Goal: Task Accomplishment & Management: Use online tool/utility

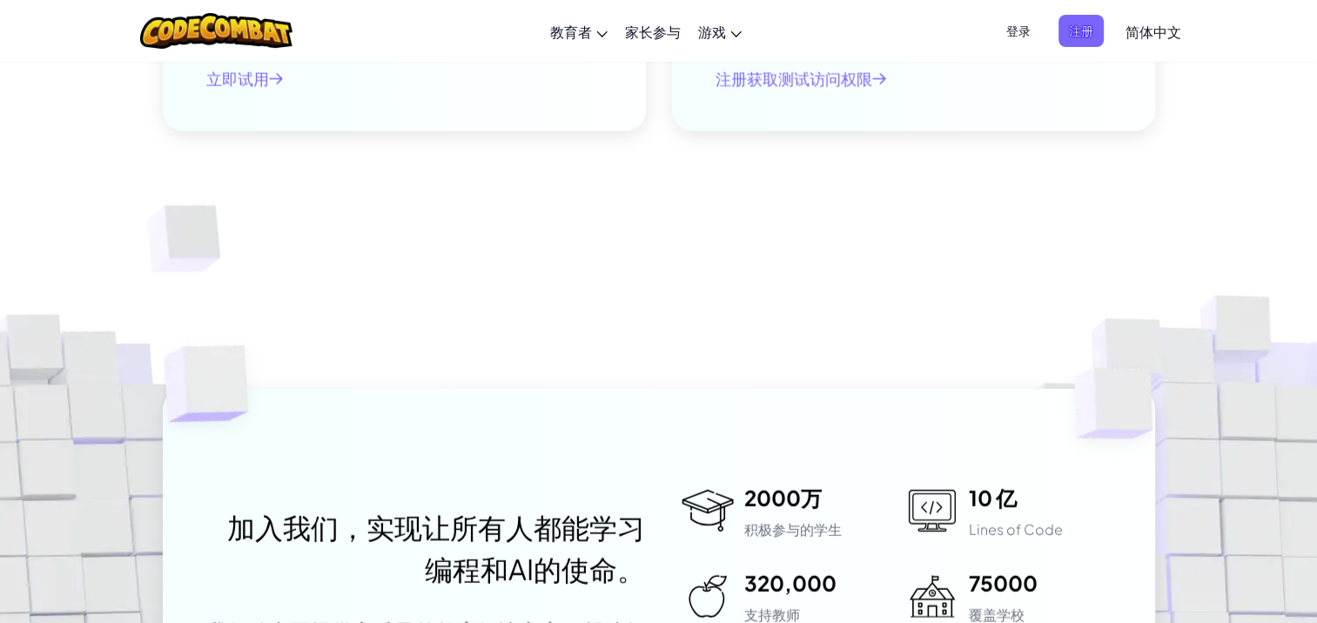
scroll to position [4612, 0]
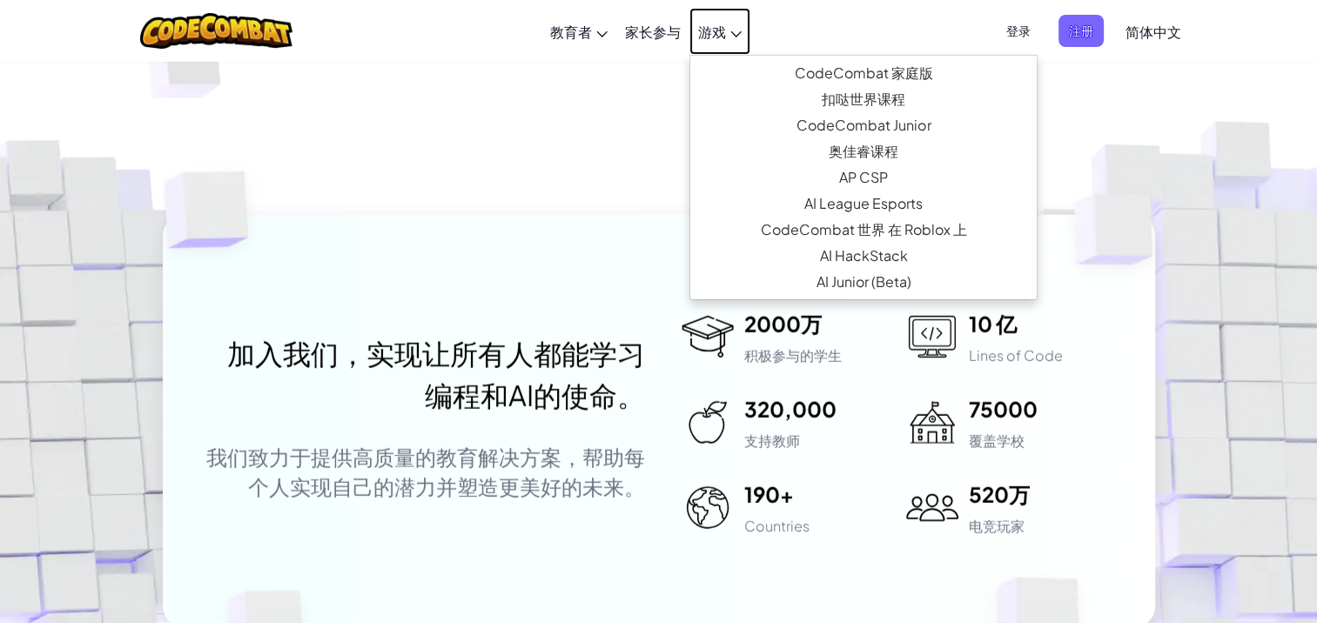
click at [717, 35] on span "游戏" at bounding box center [712, 32] width 28 height 18
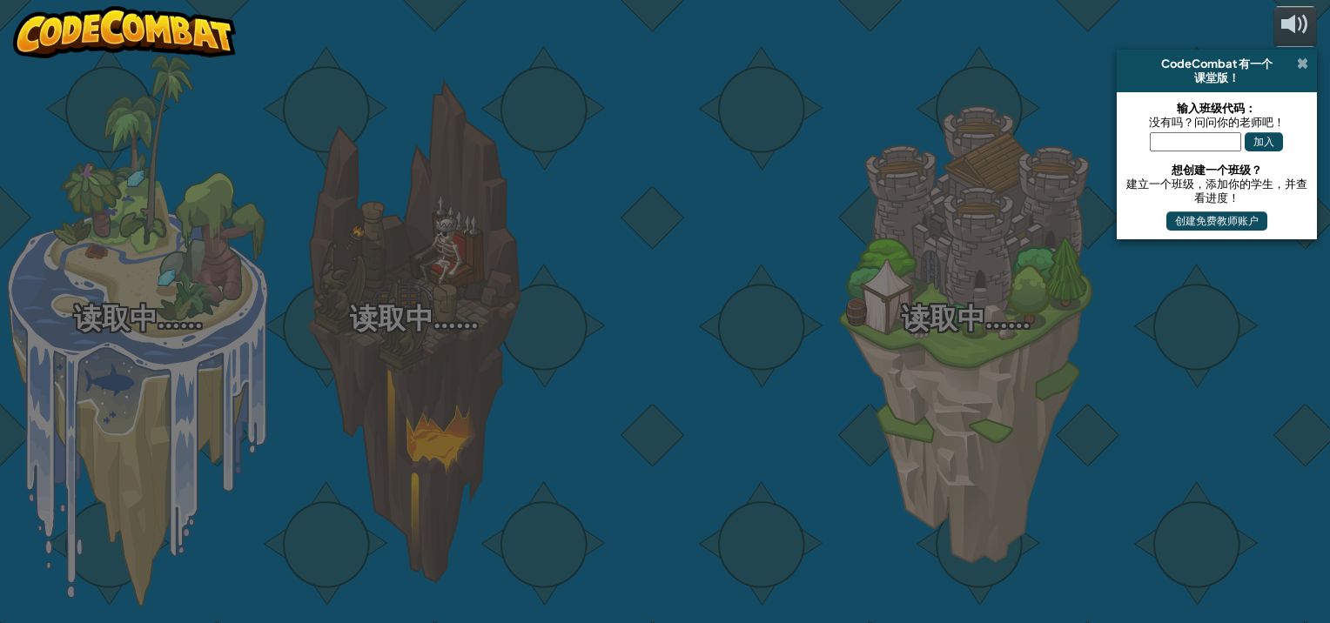
click at [1303, 64] on span at bounding box center [1302, 64] width 11 height 14
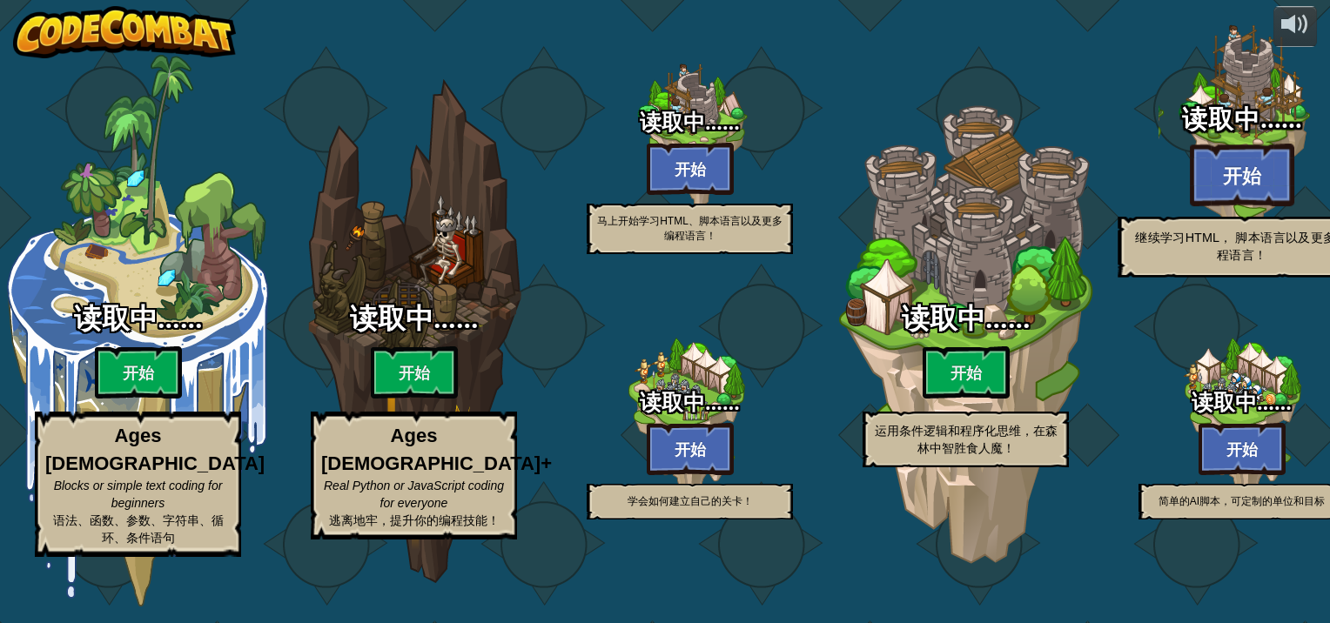
select select "zh-[PERSON_NAME]"
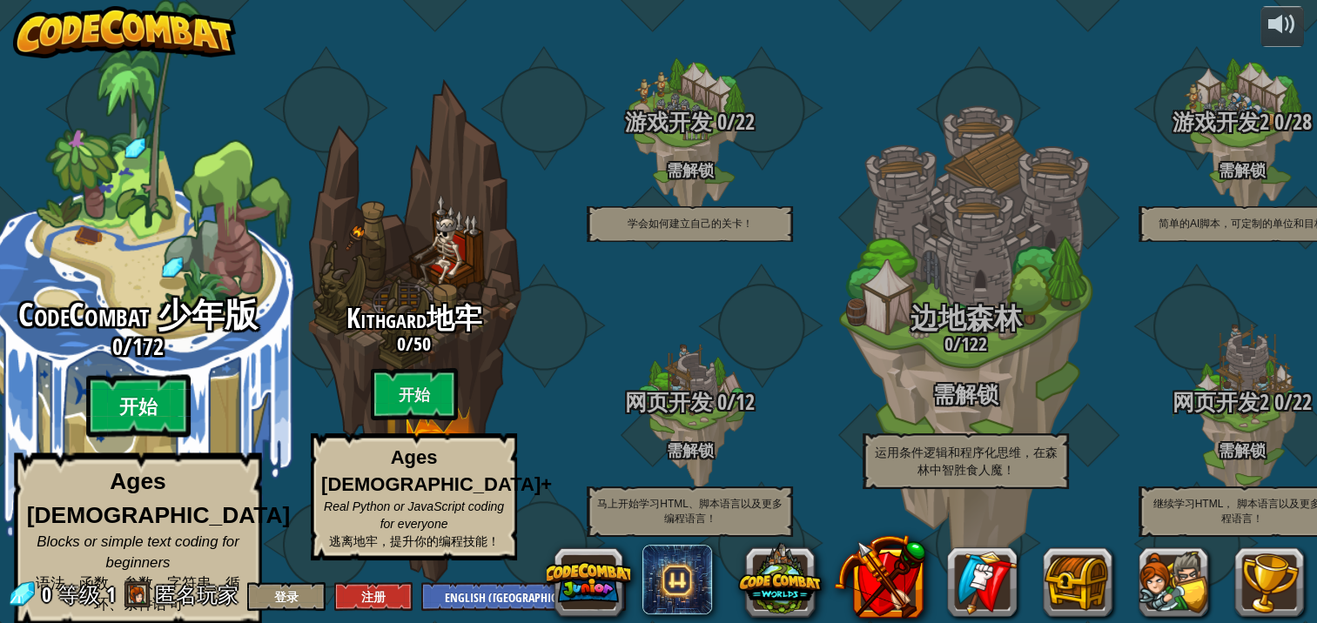
click at [156, 407] on btn "开始" at bounding box center [138, 406] width 104 height 63
select select "zh-[PERSON_NAME]"
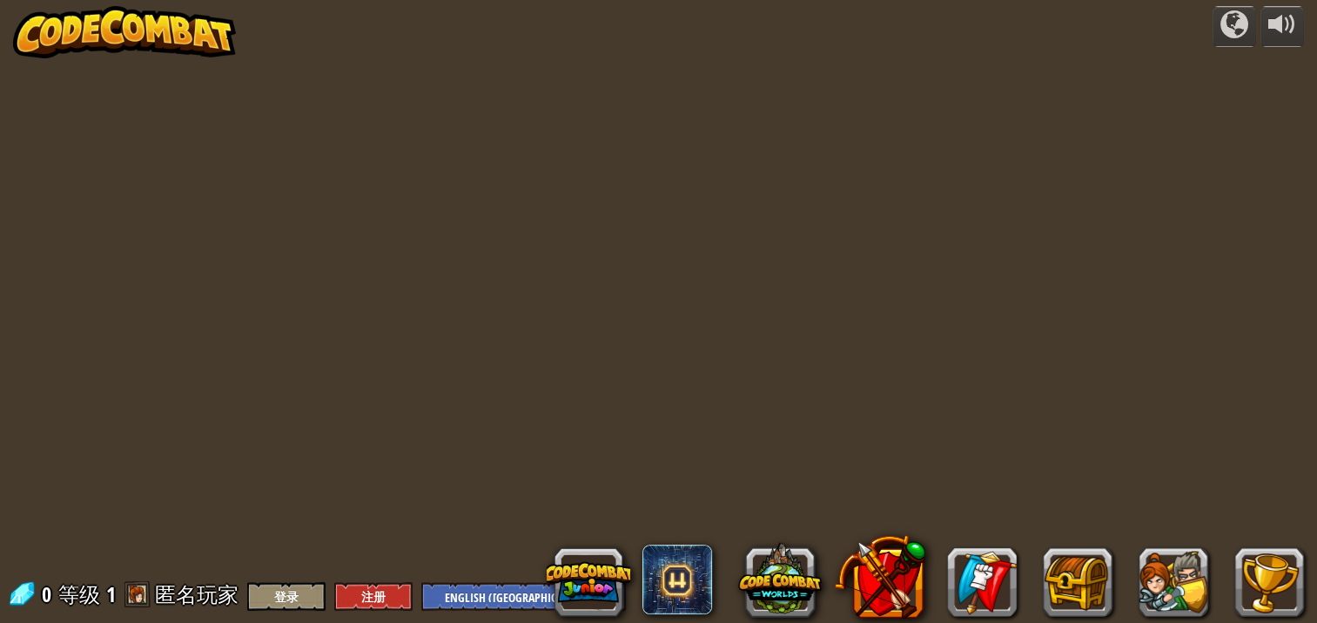
select select "zh-[PERSON_NAME]"
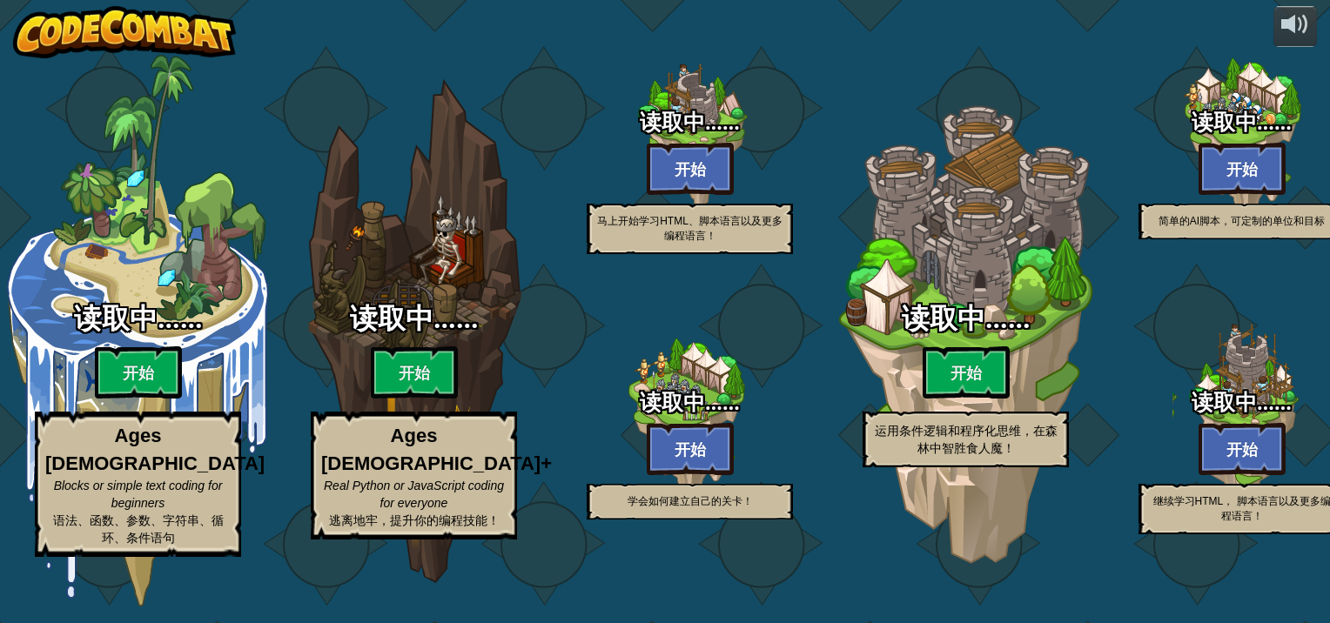
select select "zh-[PERSON_NAME]"
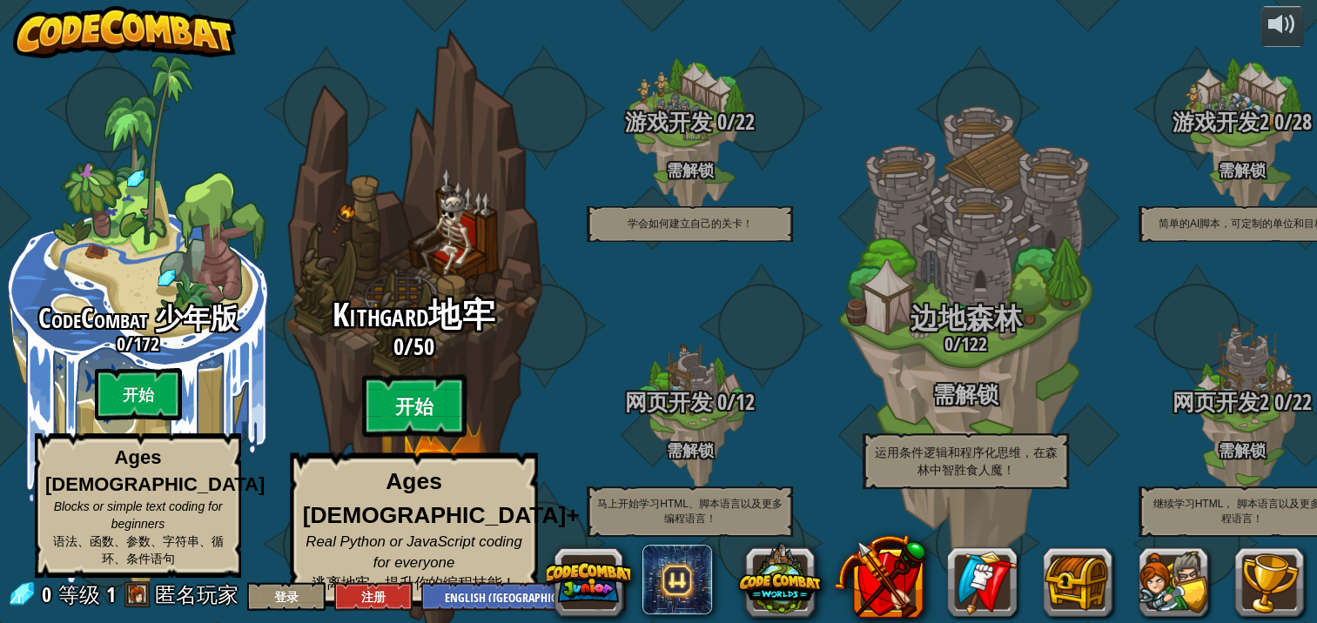
click at [429, 425] on btn "开始" at bounding box center [414, 406] width 104 height 63
select select "zh-[PERSON_NAME]"
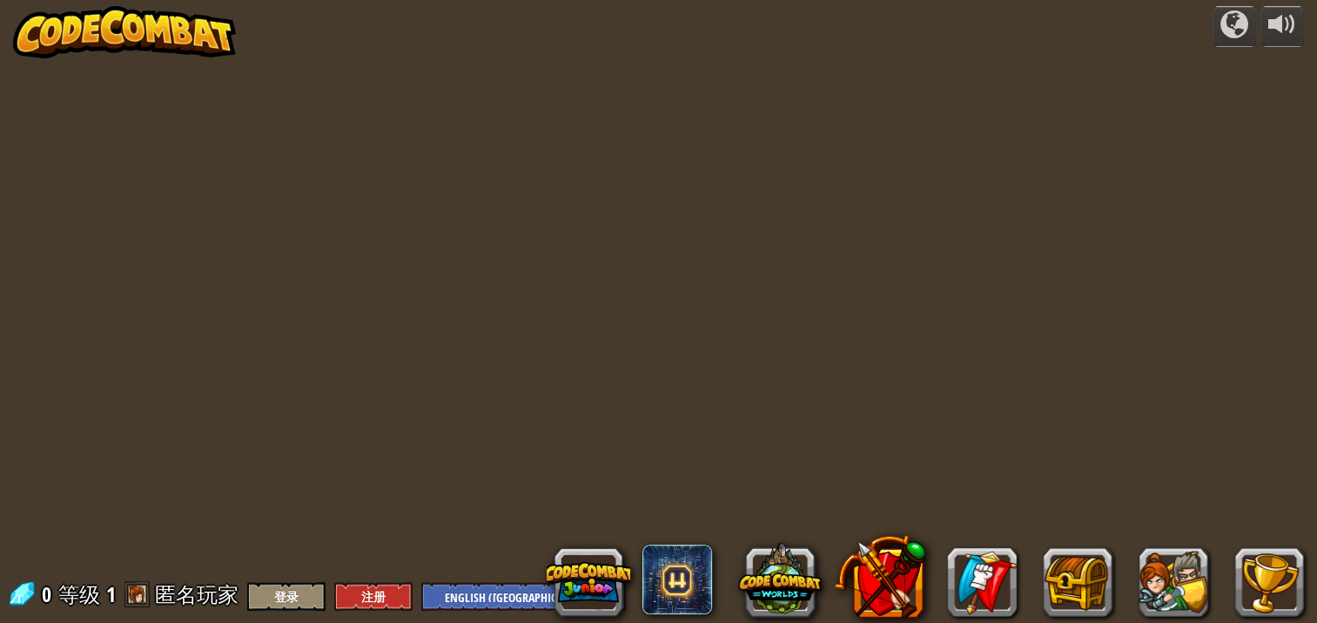
select select "zh-[PERSON_NAME]"
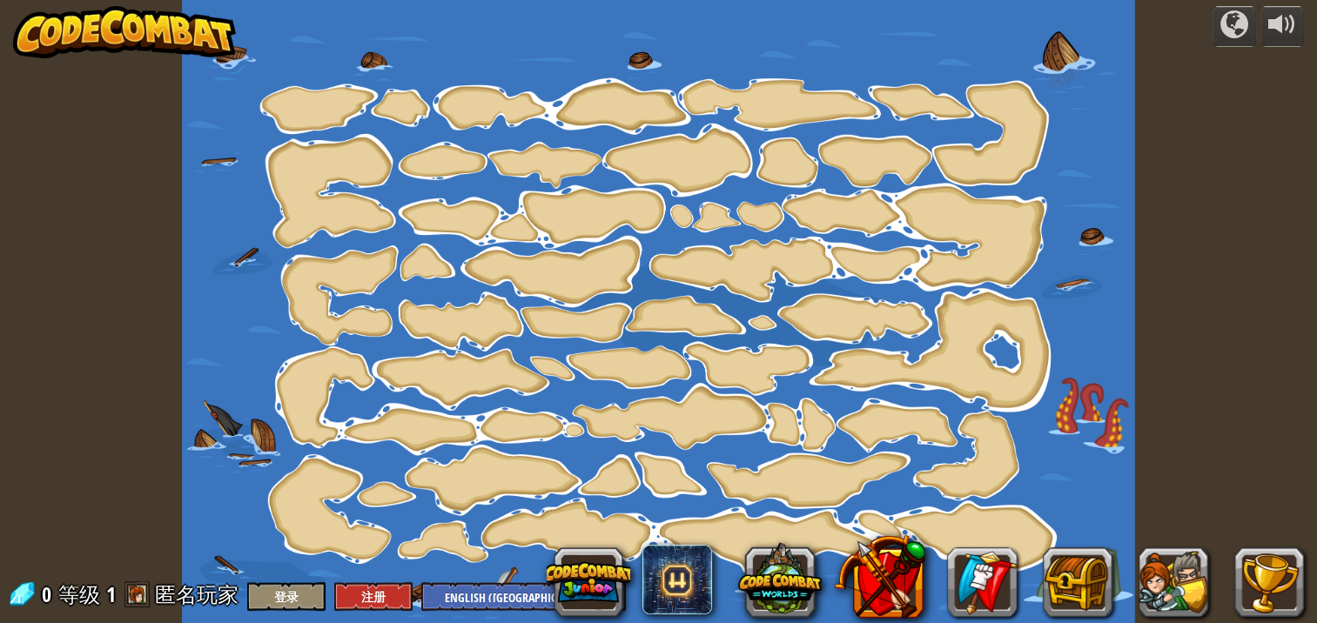
select select "zh-[PERSON_NAME]"
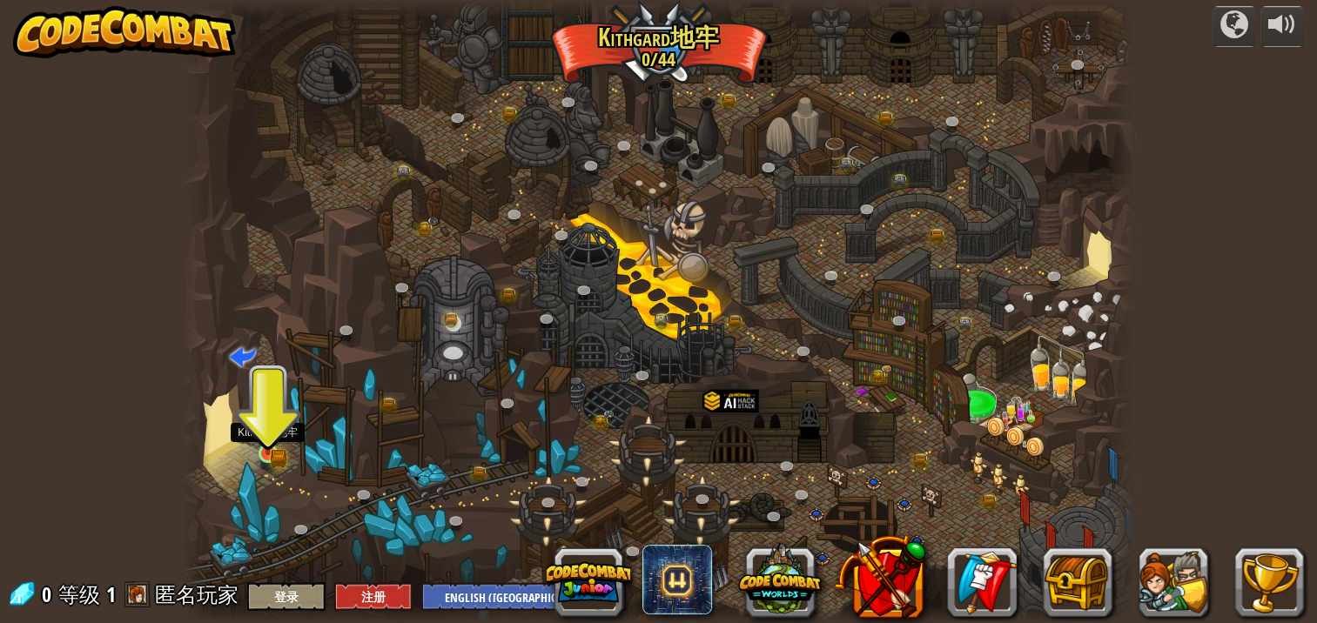
click at [265, 435] on img at bounding box center [268, 430] width 14 height 14
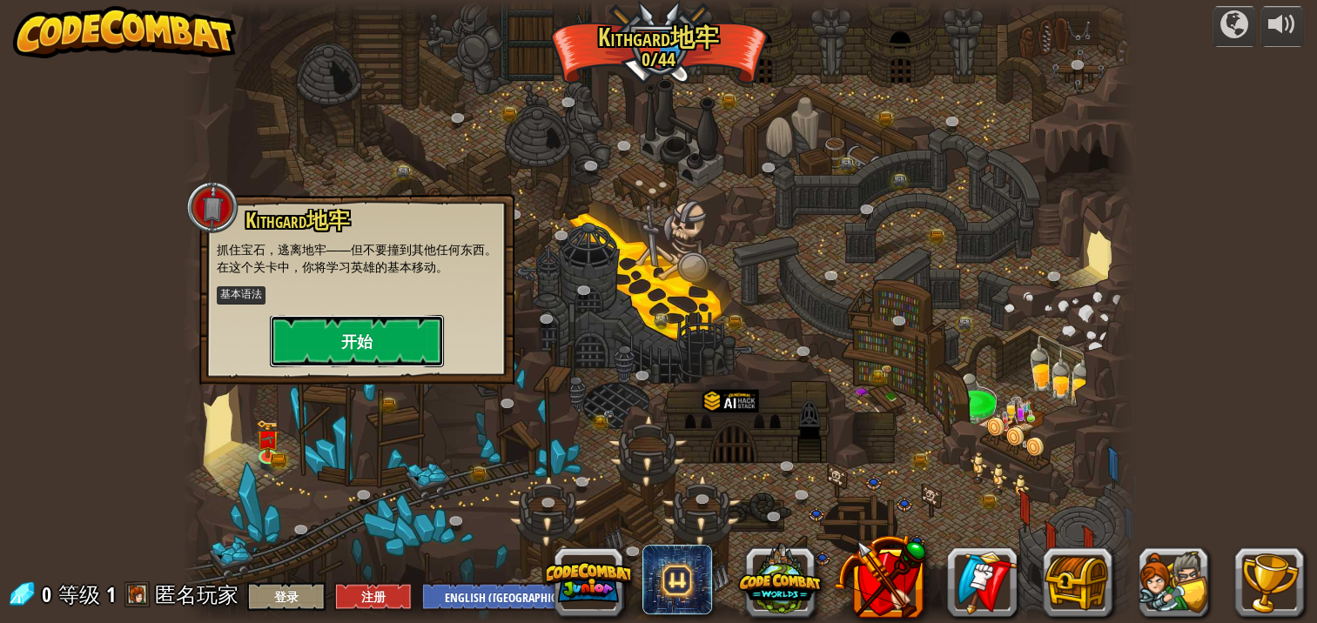
click at [342, 319] on button "开始" at bounding box center [357, 341] width 174 height 52
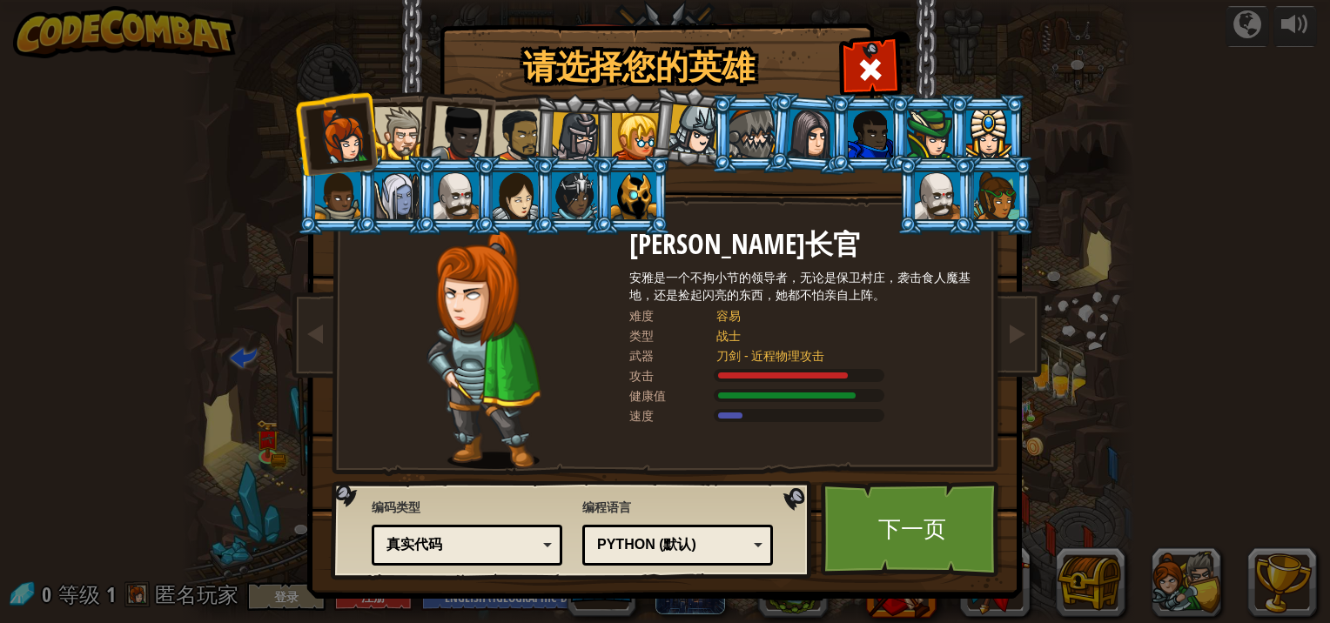
click at [457, 556] on div "真实代码" at bounding box center [467, 545] width 168 height 27
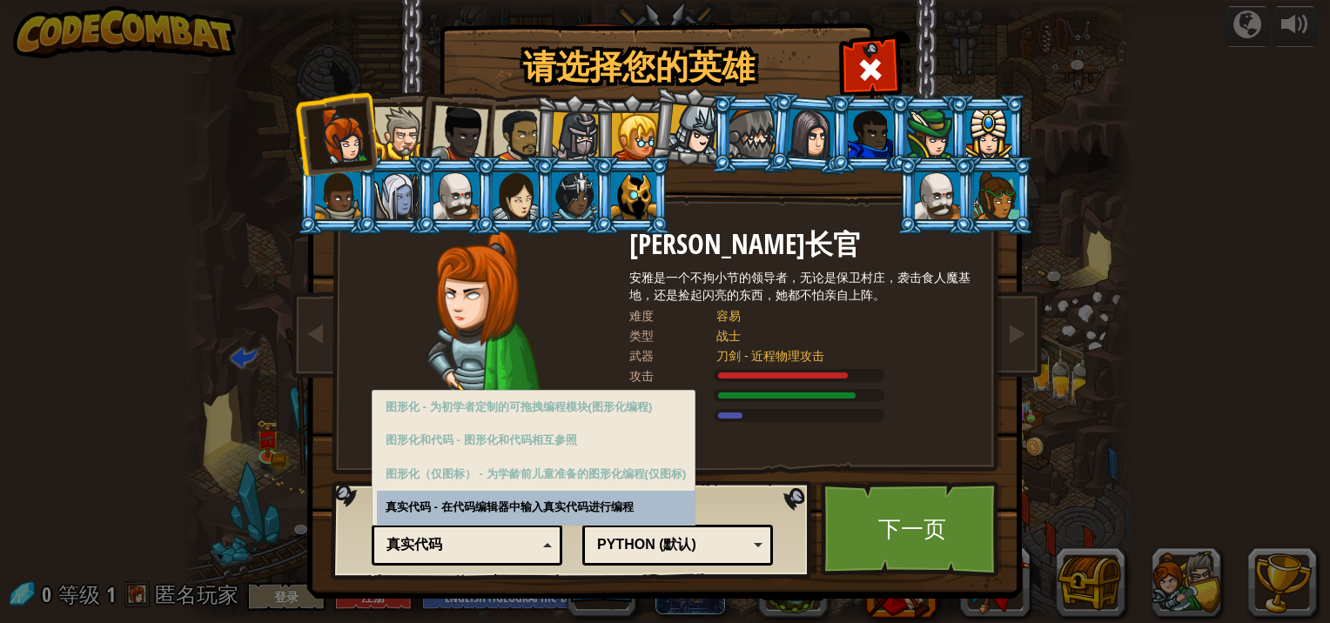
click at [453, 551] on div "真实代码" at bounding box center [461, 545] width 151 height 20
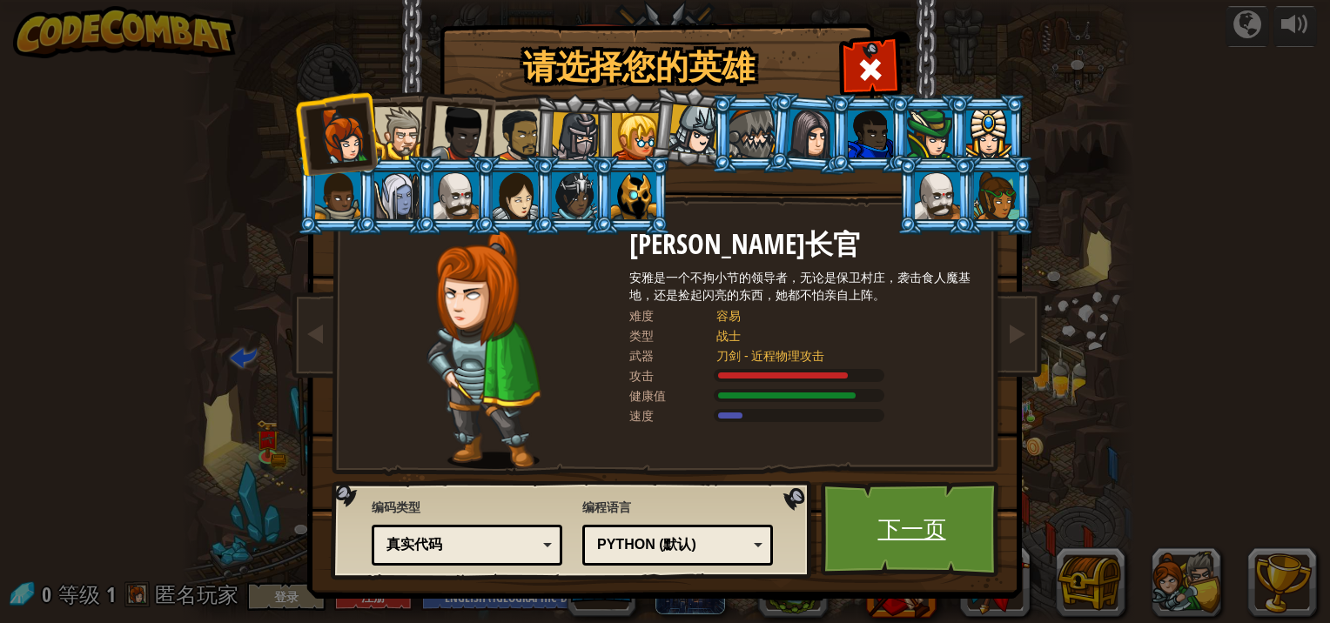
click at [881, 526] on link "下一页" at bounding box center [912, 529] width 182 height 96
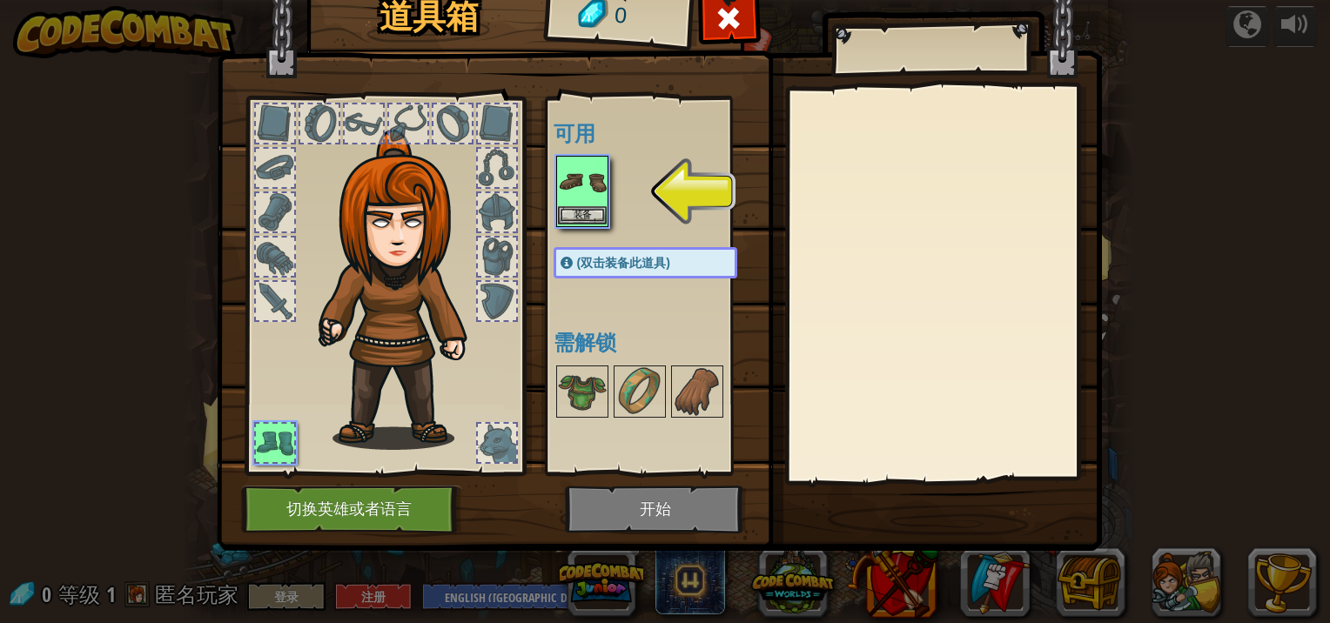
click at [576, 165] on img at bounding box center [582, 181] width 49 height 49
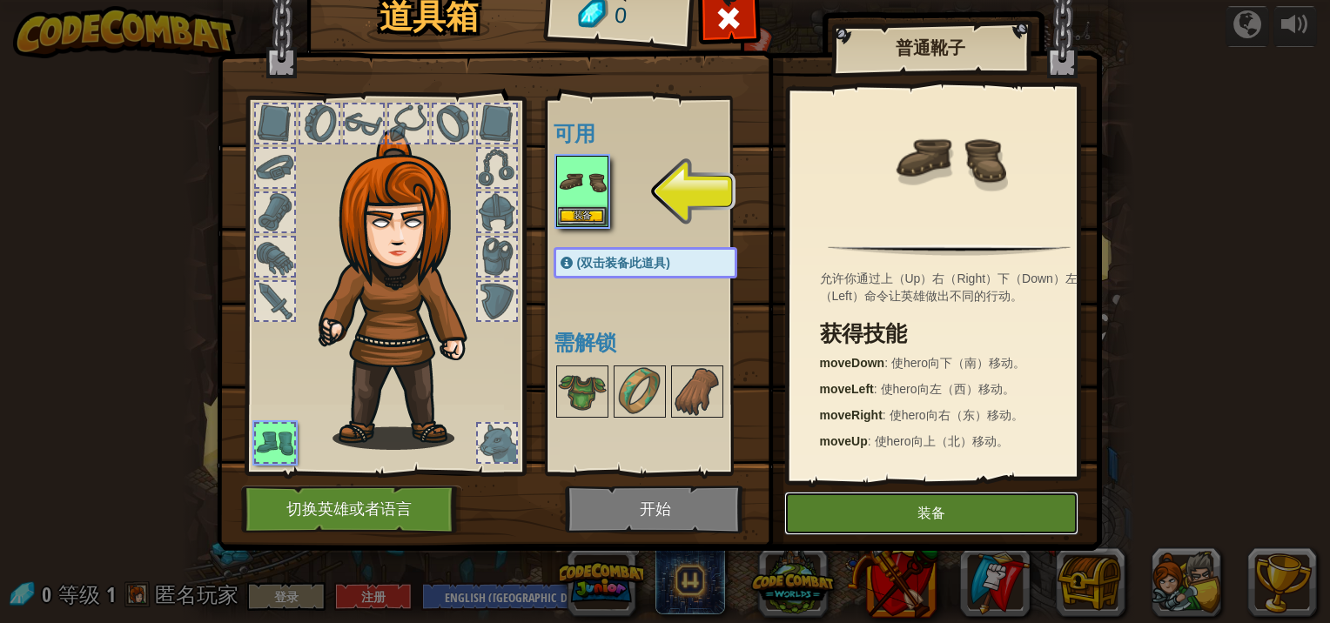
click at [993, 503] on button "装备" at bounding box center [931, 514] width 294 height 44
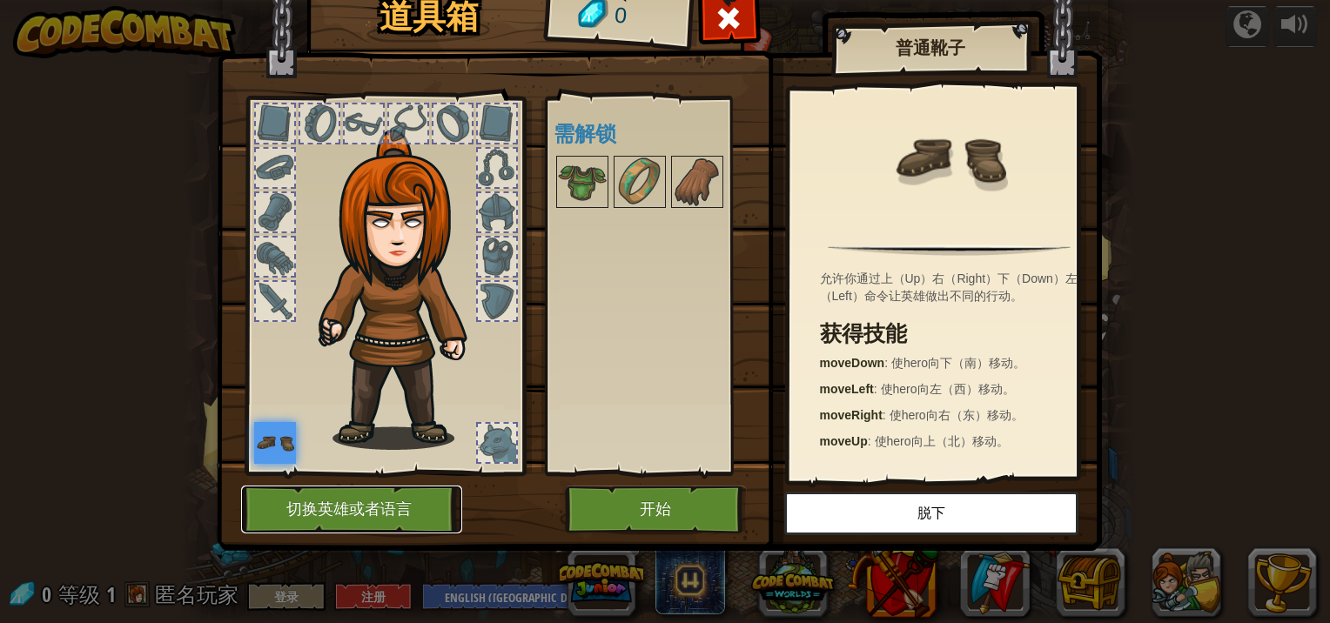
click at [372, 494] on button "切换英雄或者语言" at bounding box center [351, 510] width 221 height 48
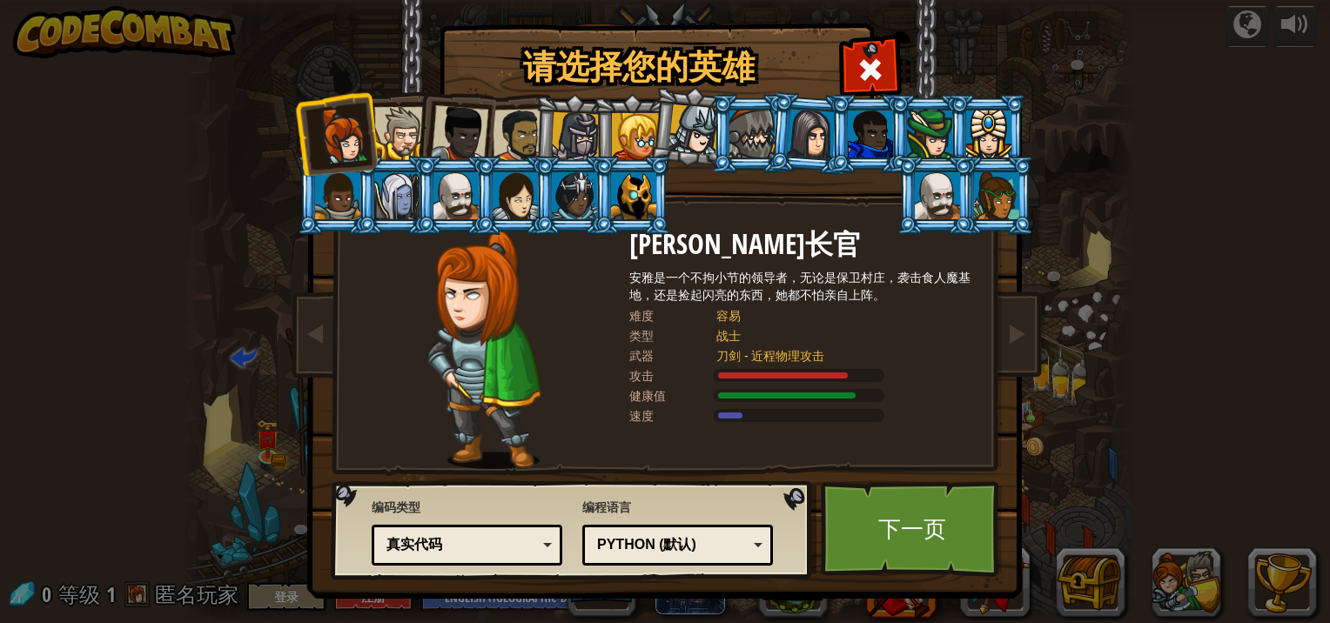
click at [629, 206] on div at bounding box center [633, 195] width 45 height 47
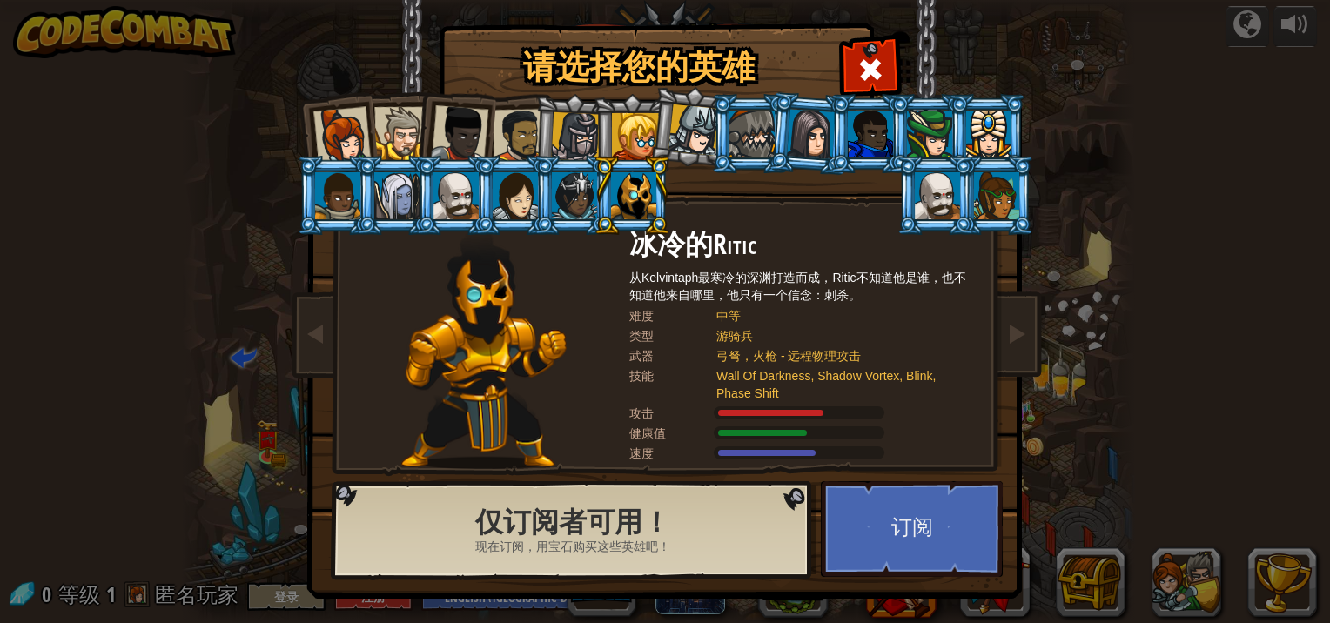
click at [329, 128] on div at bounding box center [341, 135] width 57 height 57
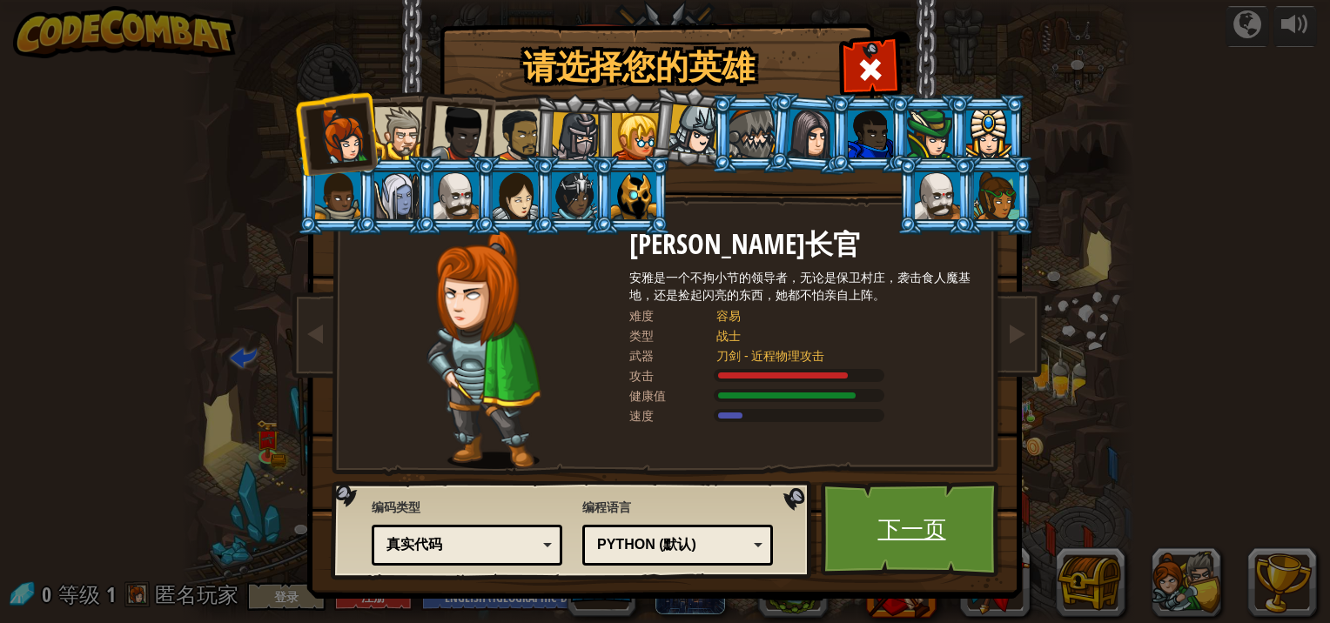
click at [949, 498] on link "下一页" at bounding box center [912, 529] width 182 height 96
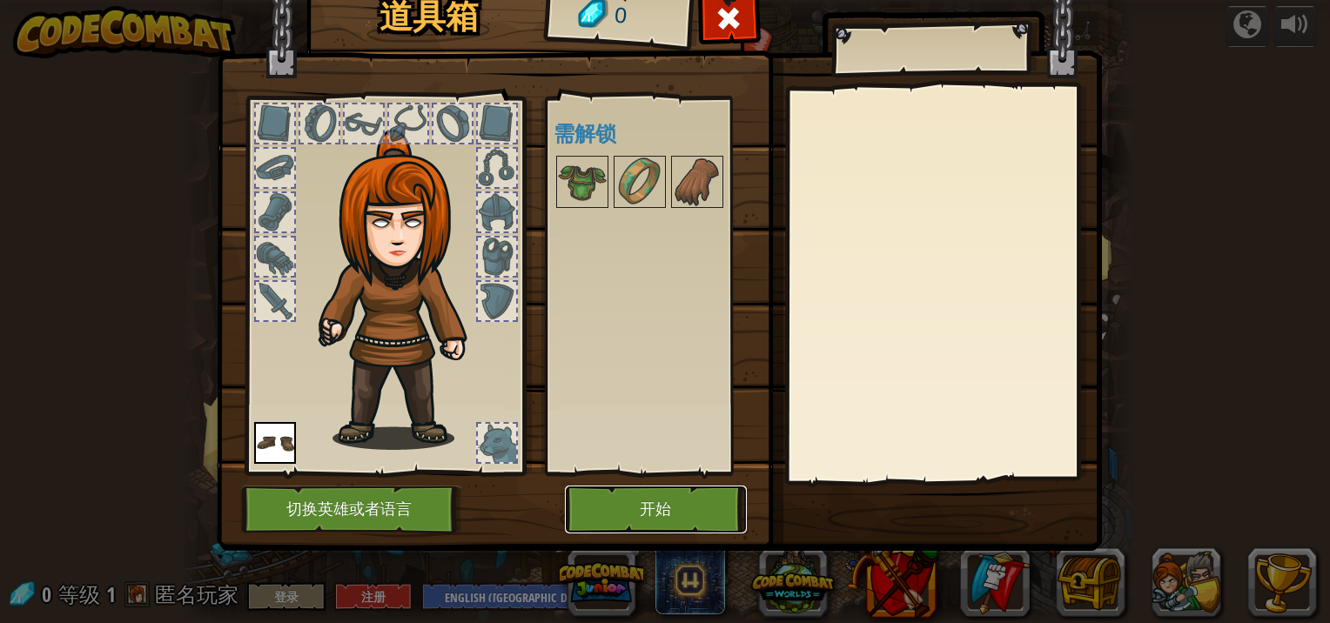
click at [632, 513] on button "开始" at bounding box center [656, 510] width 182 height 48
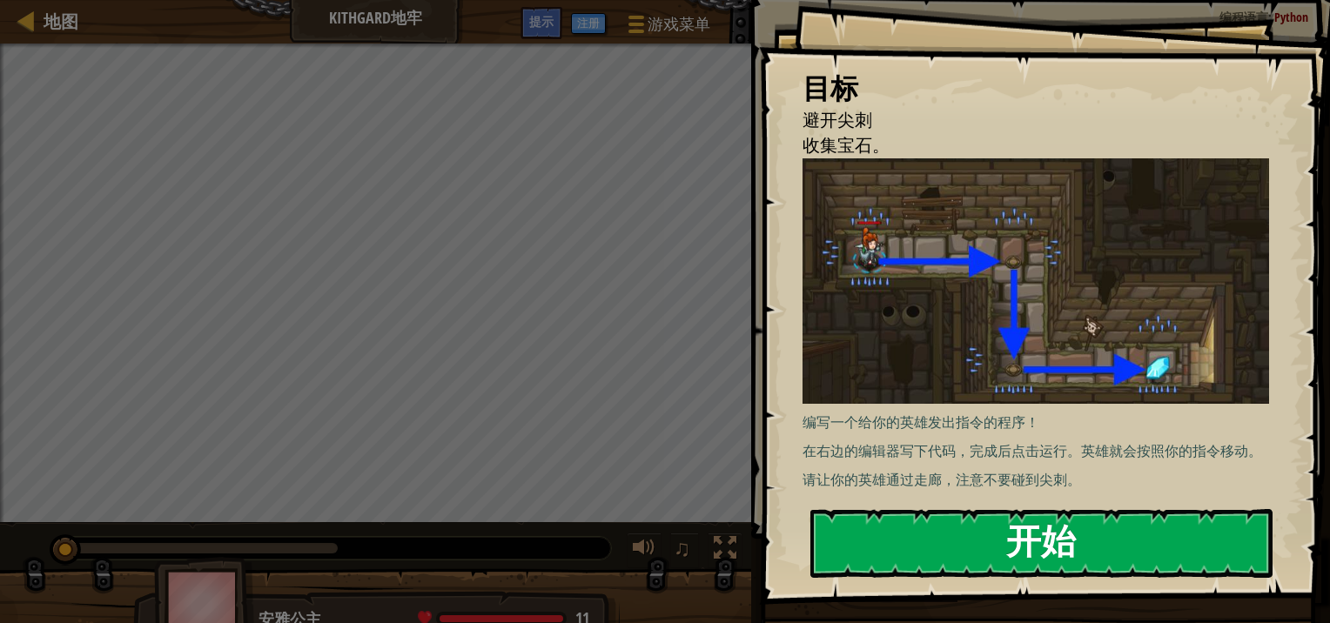
click at [927, 533] on button "开始" at bounding box center [1041, 543] width 462 height 69
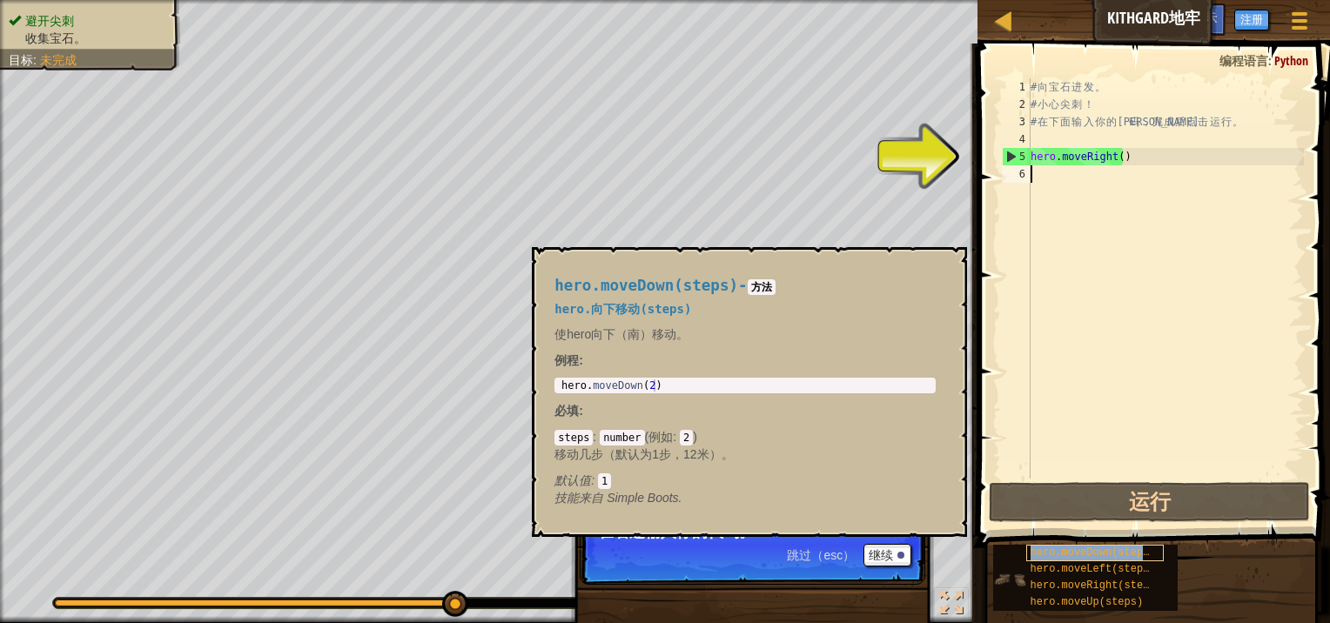
click at [1058, 551] on span "hero.moveDown(steps)" at bounding box center [1092, 552] width 125 height 12
click at [1115, 152] on div "# 向 宝 石 进 发 。 # 小 心 尖 刺 ！ # 在 下 面 输 入 你 的 代 码 ， 完 成 后 点 击 运 行 。 hero . moveRigh…" at bounding box center [1165, 295] width 277 height 435
type textarea "hero.moveRight()"
click at [1093, 156] on div "# 向 宝 石 进 发 。 # 小 心 尖 刺 ！ # 在 下 面 输 入 你 的 代 码 ， 完 成 后 点 击 运 行 。 hero . moveRigh…" at bounding box center [1165, 295] width 277 height 435
click at [1107, 156] on div "# 向 宝 石 进 发 。 # 小 心 尖 刺 ！ # 在 下 面 输 入 你 的 代 码 ， 完 成 后 点 击 运 行 。 hero . moveRigh…" at bounding box center [1165, 295] width 277 height 435
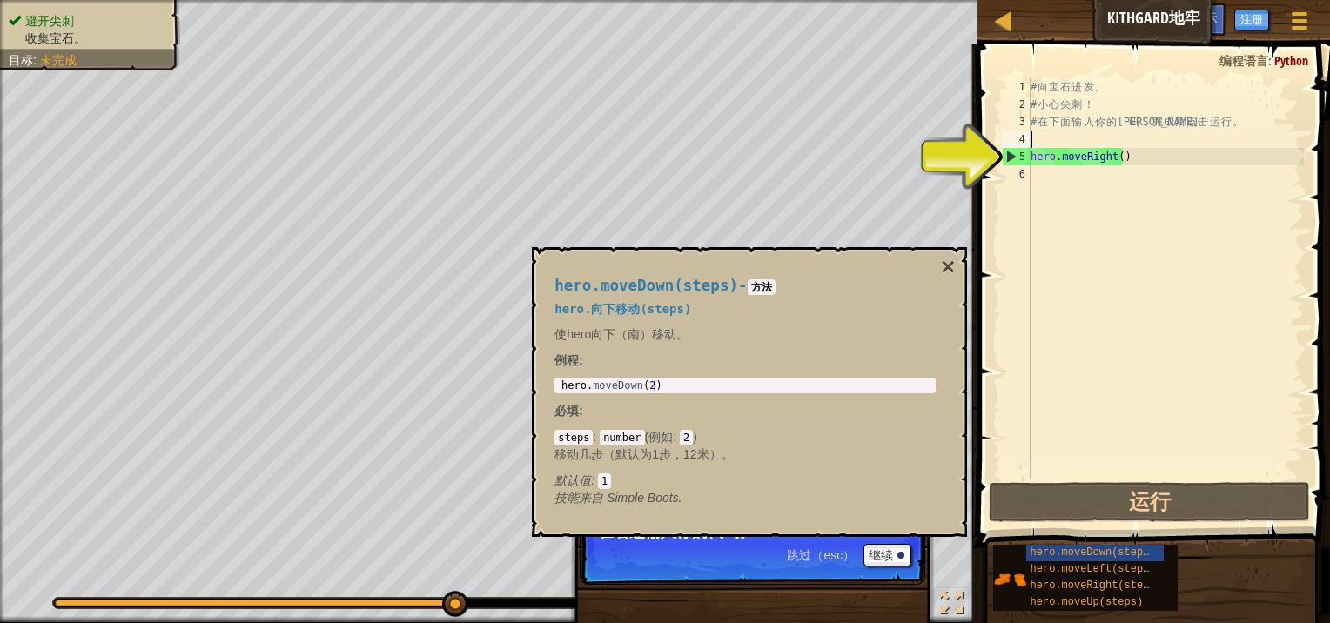
click at [1055, 136] on div "# 向 宝 石 进 发 。 # 小 心 尖 刺 ！ # 在 下 面 输 入 你 的 代 码 ， 完 成 后 点 击 运 行 。 hero . moveRigh…" at bounding box center [1165, 295] width 277 height 435
click at [1055, 168] on div "# 向 宝 石 进 发 。 # 小 心 尖 刺 ！ # 在 下 面 输 入 你 的 代 码 ， 完 成 后 点 击 运 行 。 hero . moveRigh…" at bounding box center [1165, 295] width 277 height 435
click at [1095, 153] on div "# 向 宝 石 进 发 。 # 小 心 尖 刺 ！ # 在 下 面 输 入 你 的 代 码 ， 完 成 后 点 击 运 行 。 hero . moveRigh…" at bounding box center [1165, 295] width 277 height 435
type textarea "hero.moveRight()"
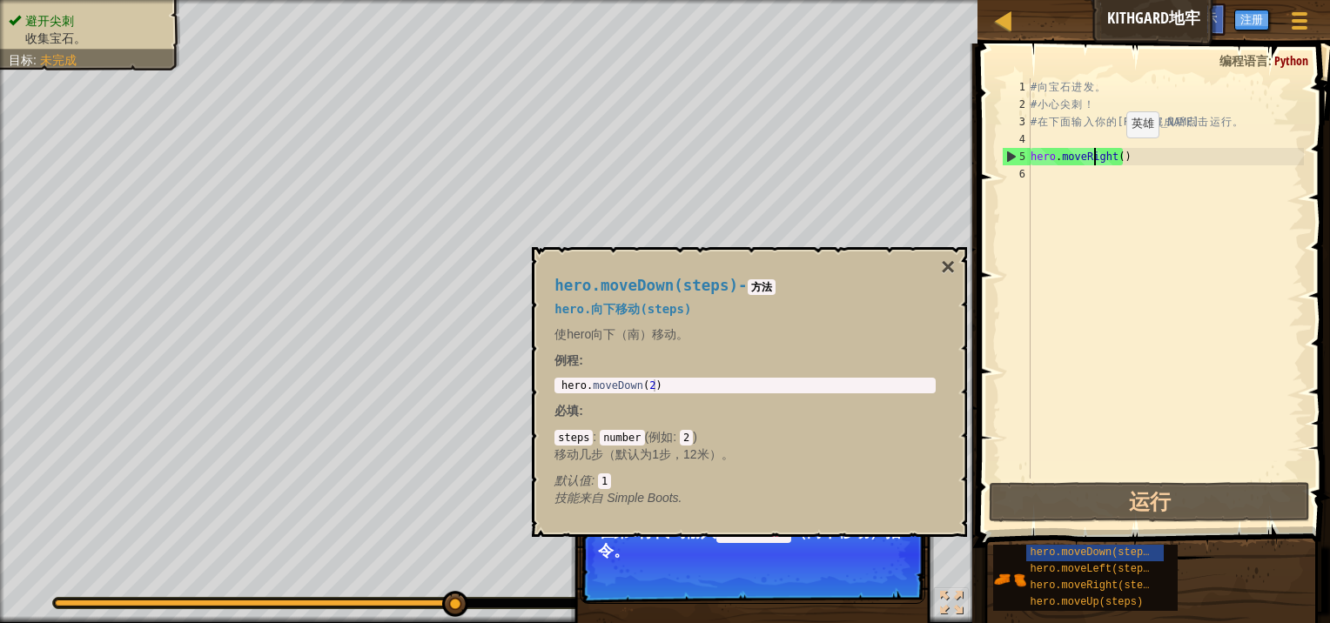
click at [1111, 155] on div "# 向 宝 石 进 发 。 # 小 心 尖 刺 ！ # 在 下 面 输 入 你 的 代 码 ， 完 成 后 点 击 运 行 。 hero . moveRigh…" at bounding box center [1165, 295] width 277 height 435
click at [950, 265] on button "×" at bounding box center [948, 267] width 14 height 24
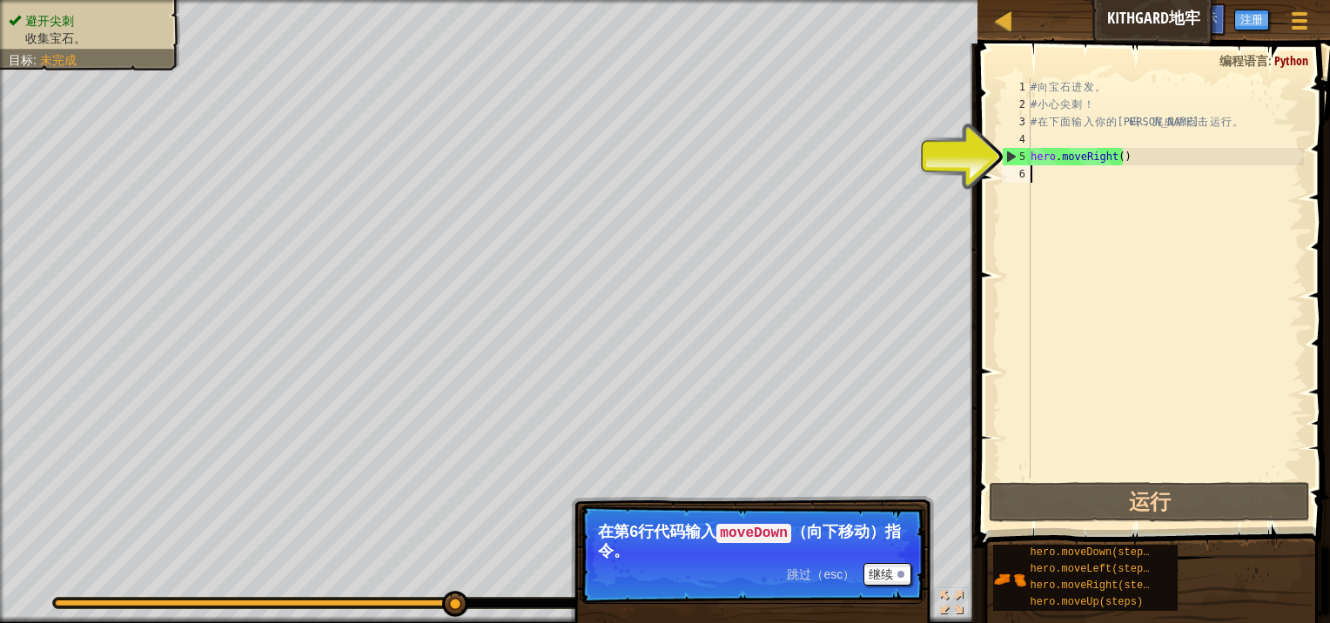
click at [1064, 176] on div "# 向 宝 石 进 发 。 # 小 心 尖 刺 ！ # 在 下 面 输 入 你 的 代 码 ， 完 成 后 点 击 运 行 。 hero . moveRigh…" at bounding box center [1165, 295] width 277 height 435
type textarea "m"
type textarea "hero.moveRight()"
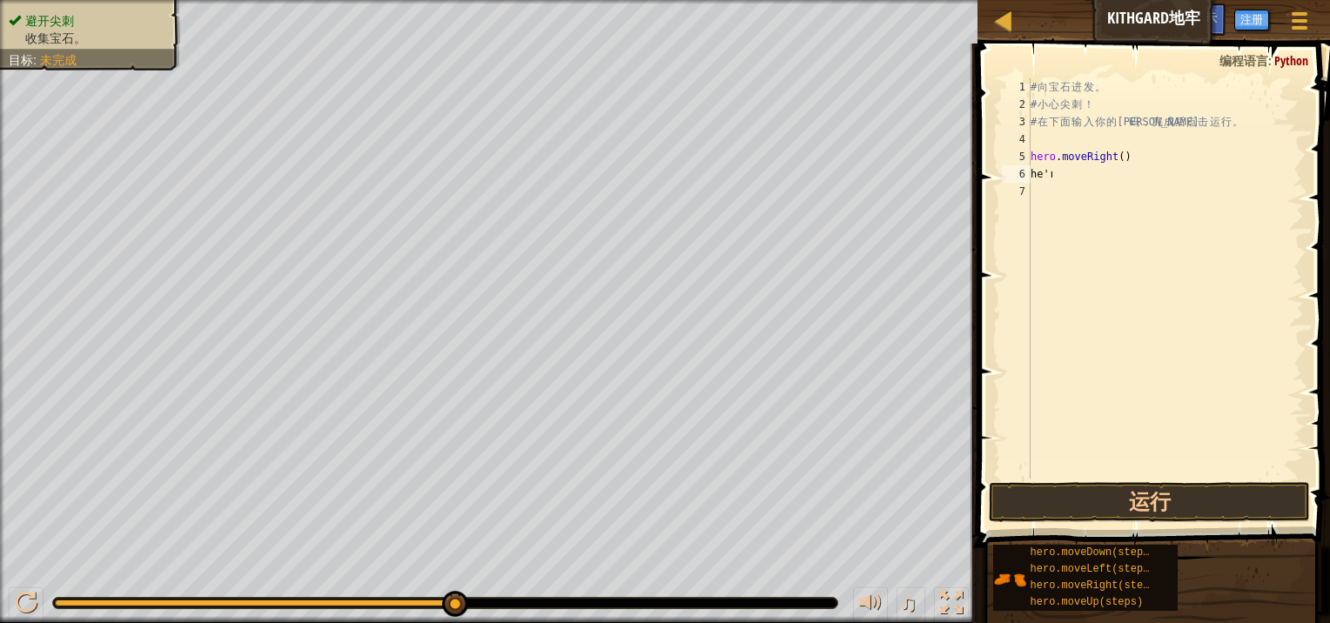
scroll to position [0, 1]
type textarea "hero"
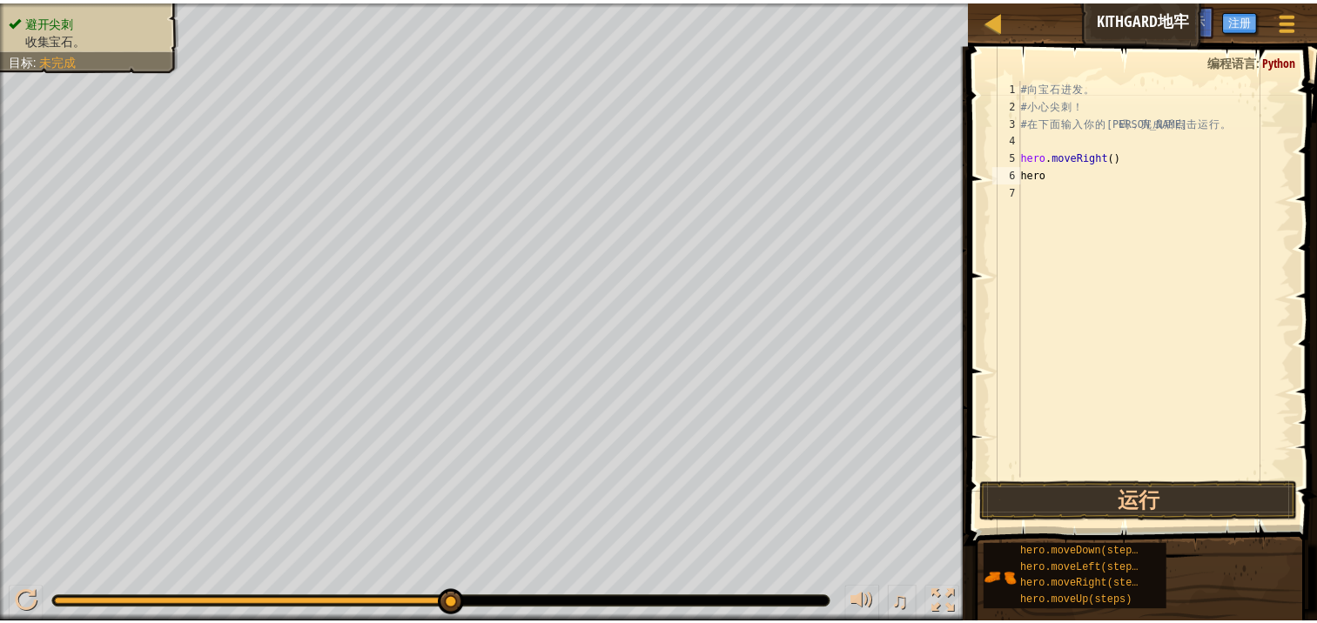
scroll to position [0, 0]
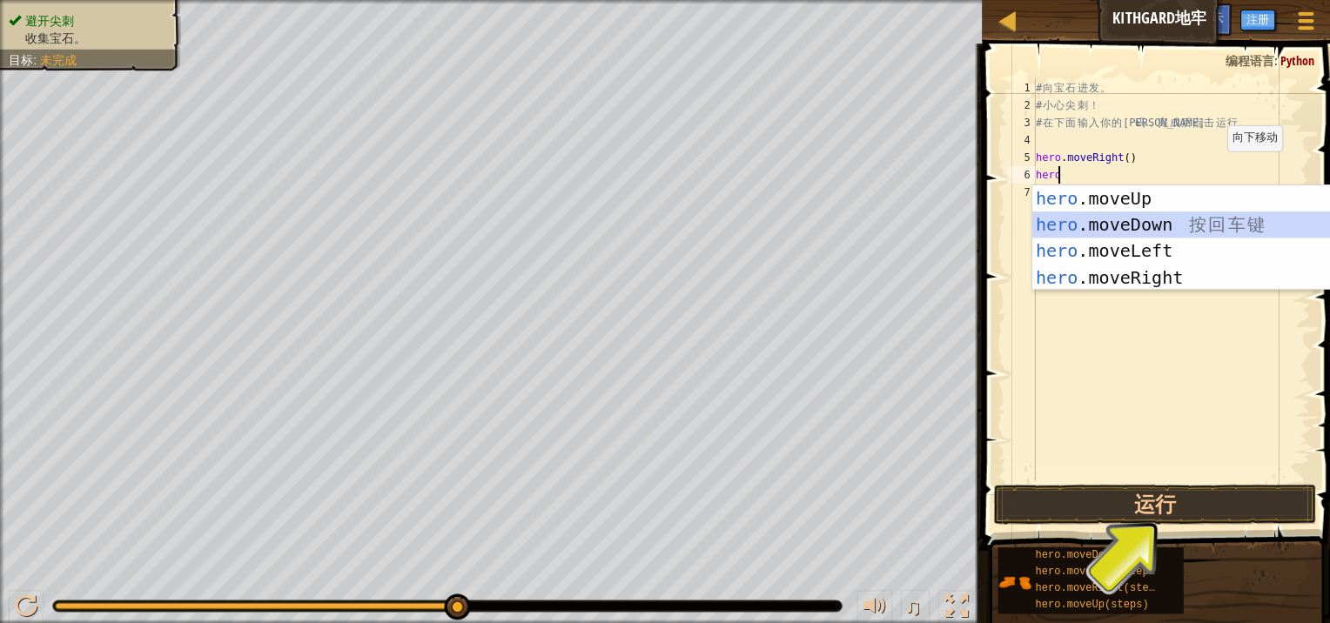
click at [1154, 231] on div "hero .moveUp 按 回 车 键 hero .moveDown 按 回 车 键 hero .moveLeft 按 回 车 键 hero .moveRi…" at bounding box center [1191, 262] width 329 height 157
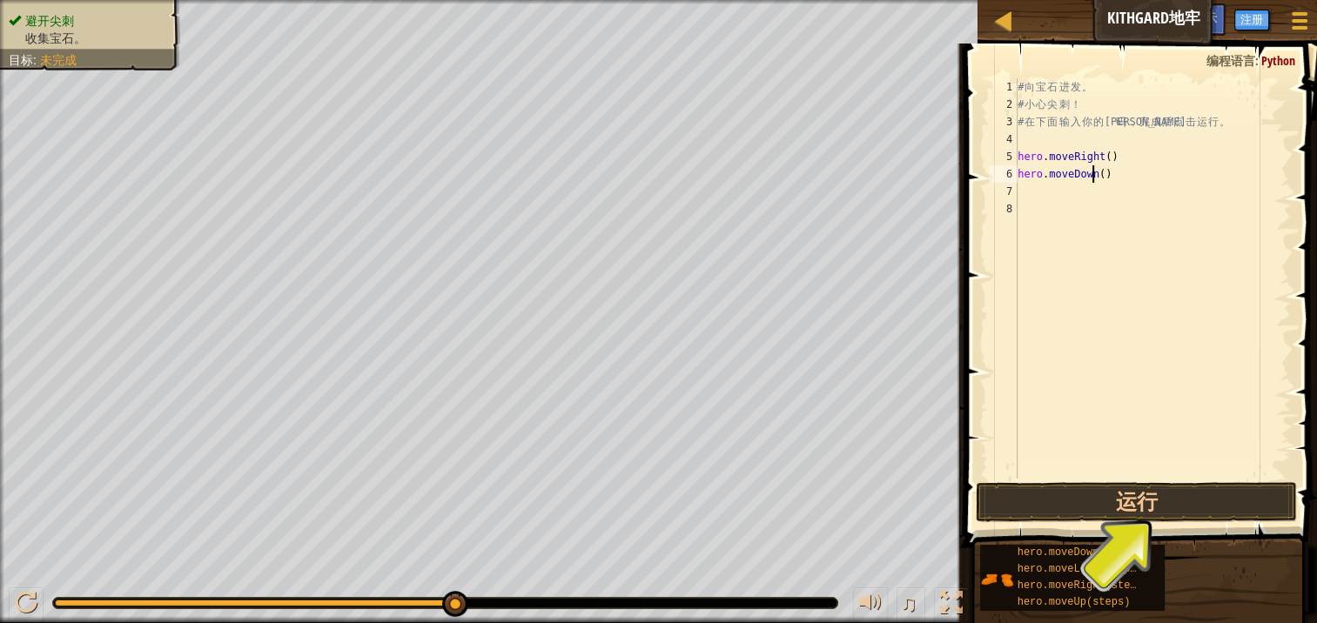
click at [1103, 173] on div "# 向 宝 石 进 发 。 # 小 心 尖 刺 ！ # 在 下 面 输 入 你 的 代 码 ， 完 成 后 点 击 运 行 。 hero . moveRigh…" at bounding box center [1152, 295] width 277 height 435
click at [1095, 171] on div "# 向 宝 石 进 发 。 # 小 心 尖 刺 ！ # 在 下 面 输 入 你 的 代 码 ， 完 成 后 点 击 运 行 。 hero . moveRigh…" at bounding box center [1152, 278] width 277 height 400
click at [1098, 171] on div "# 向 宝 石 进 发 。 # 小 心 尖 刺 ！ # 在 下 面 输 入 你 的 代 码 ， 完 成 后 点 击 运 行 。 hero . moveRigh…" at bounding box center [1152, 295] width 277 height 435
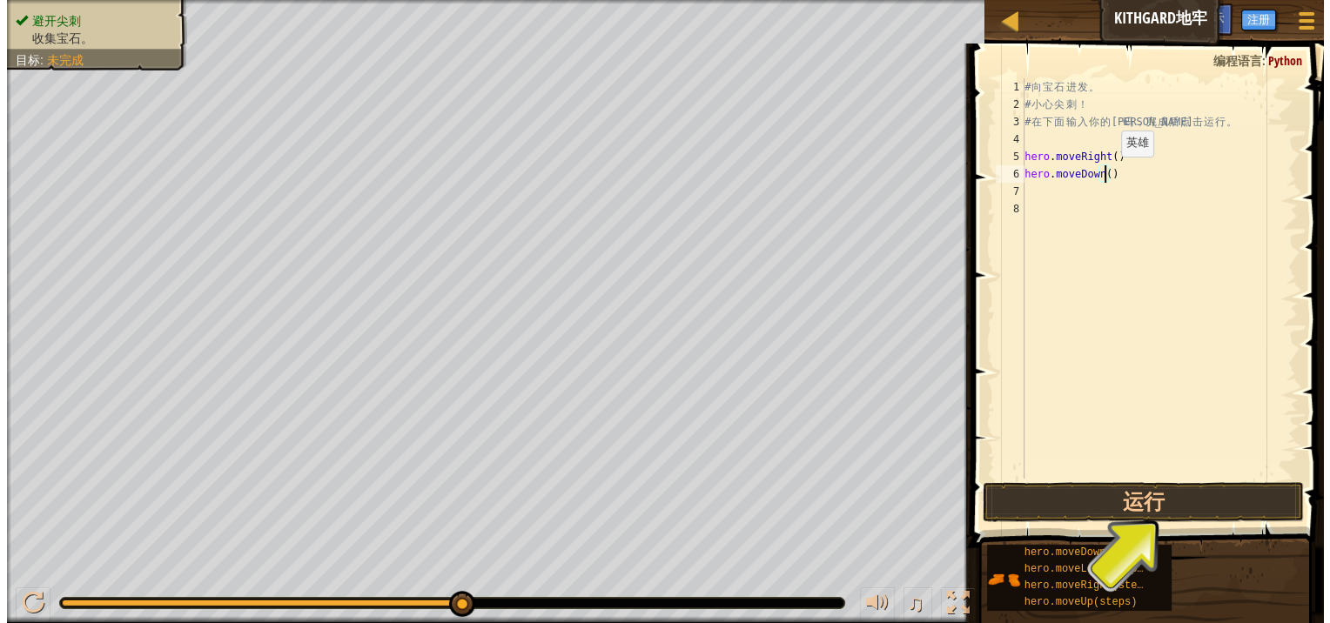
scroll to position [8, 6]
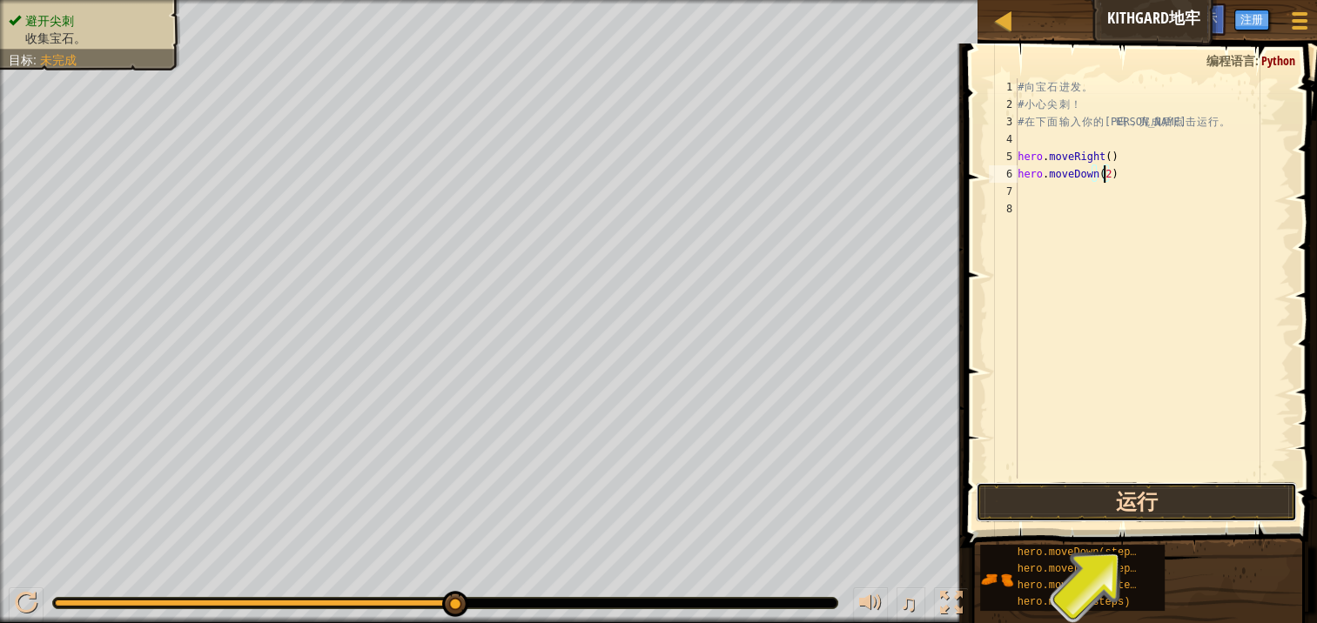
click at [1128, 497] on button "运行" at bounding box center [1135, 502] width 321 height 40
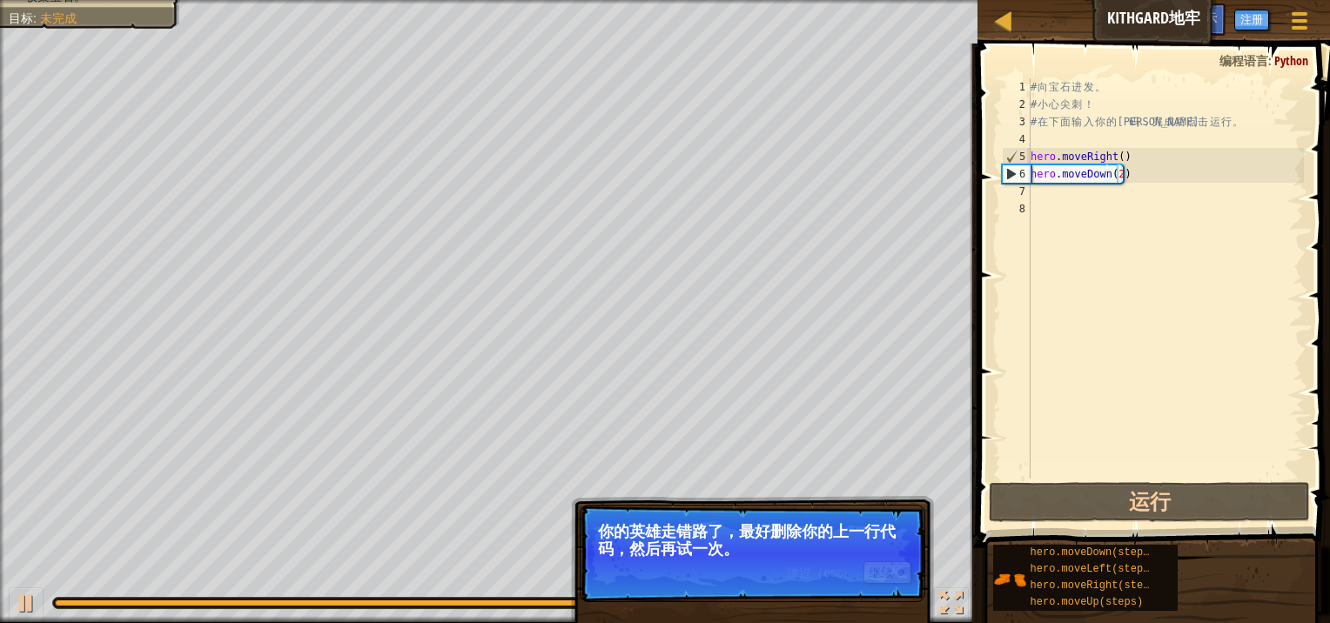
click at [792, 543] on p "你的英雄走错路了，最好删除你的上一行代码，然后再试一次。" at bounding box center [752, 540] width 309 height 35
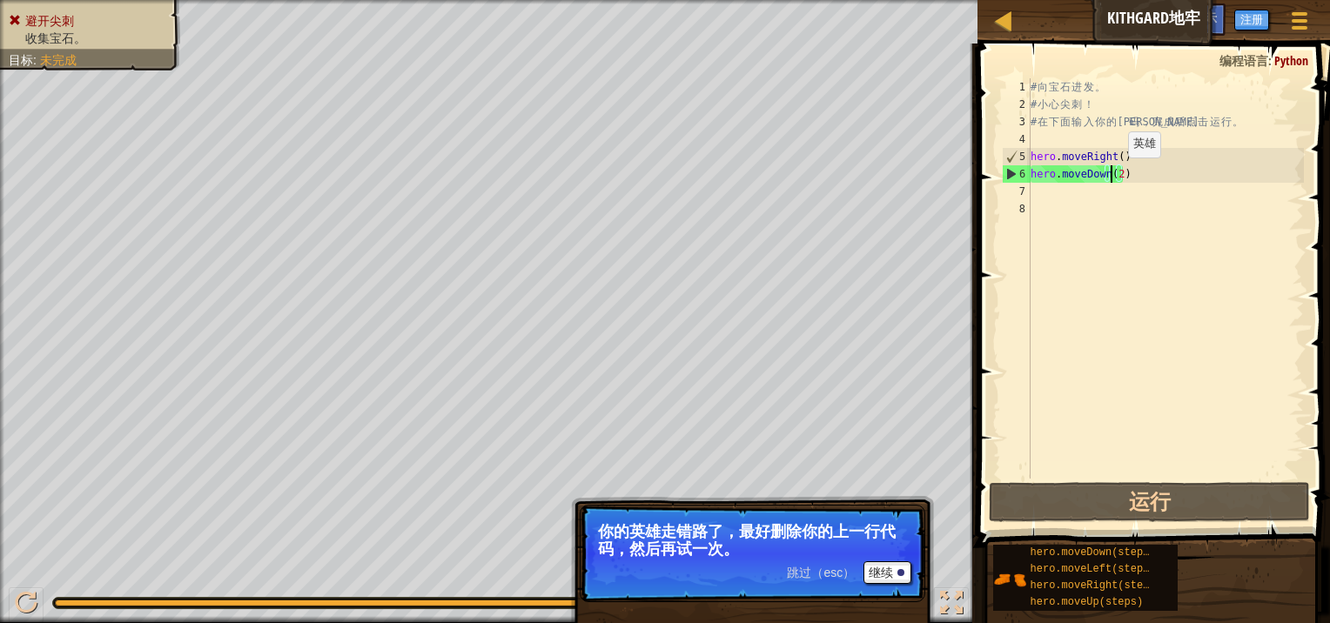
click at [1113, 174] on div "# 向 宝 石 进 发 。 # 小 心 尖 刺 ！ # 在 下 面 输 入 你 的 代 码 ， 完 成 后 点 击 运 行 。 hero . moveRigh…" at bounding box center [1165, 295] width 277 height 435
click at [1115, 174] on div "# 向 宝 石 进 发 。 # 小 心 尖 刺 ！ # 在 下 面 输 入 你 的 代 码 ， 完 成 后 点 击 运 行 。 hero . moveRigh…" at bounding box center [1165, 295] width 277 height 435
type textarea "hero.moveDown()"
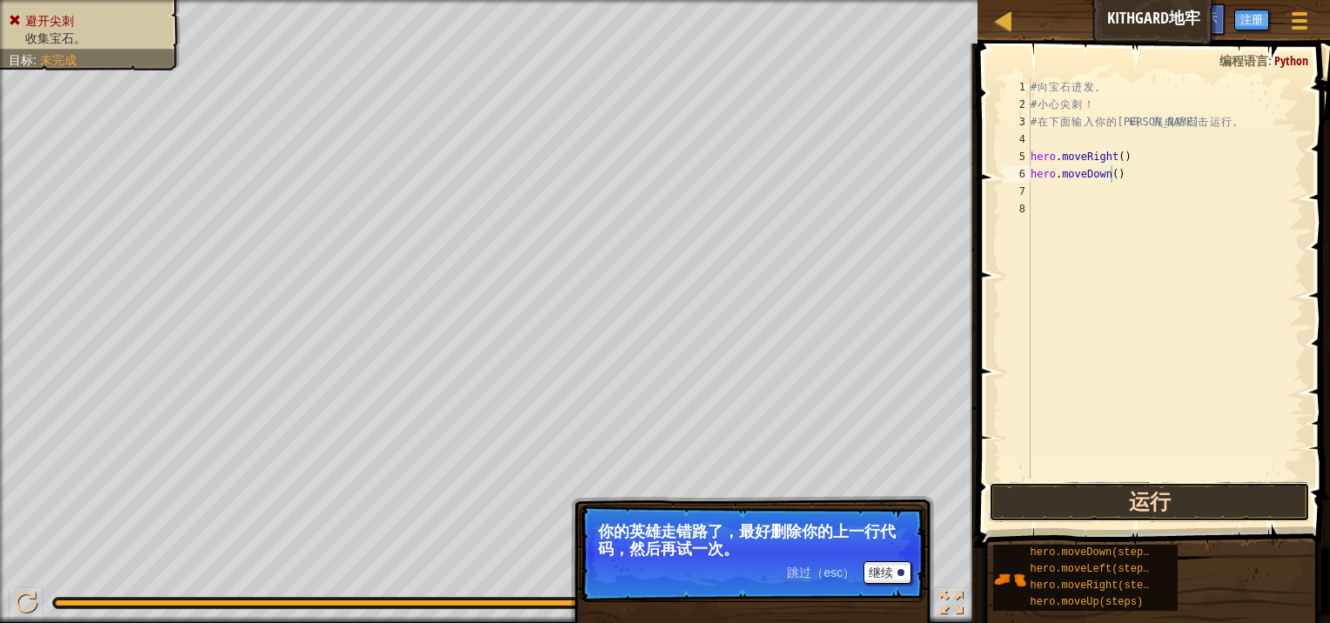
click at [1120, 503] on button "运行" at bounding box center [1148, 502] width 321 height 40
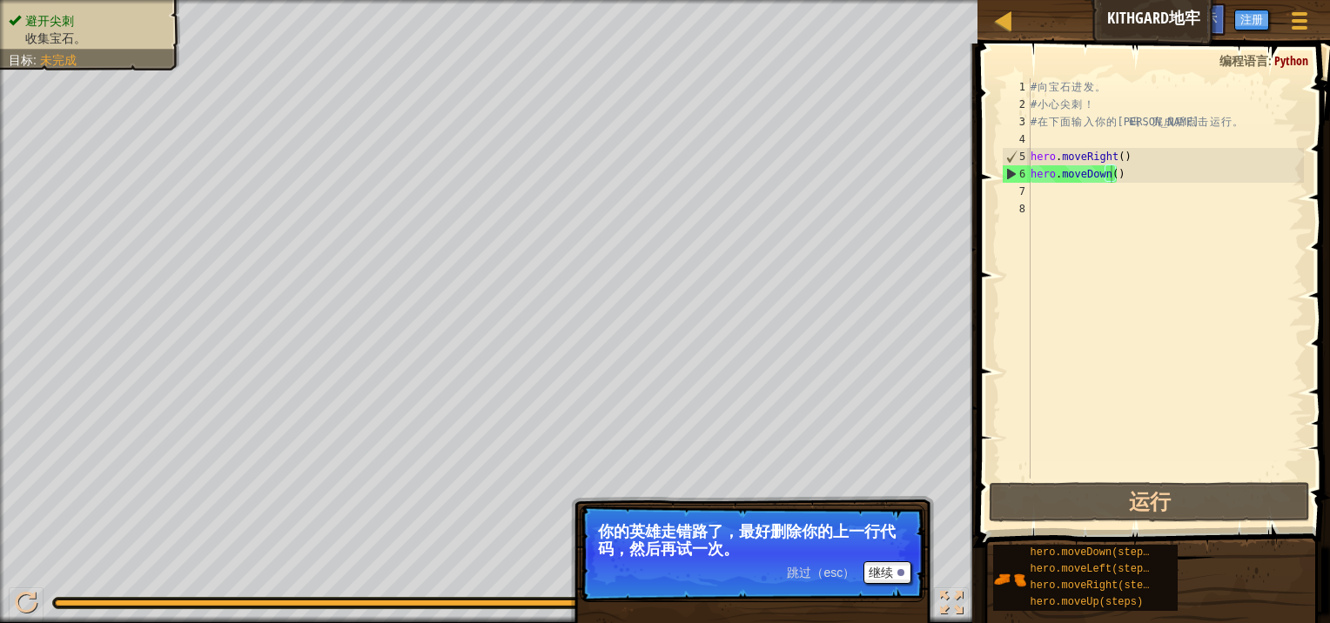
click at [821, 573] on span "跳过（esc）" at bounding box center [821, 573] width 68 height 14
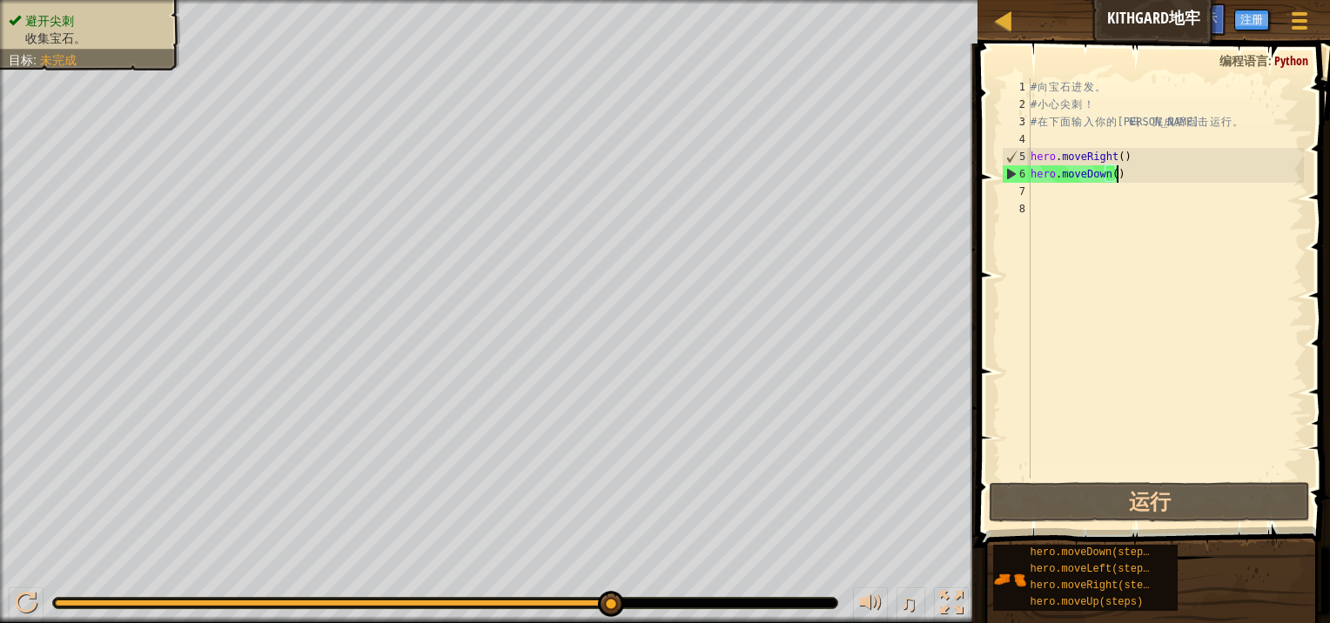
click at [1127, 176] on div "# 向 宝 石 进 发 。 # 小 心 尖 刺 ！ # 在 下 面 输 入 你 的 代 码 ， 完 成 后 点 击 运 行 。 hero . moveRigh…" at bounding box center [1165, 295] width 277 height 435
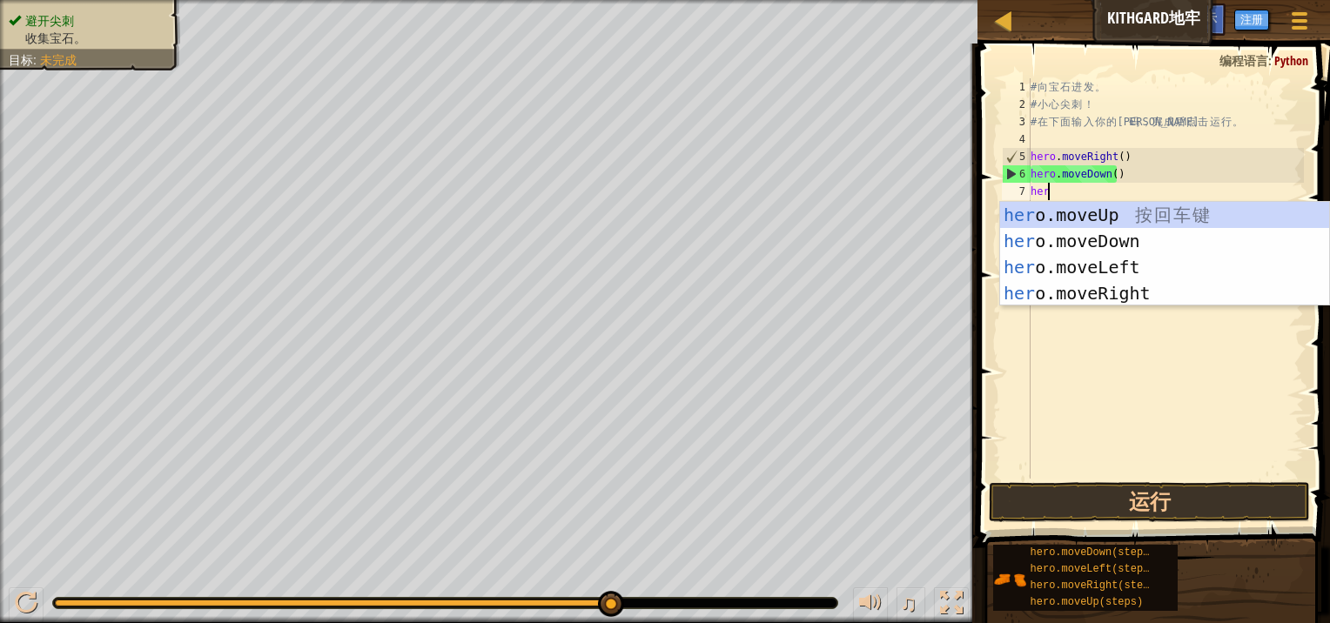
type textarea "hero"
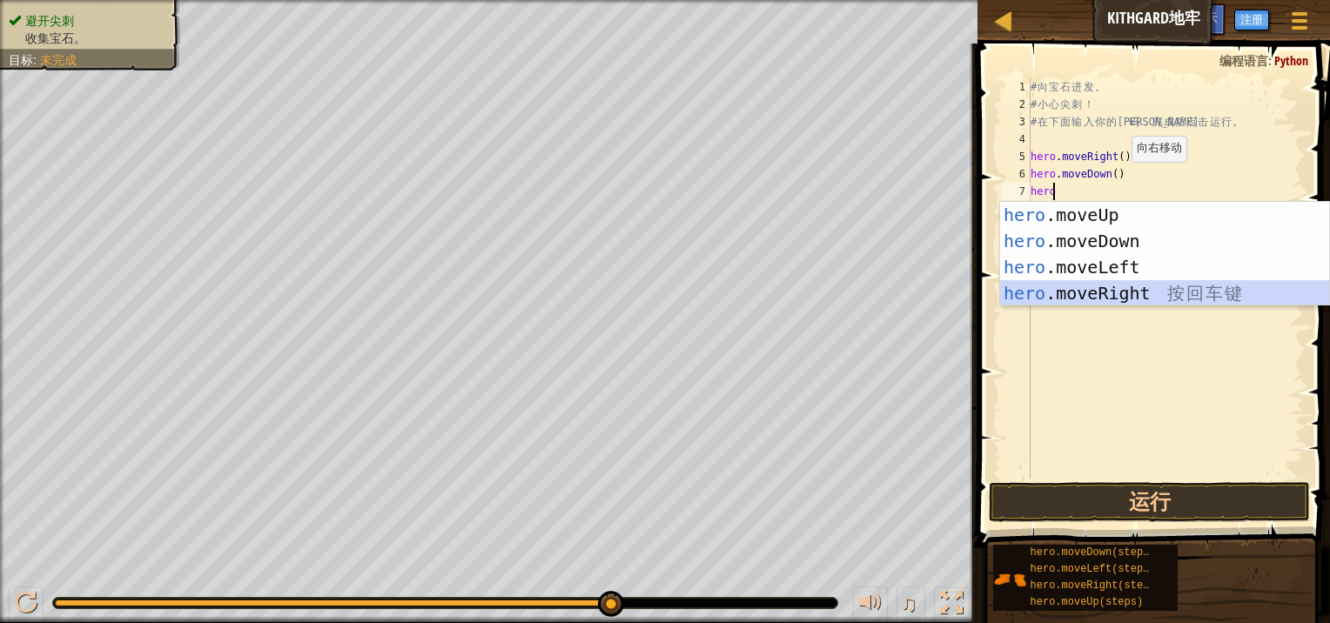
click at [1138, 283] on div "hero .moveUp 按 回 车 键 hero .moveDown 按 回 车 键 hero .moveLeft 按 回 车 键 hero .moveRi…" at bounding box center [1164, 280] width 329 height 157
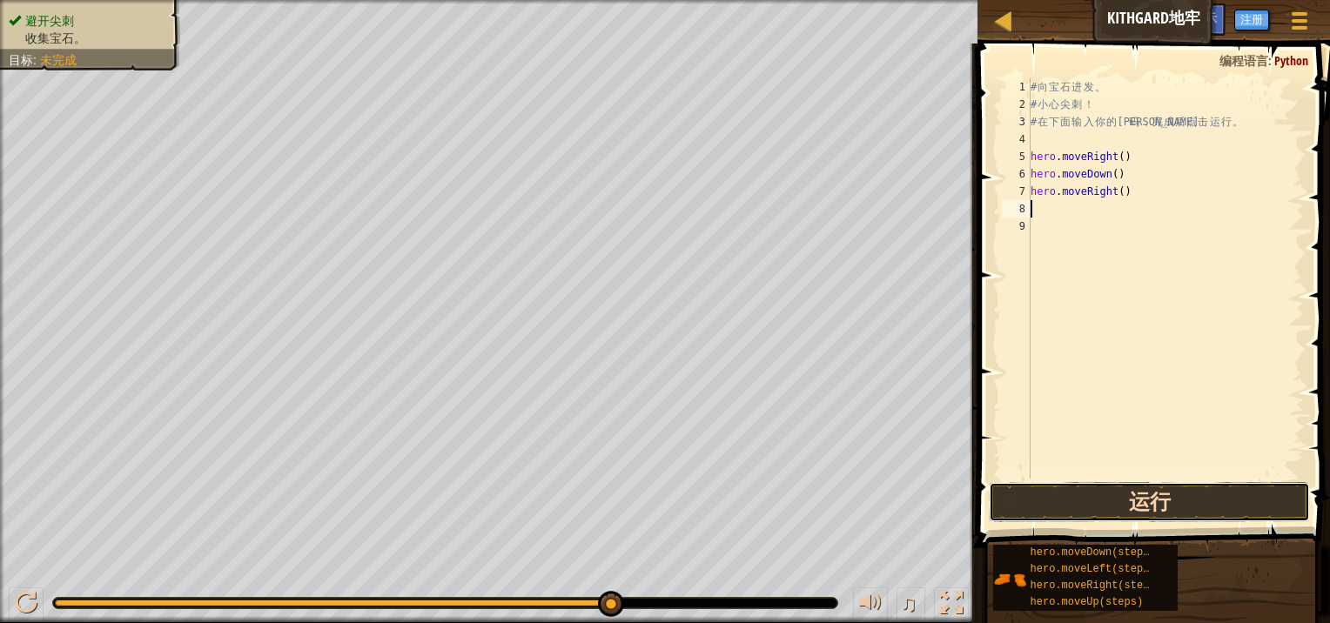
click at [1142, 499] on button "运行" at bounding box center [1148, 502] width 321 height 40
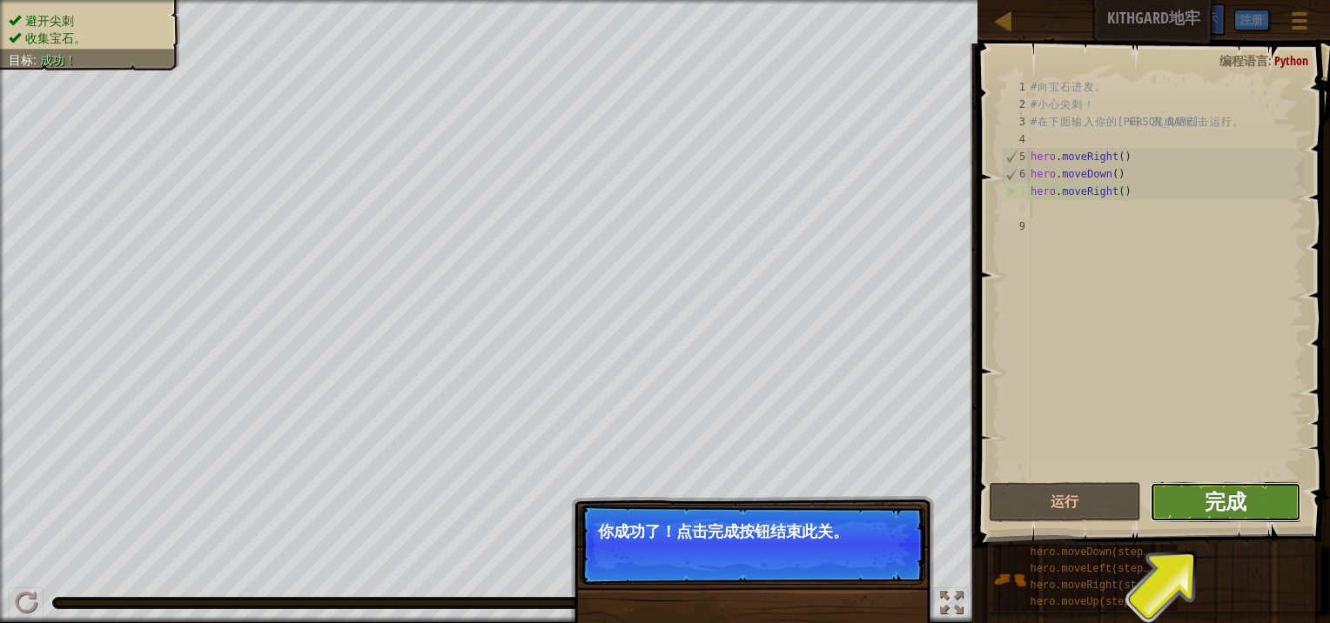
click at [1223, 505] on span "完成" at bounding box center [1225, 501] width 42 height 28
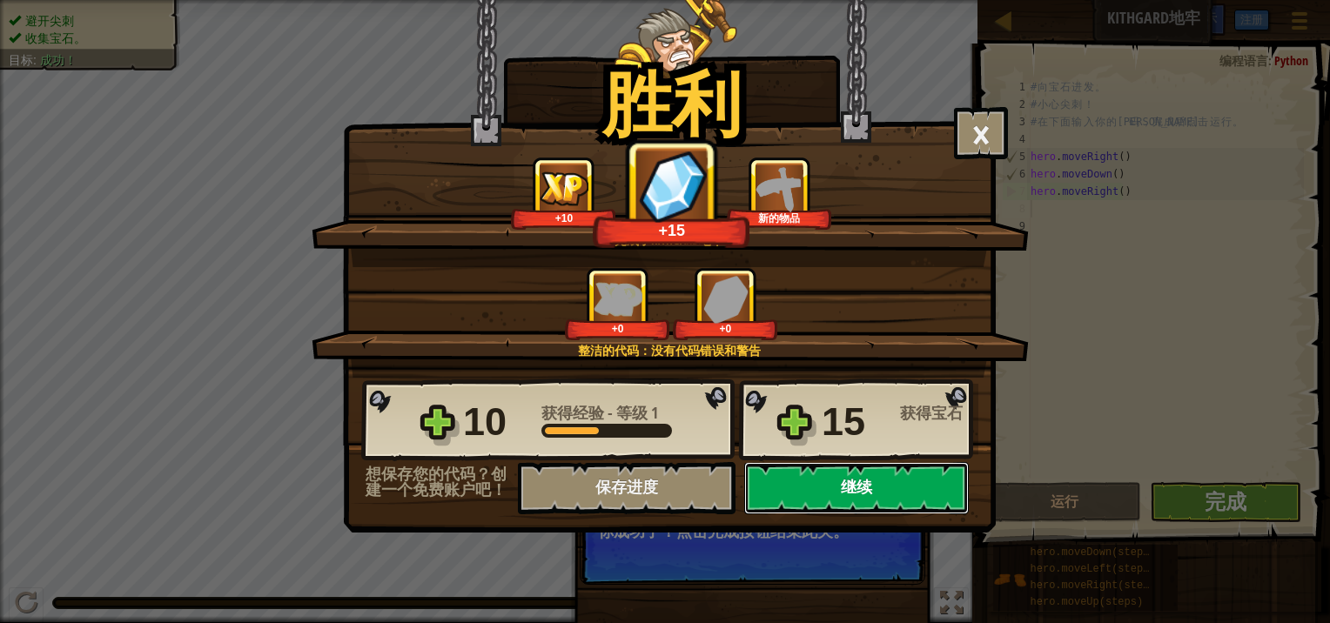
click at [890, 485] on button "继续" at bounding box center [856, 488] width 224 height 52
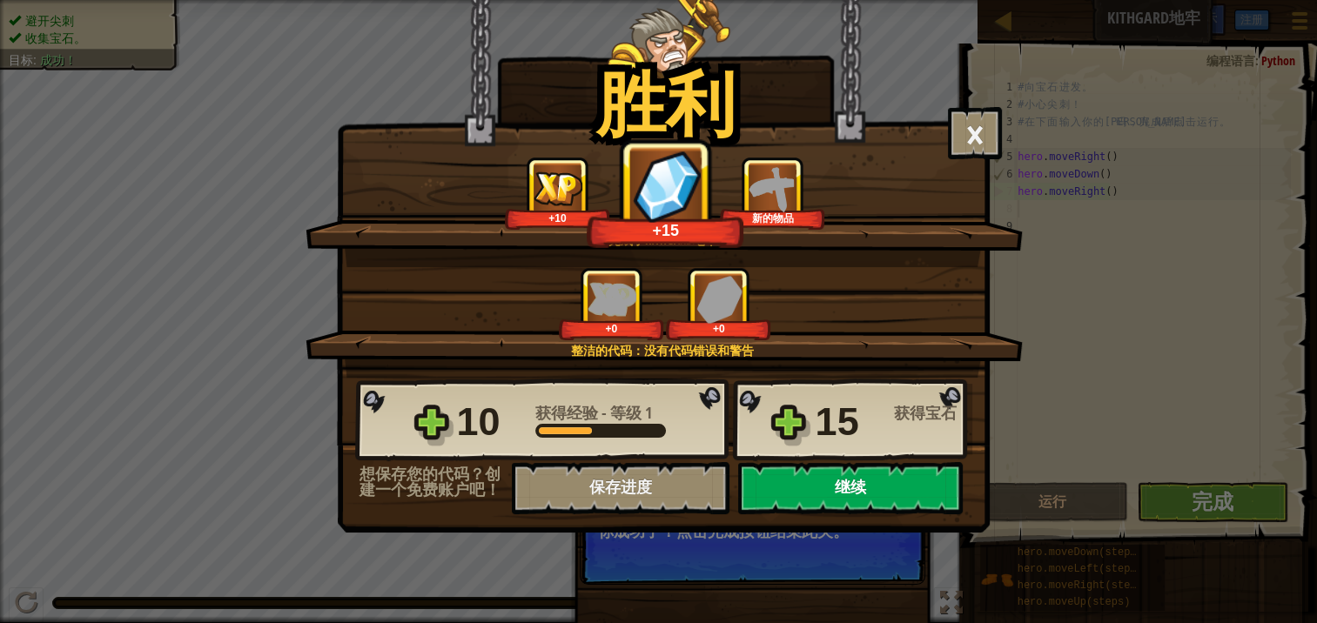
select select "zh-[PERSON_NAME]"
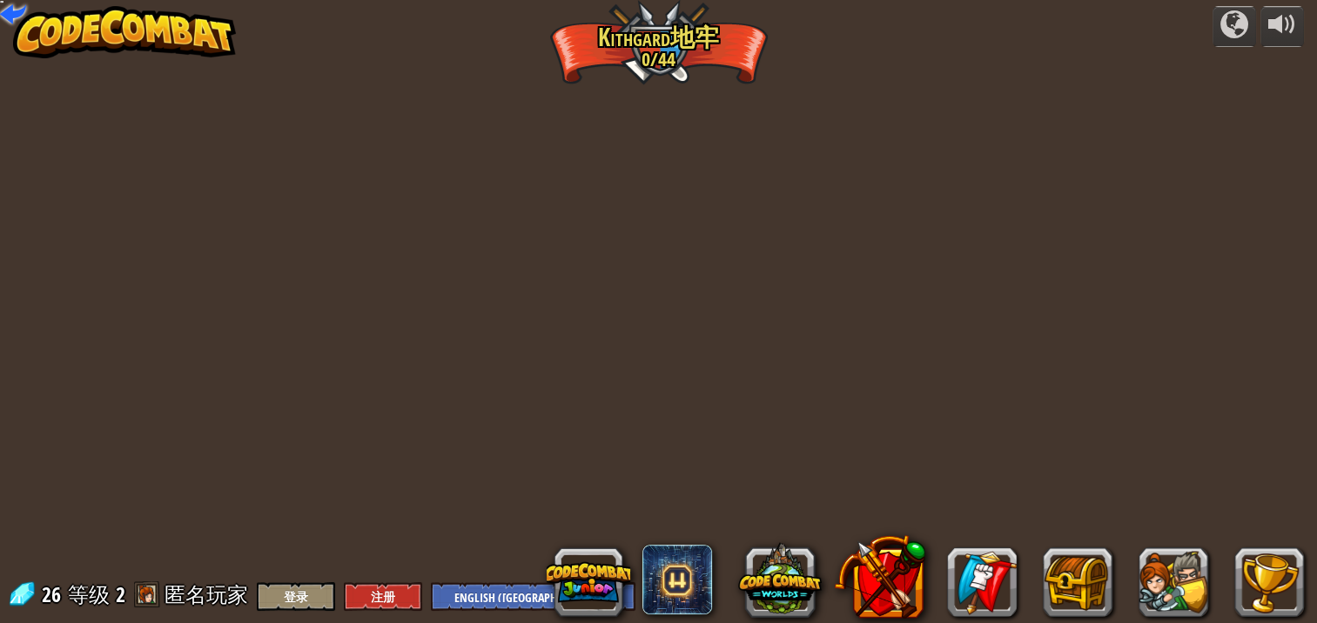
select select "zh-[PERSON_NAME]"
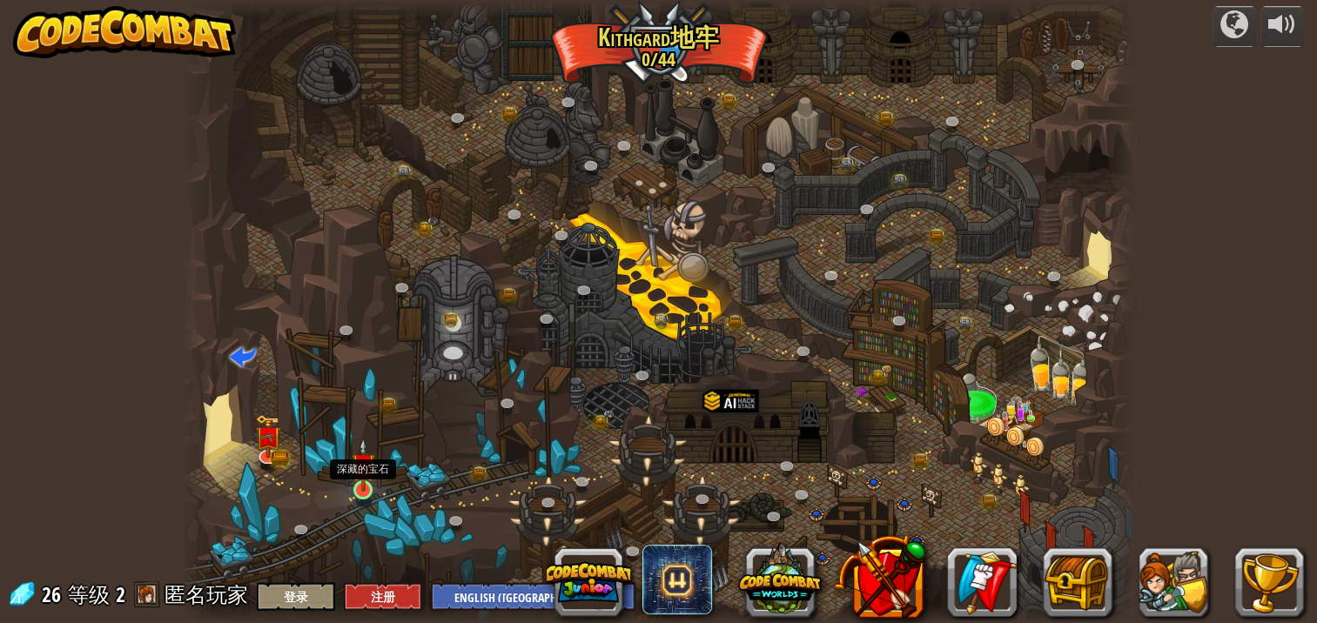
click at [364, 491] on img at bounding box center [363, 465] width 23 height 54
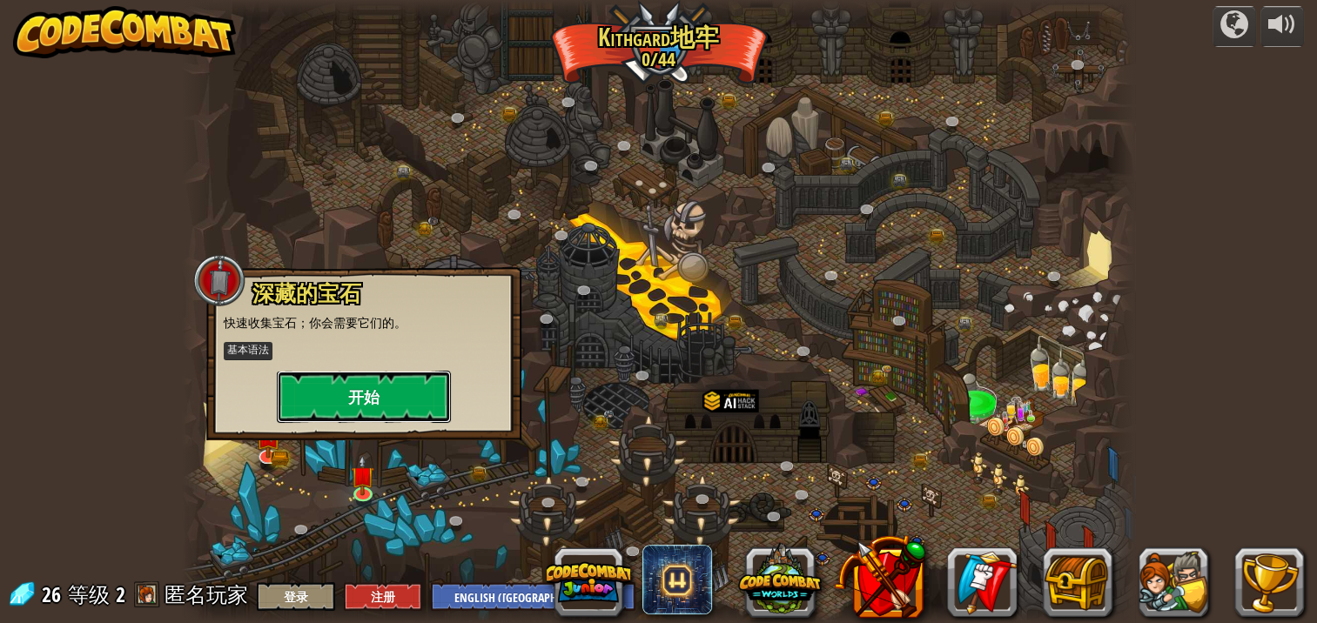
click at [368, 399] on button "开始" at bounding box center [364, 397] width 174 height 52
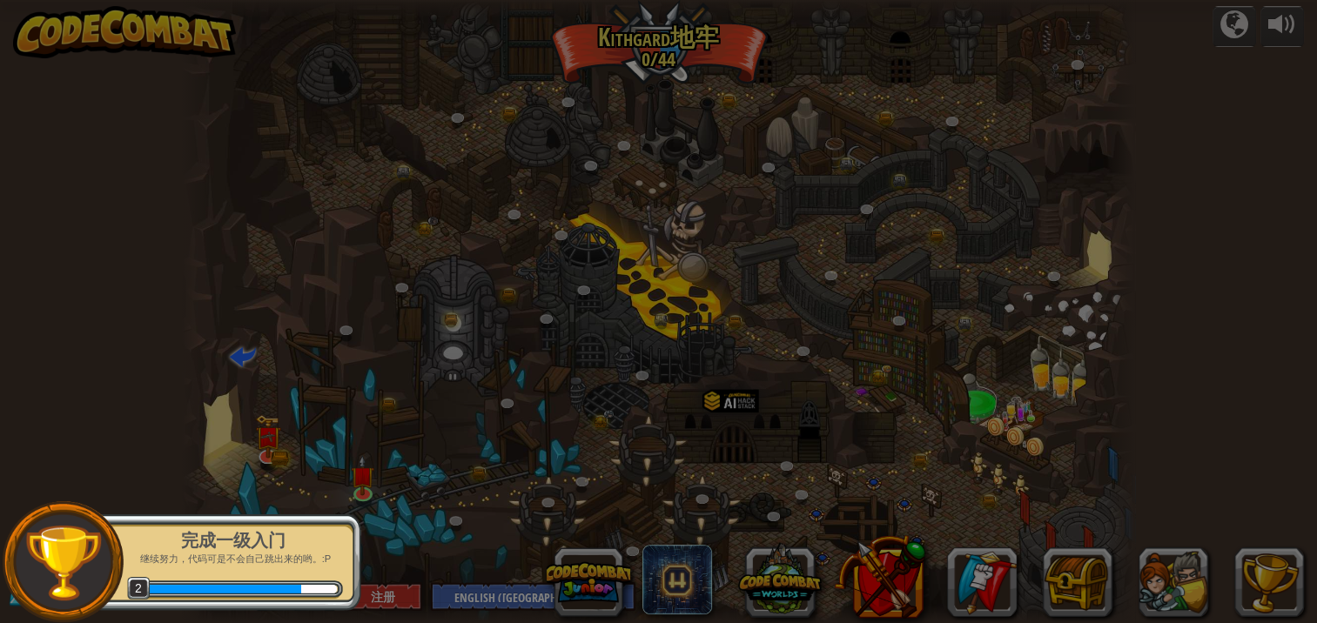
select select "zh-[PERSON_NAME]"
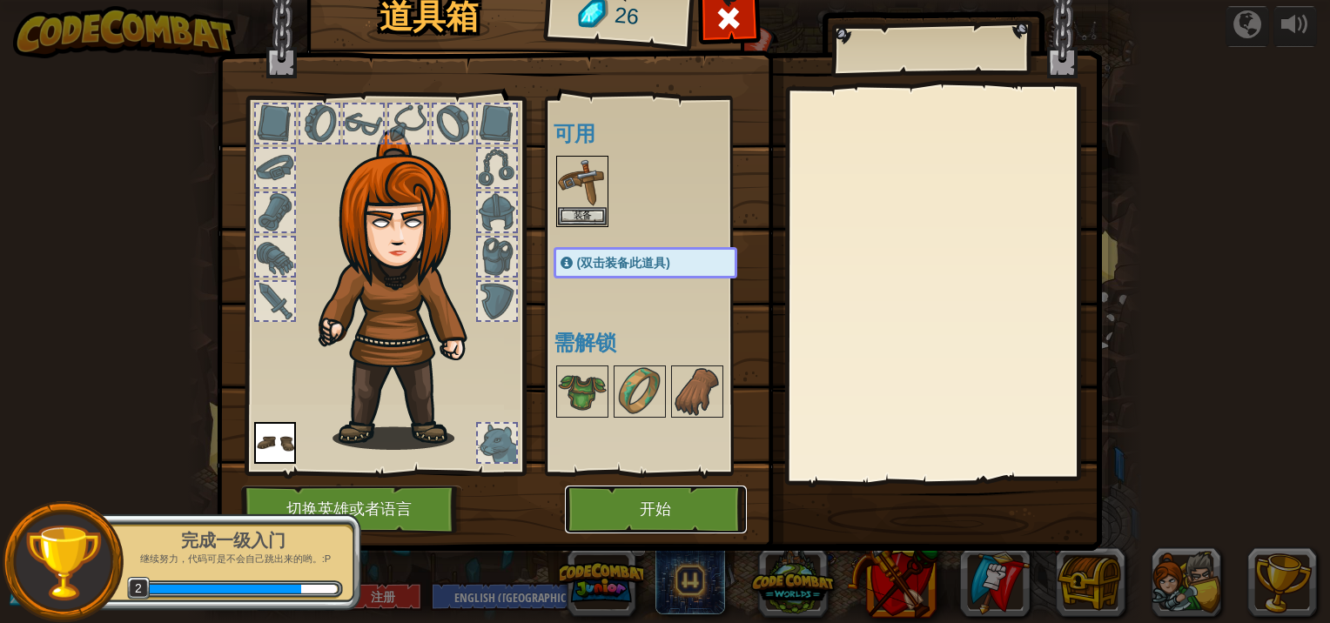
click at [679, 505] on button "开始" at bounding box center [656, 510] width 182 height 48
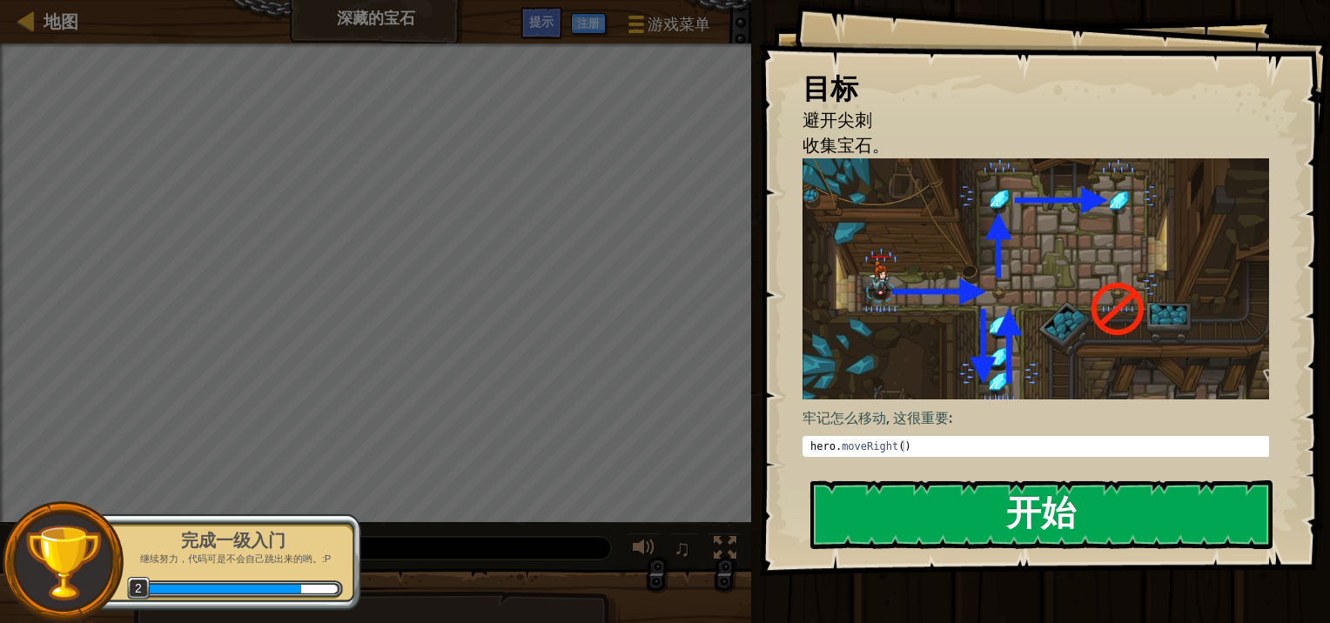
click at [949, 495] on button "开始" at bounding box center [1041, 514] width 462 height 69
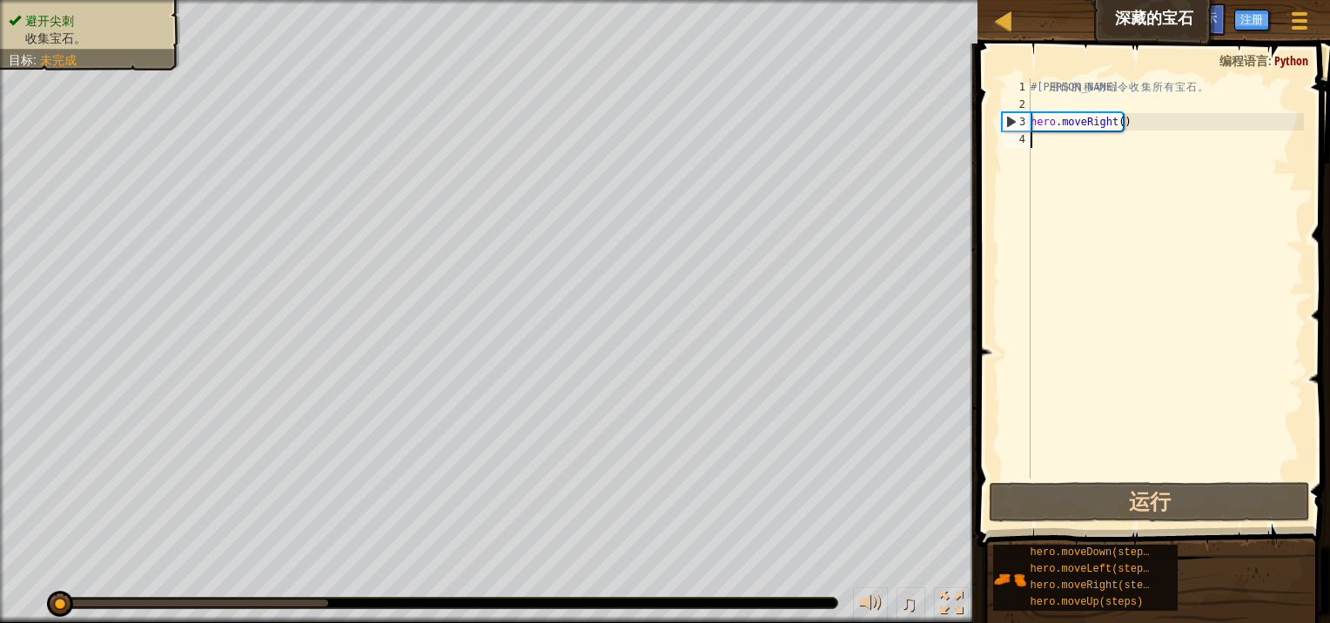
click at [1063, 146] on div "# 利 用 你 的 移 动 命 令 收 集 所 有 宝 石 。 hero . moveRight ( )" at bounding box center [1165, 295] width 277 height 435
type textarea "m"
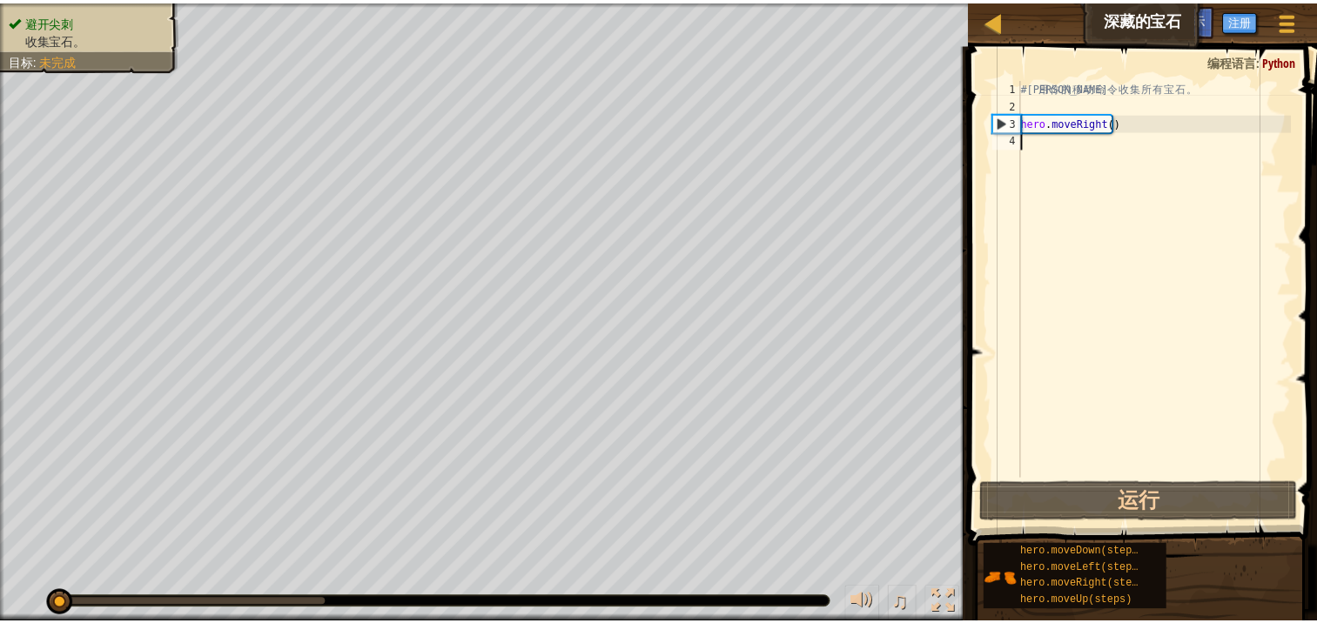
scroll to position [8, 0]
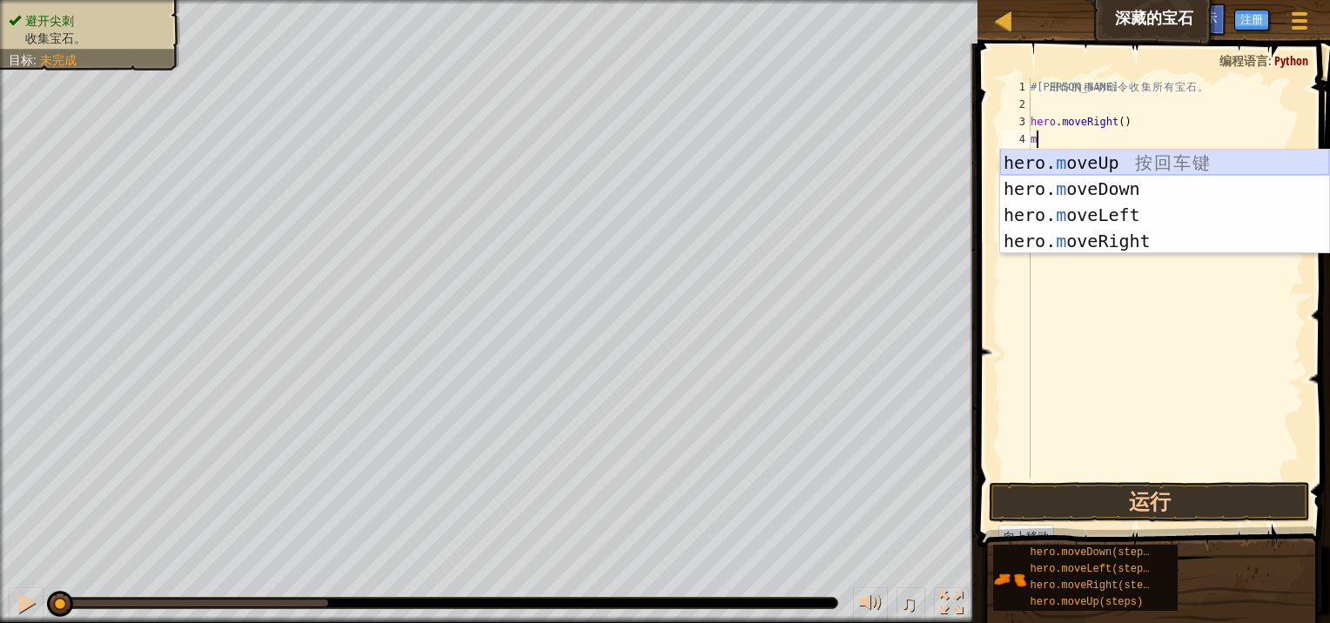
click at [1066, 160] on div "hero. m oveUp 按 回 车 键 hero. m oveDown 按 回 车 键 hero. m oveLeft 按 回 车 键 hero. m o…" at bounding box center [1164, 228] width 329 height 157
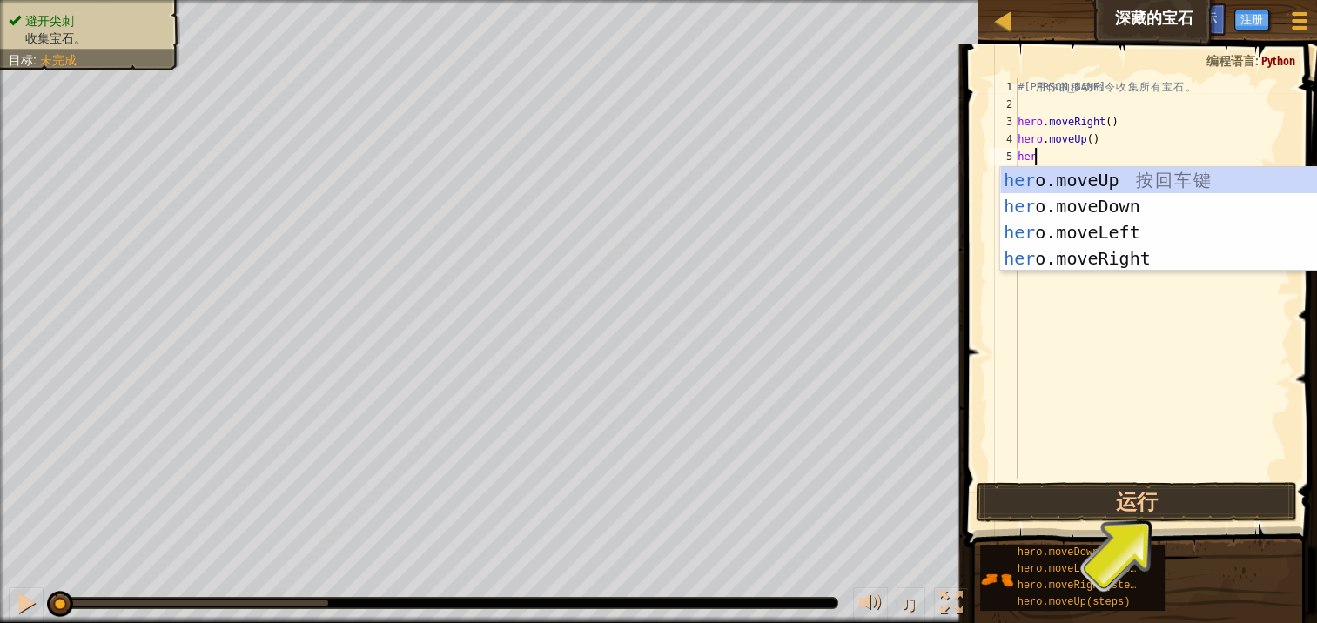
type textarea "hero"
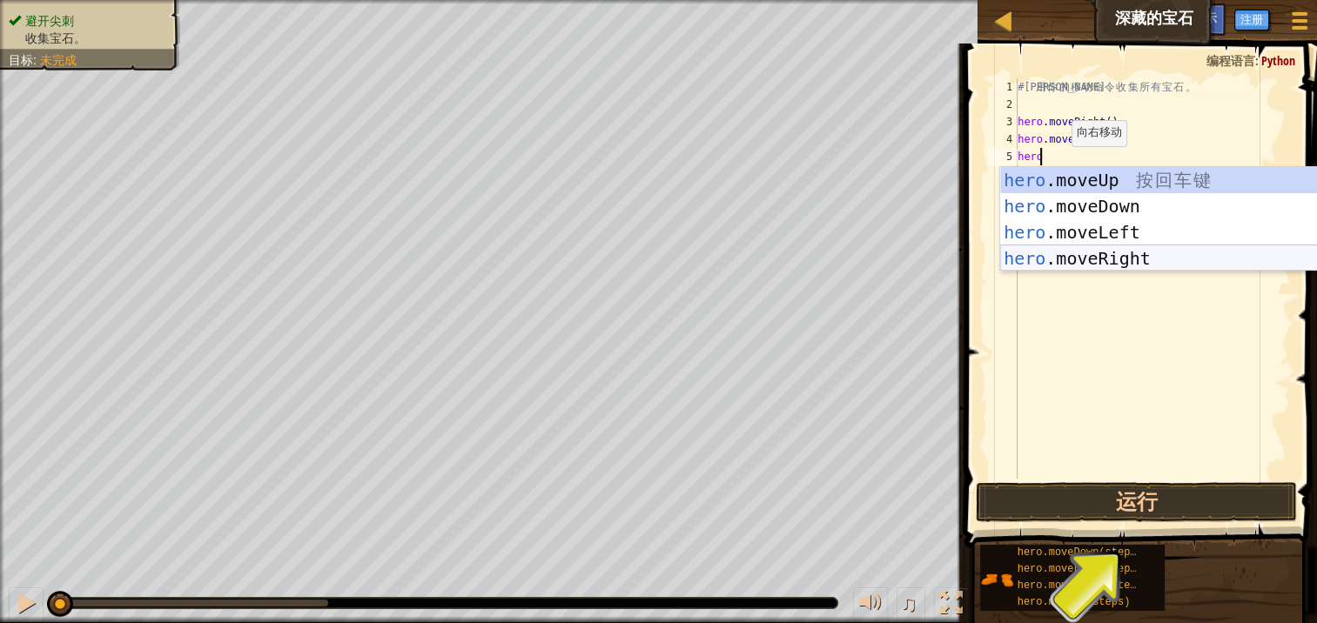
click at [1095, 258] on div "hero .moveUp 按 回 车 键 hero .moveDown 按 回 车 键 hero .moveLeft 按 回 车 键 hero .moveRi…" at bounding box center [1164, 245] width 329 height 157
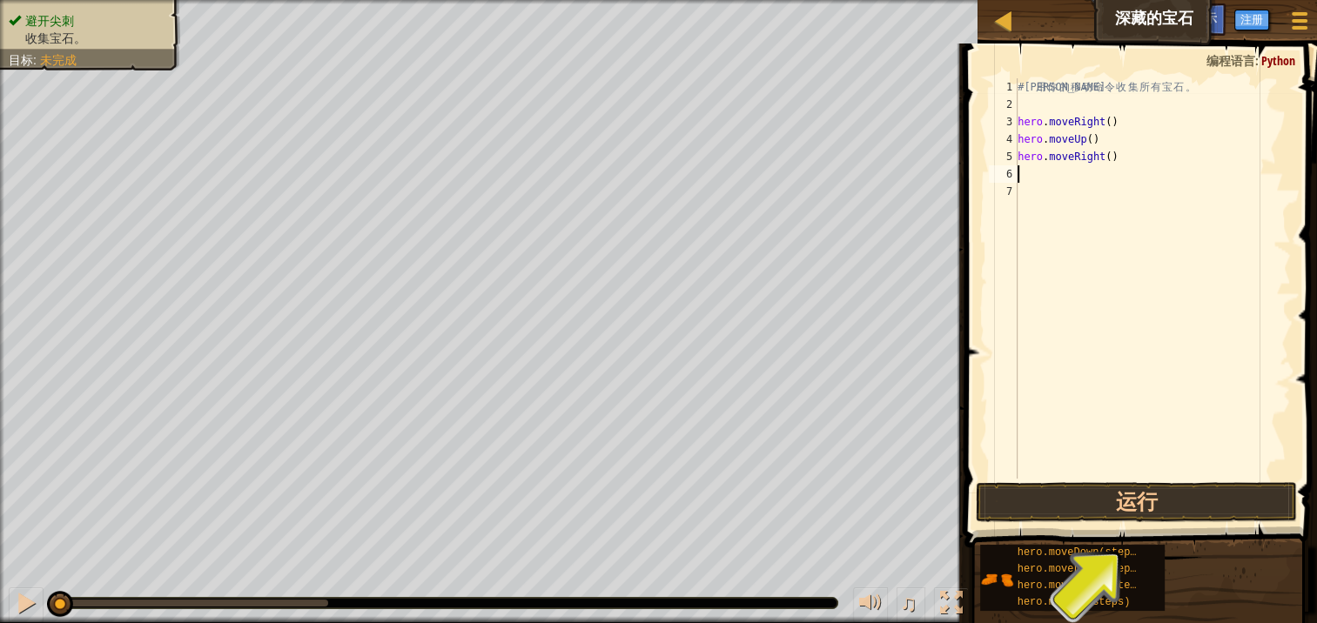
type textarea "h"
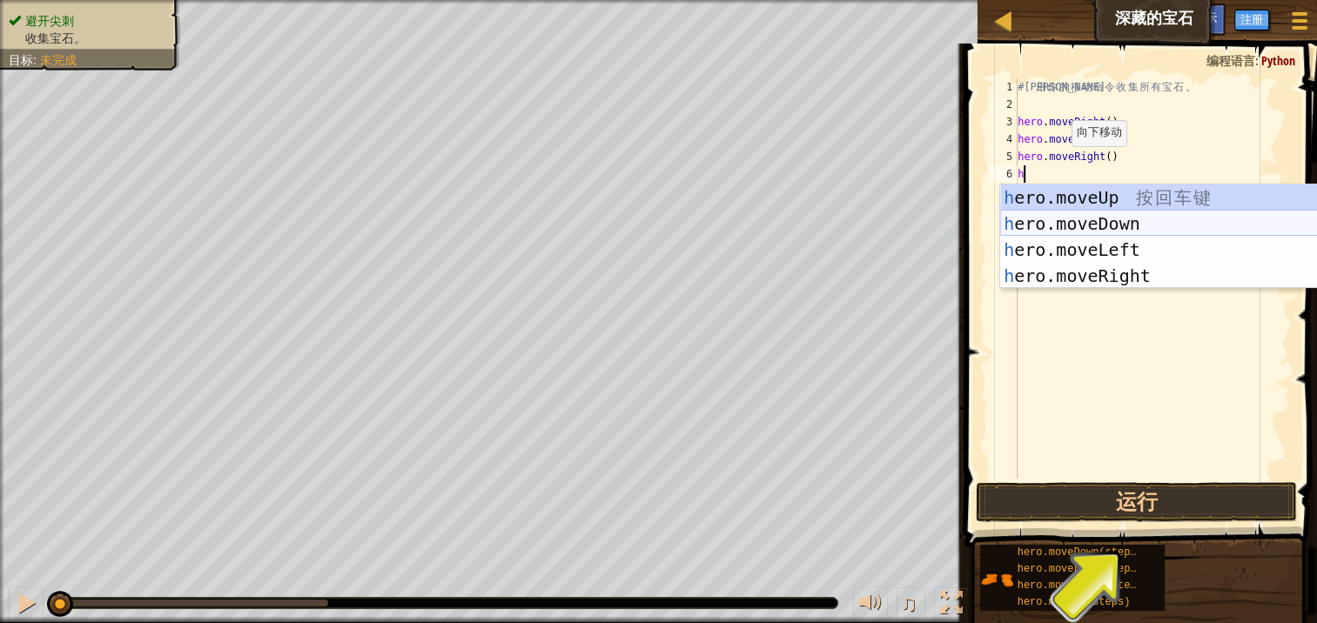
click at [1072, 231] on div "h ero.moveUp 按 回 车 键 h ero.moveDown 按 回 车 键 h ero.moveLeft 按 回 车 键 h ero.moveRi…" at bounding box center [1164, 262] width 329 height 157
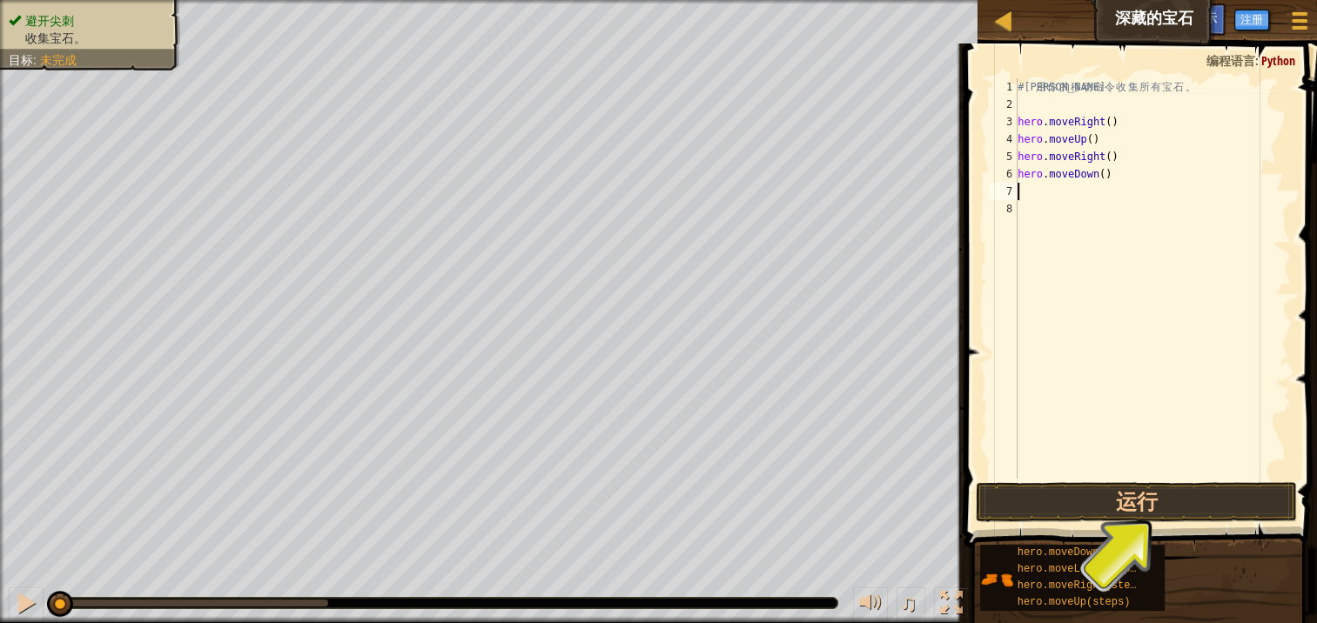
type textarea "h"
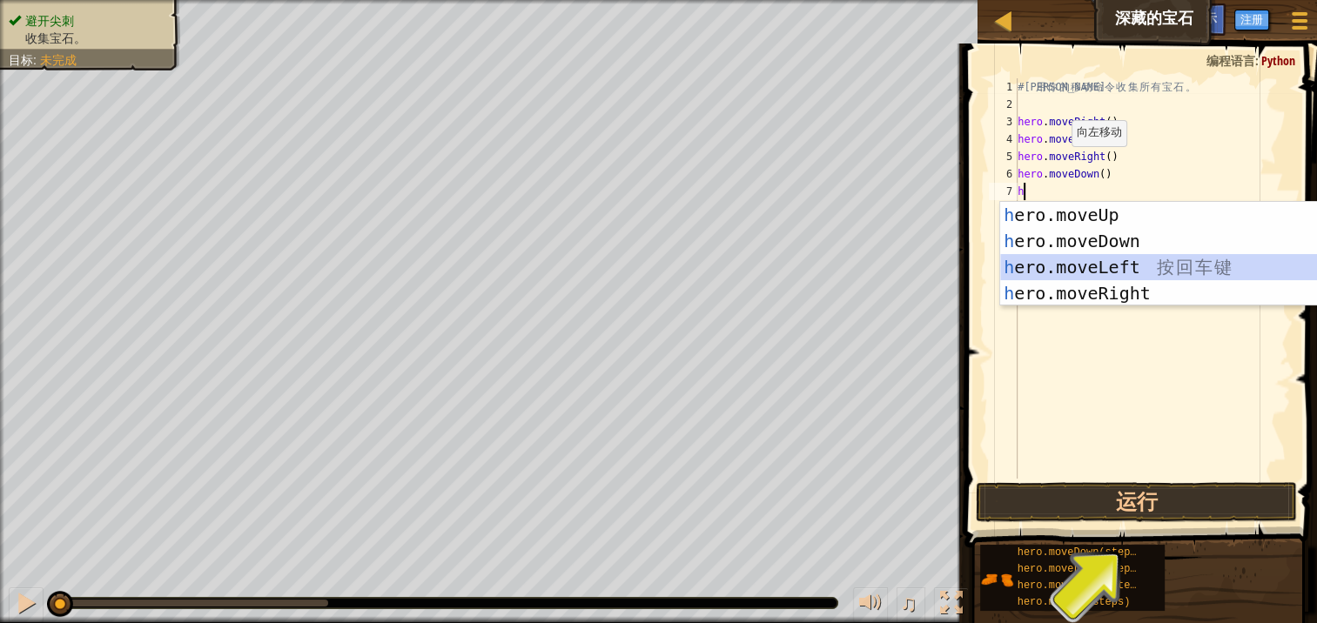
click at [1072, 268] on div "h ero.moveUp 按 回 车 键 h ero.moveDown 按 回 车 键 h ero.moveLeft 按 回 车 键 h ero.moveRi…" at bounding box center [1164, 280] width 329 height 157
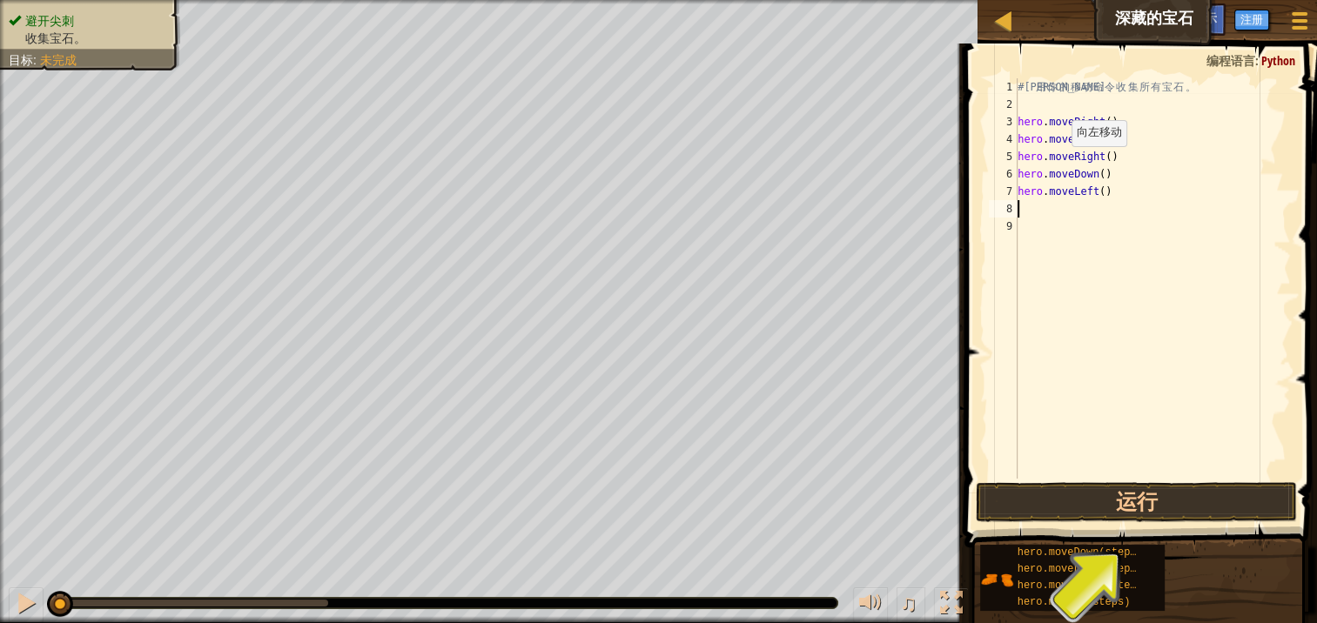
type textarea "h"
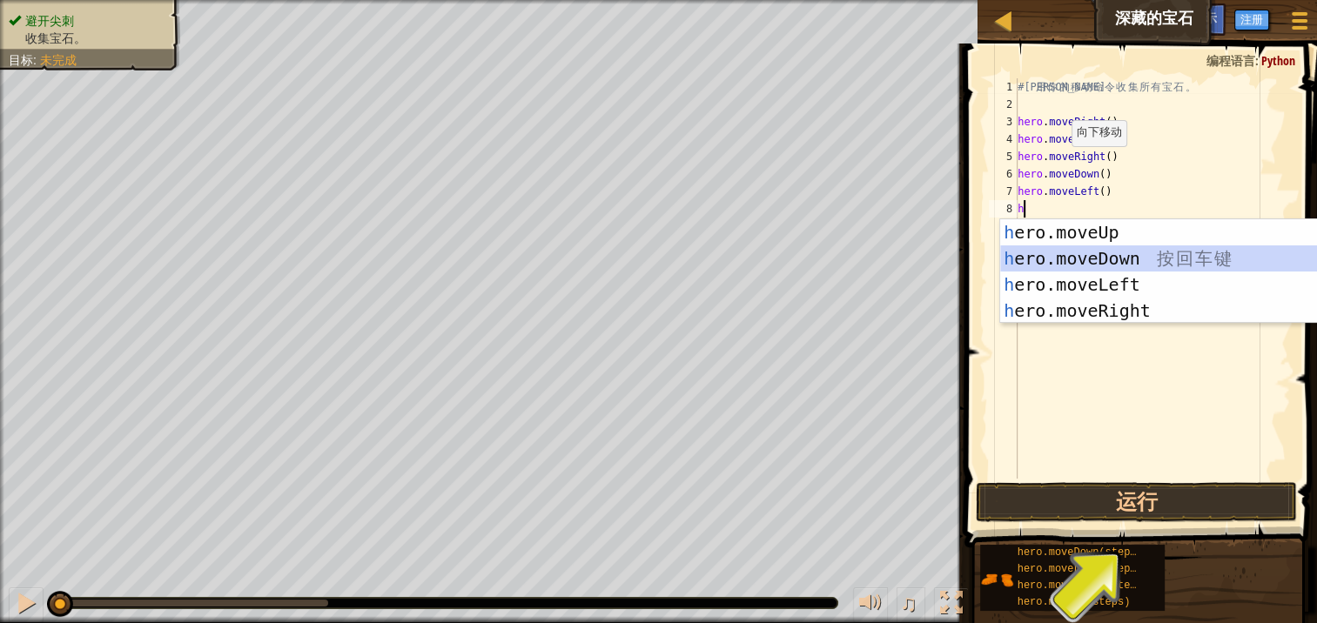
click at [1071, 260] on div "h ero.moveUp 按 回 车 键 h ero.moveDown 按 回 车 键 h ero.moveLeft 按 回 车 键 h ero.moveRi…" at bounding box center [1164, 297] width 329 height 157
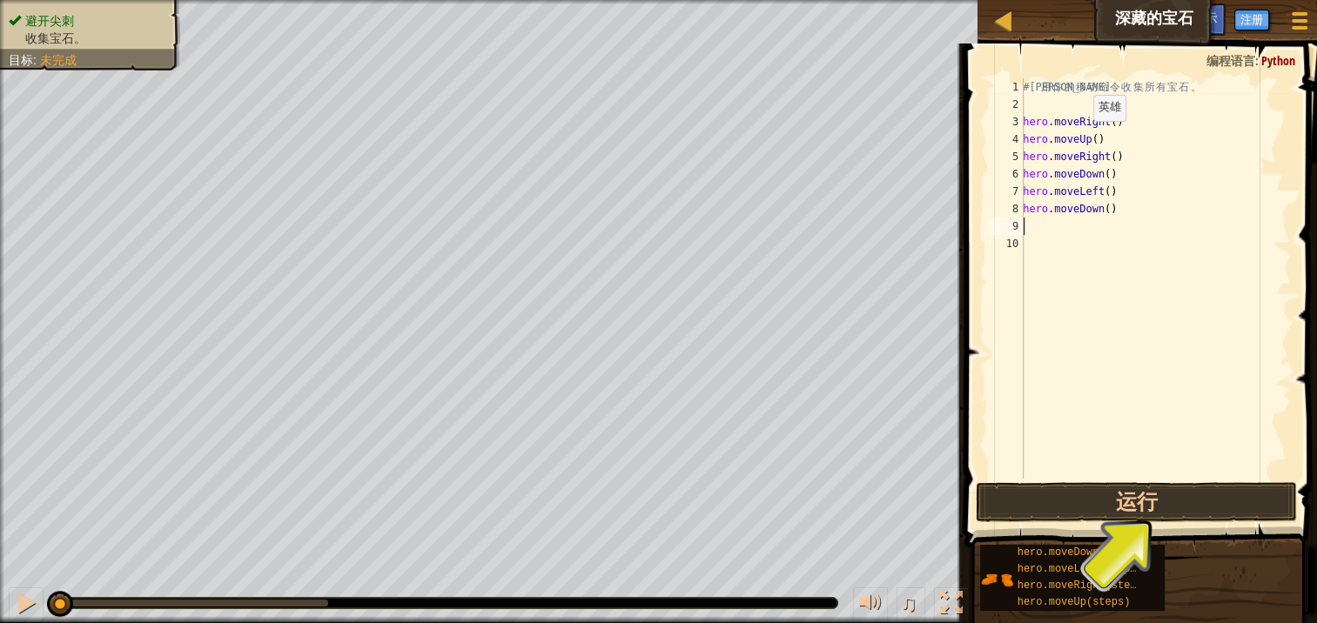
click at [1082, 138] on div "# 利 用 你 的 移 动 命 令 收 集 所 有 宝 石 。 hero . moveRight ( ) hero . moveUp ( ) hero . m…" at bounding box center [1154, 295] width 271 height 435
click at [1086, 139] on div "# 利 用 你 的 移 动 命 令 收 集 所 有 宝 石 。 hero . moveRight ( ) hero . moveUp ( ) hero . m…" at bounding box center [1154, 295] width 271 height 435
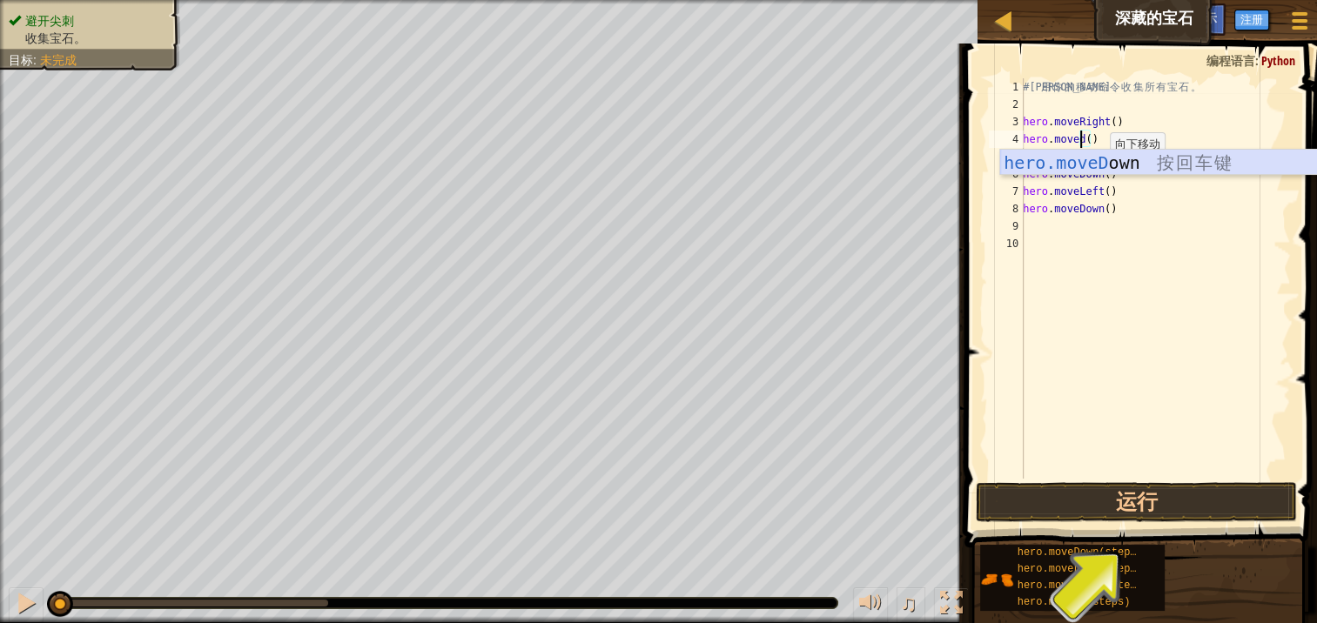
click at [1101, 161] on div "hero.moveD own 按 回 车 键" at bounding box center [1164, 189] width 329 height 78
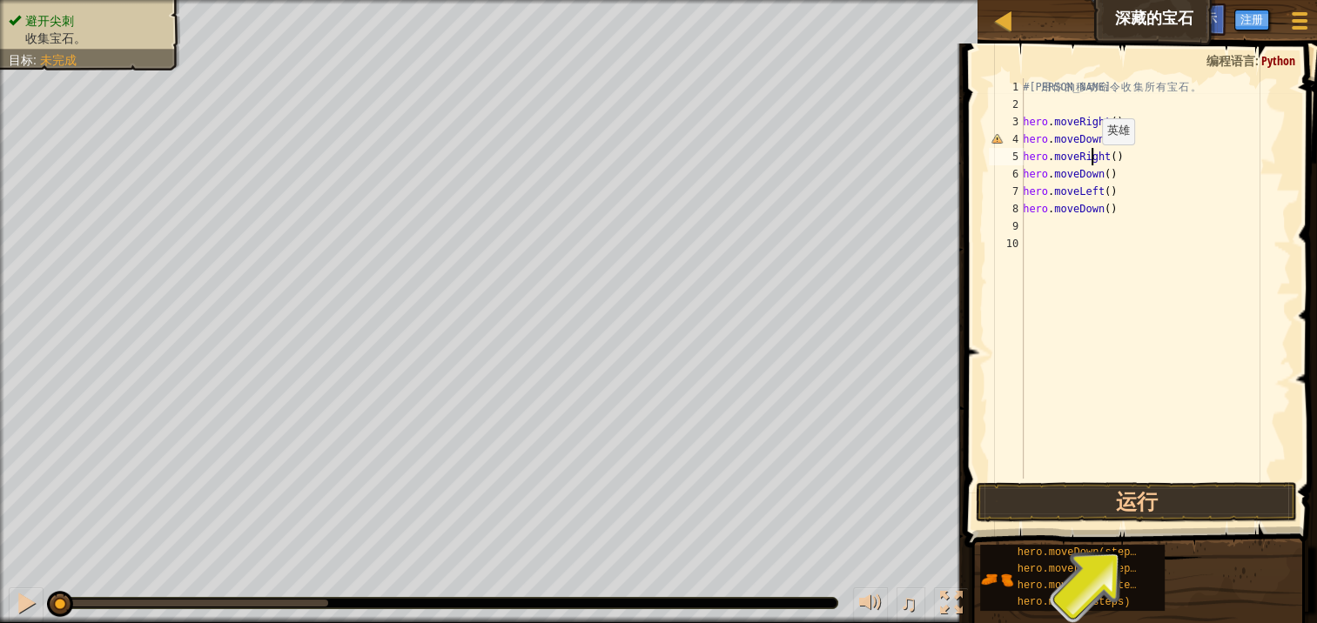
click at [1092, 161] on div "# 利 用 你 的 移 动 命 令 收 集 所 有 宝 石 。 hero . moveRight ( ) hero . moveDown hero . mov…" at bounding box center [1154, 295] width 271 height 435
click at [1100, 158] on div "# 利 用 你 的 移 动 命 令 收 集 所 有 宝 石 。 hero . moveRight ( ) hero . moveDown hero . mov…" at bounding box center [1154, 295] width 271 height 435
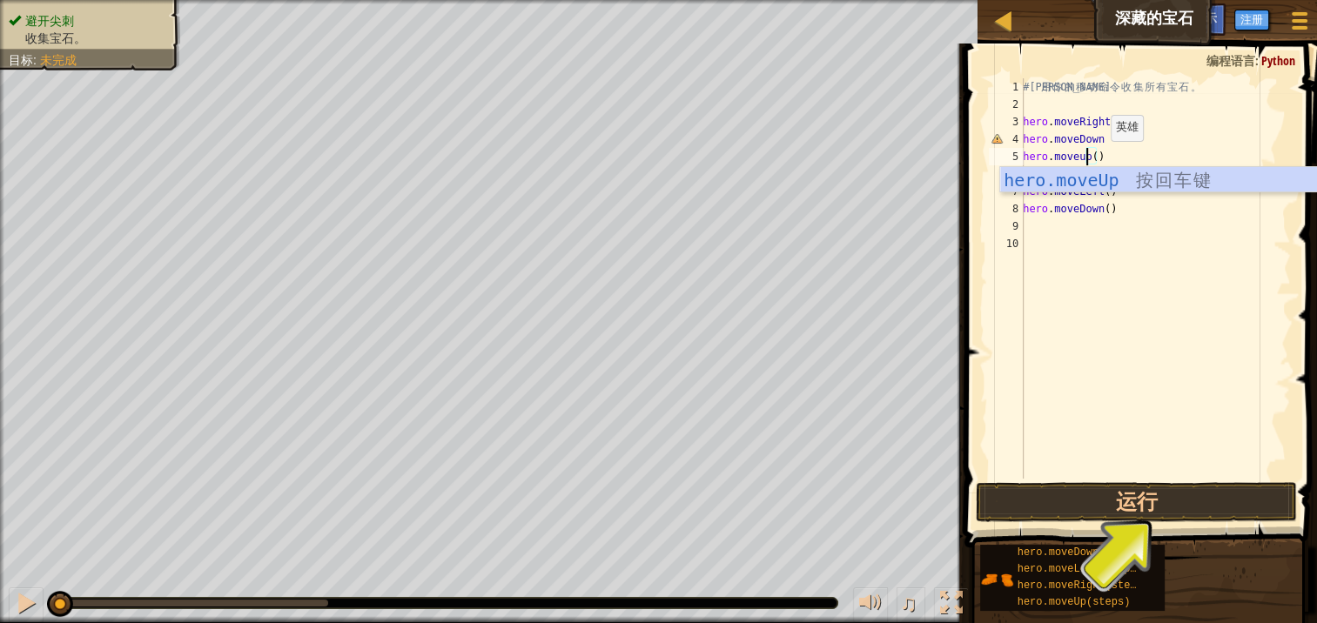
scroll to position [8, 4]
click at [1112, 171] on div "hero.moveUp 按 回 车 键" at bounding box center [1164, 206] width 329 height 78
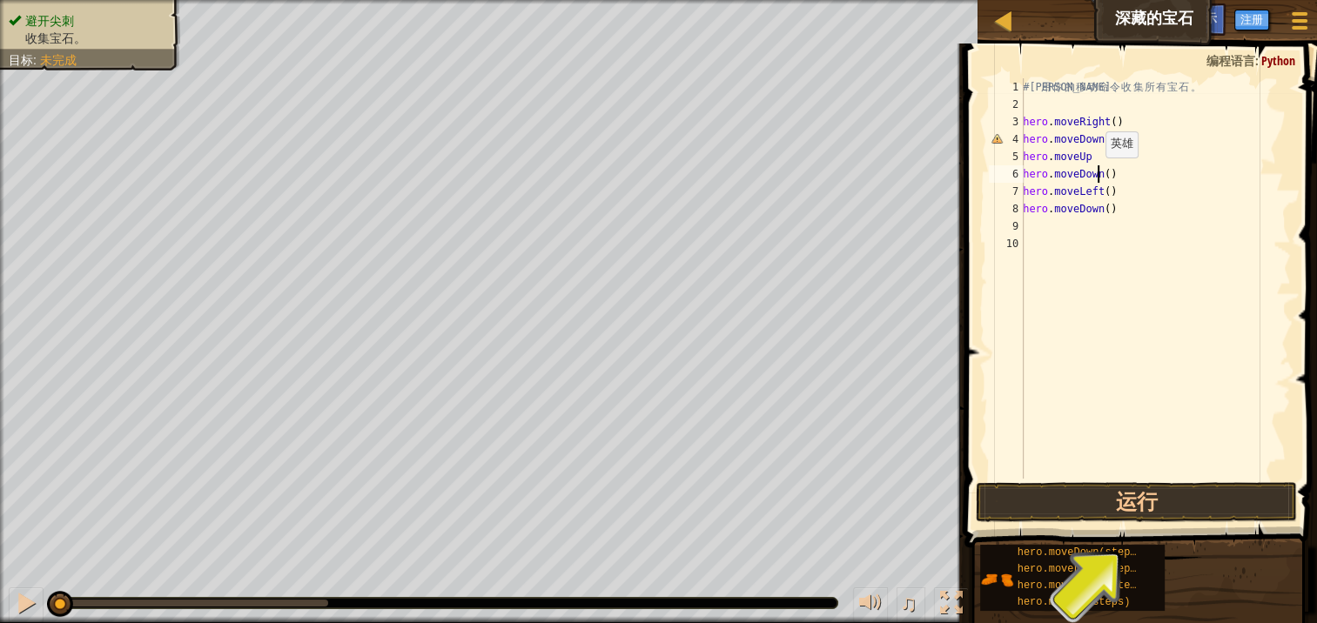
click at [1096, 174] on div "# 利 用 你 的 移 动 命 令 收 集 所 有 宝 石 。 hero . moveRight ( ) hero . moveDown hero . mov…" at bounding box center [1154, 295] width 271 height 435
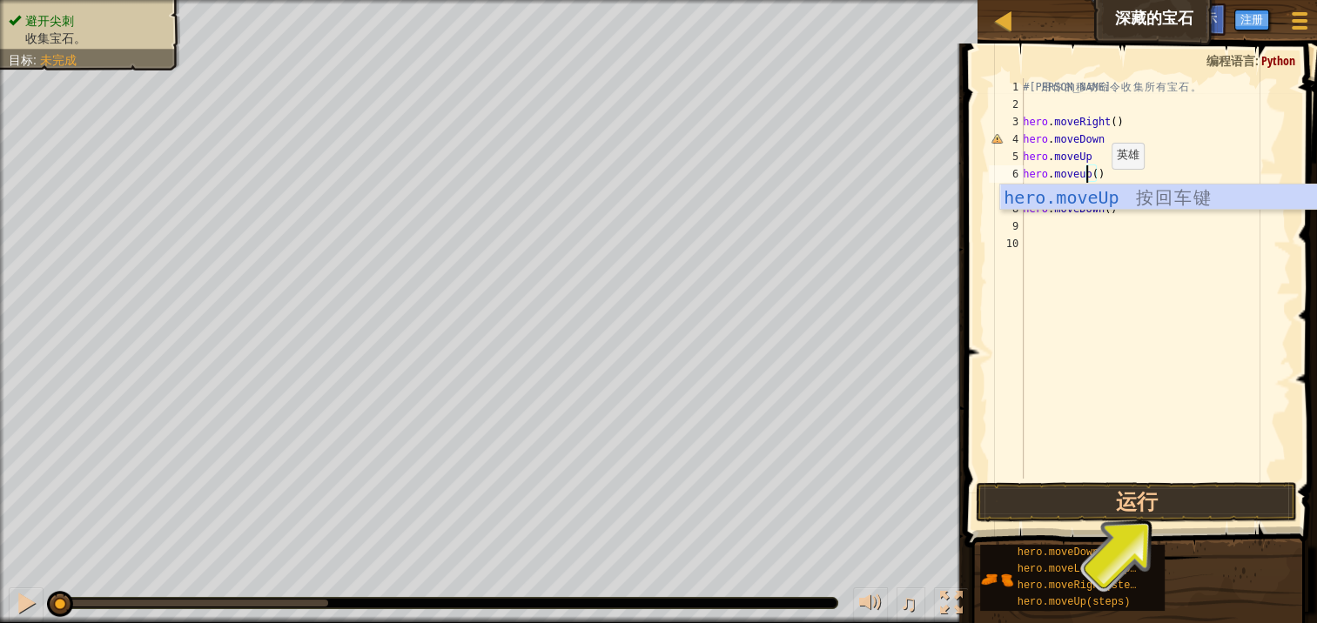
click at [1102, 185] on div "hero.moveUp 按 回 车 键" at bounding box center [1164, 223] width 329 height 78
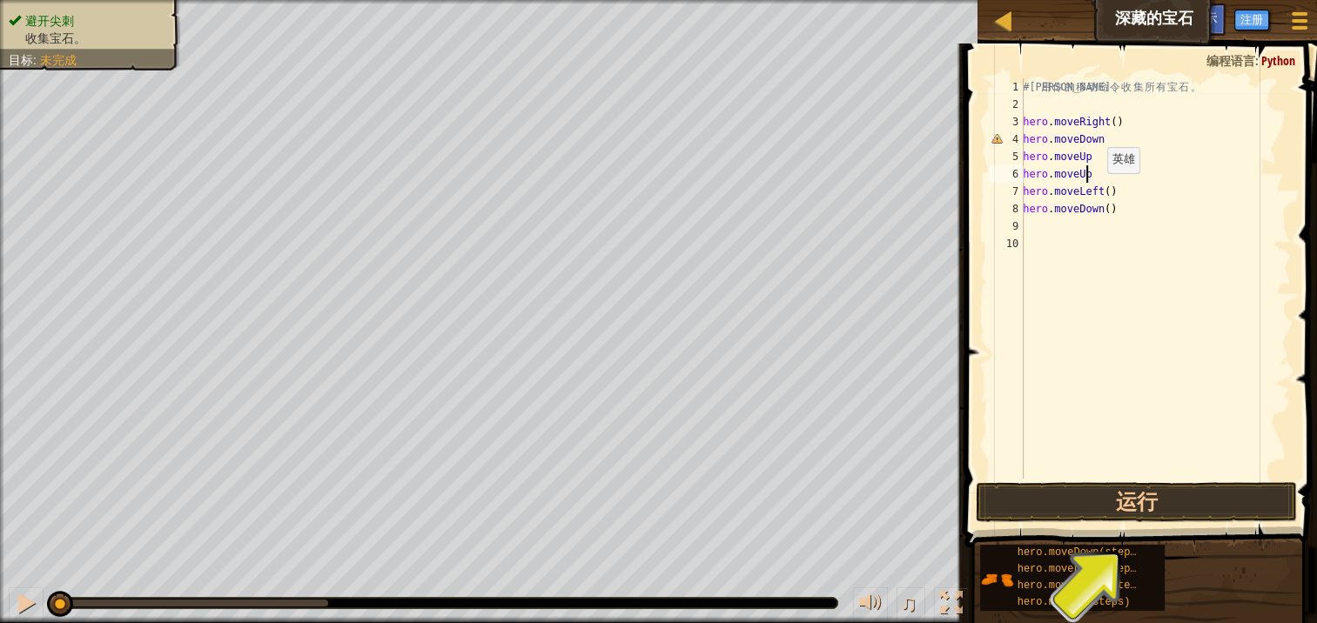
click at [1096, 191] on div "# 利 用 你 的 移 动 命 令 收 集 所 有 宝 石 。 hero . moveRight ( ) hero . moveDown hero . mov…" at bounding box center [1154, 295] width 271 height 435
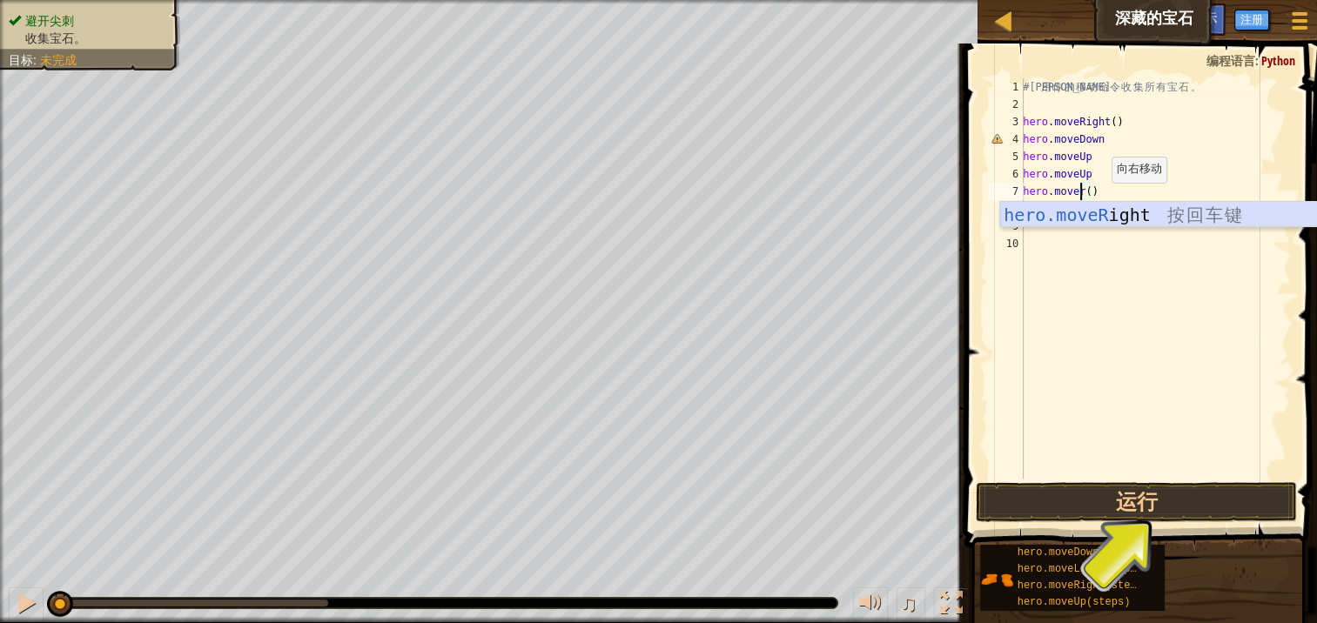
click at [1107, 213] on div "hero.moveR ight 按 回 车 键" at bounding box center [1164, 241] width 329 height 78
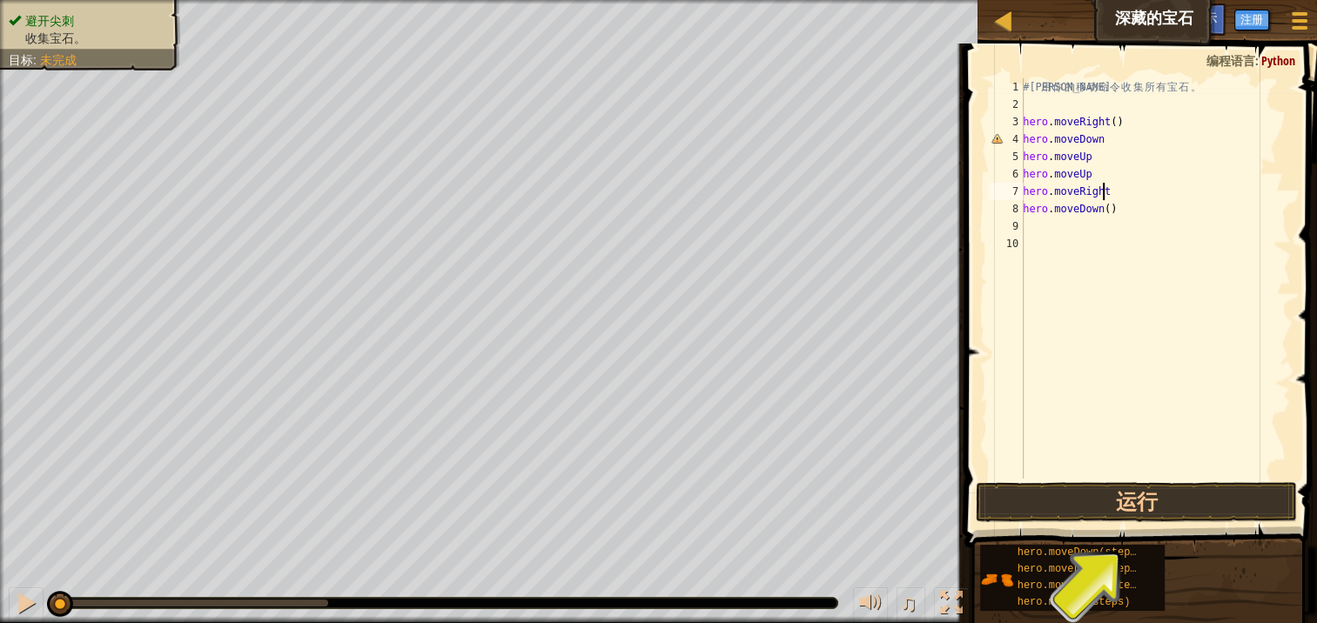
click at [1128, 205] on div "# 利 用 你 的 移 动 命 令 收 集 所 有 宝 石 。 hero . moveRight ( ) hero . moveDown hero . mov…" at bounding box center [1154, 295] width 271 height 435
type textarea "h"
click at [1110, 136] on div "# 利 用 你 的 移 动 命 令 收 集 所 有 宝 石 。 hero . moveRight ( ) hero . moveDown hero . mov…" at bounding box center [1154, 295] width 271 height 435
click at [1082, 139] on div "# 利 用 你 的 移 动 命 令 收 集 所 有 宝 石 。 hero . moveRight ( ) hero . moveDown hero . mov…" at bounding box center [1154, 295] width 271 height 435
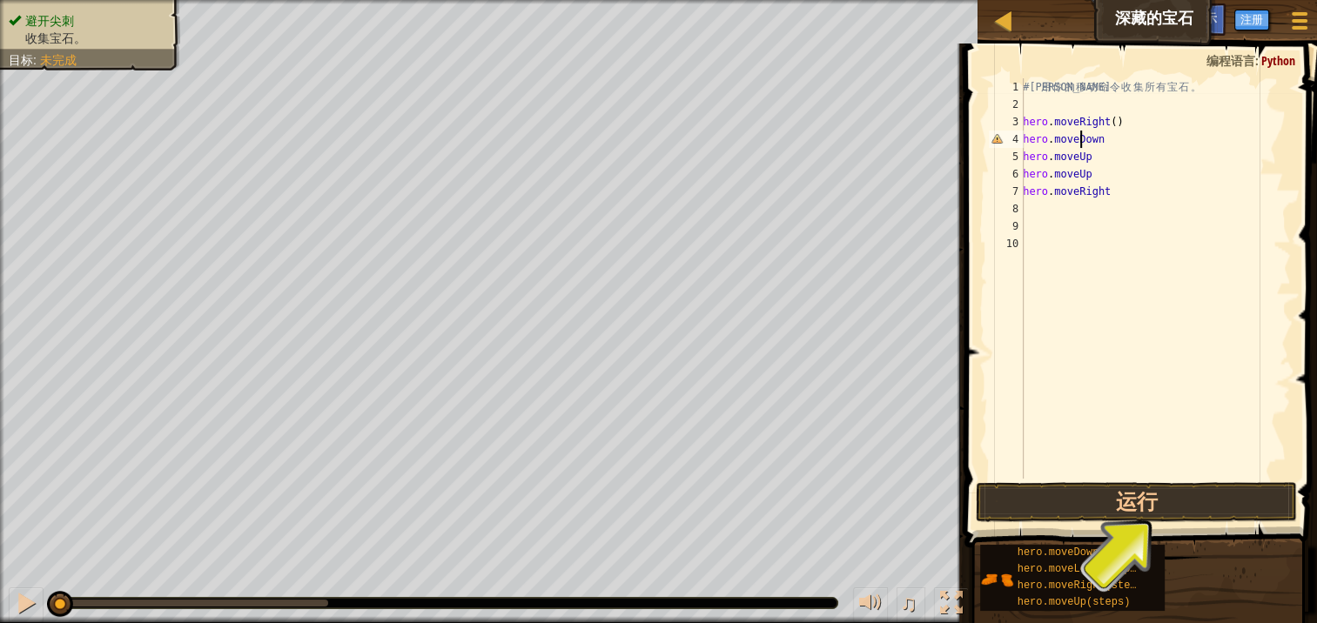
click at [1100, 141] on div "# 利 用 你 的 移 动 命 令 收 集 所 有 宝 石 。 hero . moveRight ( ) hero . moveDown hero . mov…" at bounding box center [1154, 295] width 271 height 435
drag, startPoint x: 1109, startPoint y: 136, endPoint x: 1124, endPoint y: 212, distance: 78.2
click at [1098, 136] on div "# 利 用 你 的 移 动 命 令 收 集 所 有 宝 石 。 hero . moveRight ( ) hero . moveDown ( ) hero .…" at bounding box center [1154, 295] width 271 height 435
click at [1094, 158] on div "# 利 用 你 的 移 动 命 令 收 集 所 有 宝 石 。 hero . moveRight ( ) hero . moveDown ( ) hero .…" at bounding box center [1154, 295] width 271 height 435
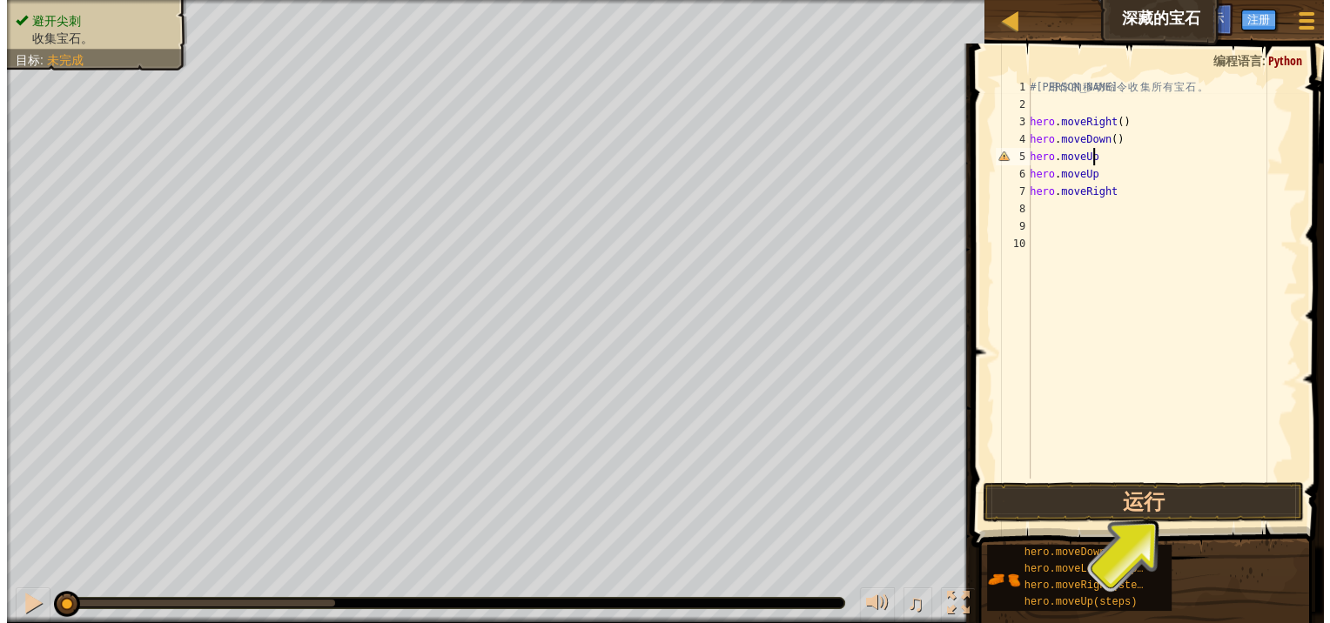
scroll to position [8, 3]
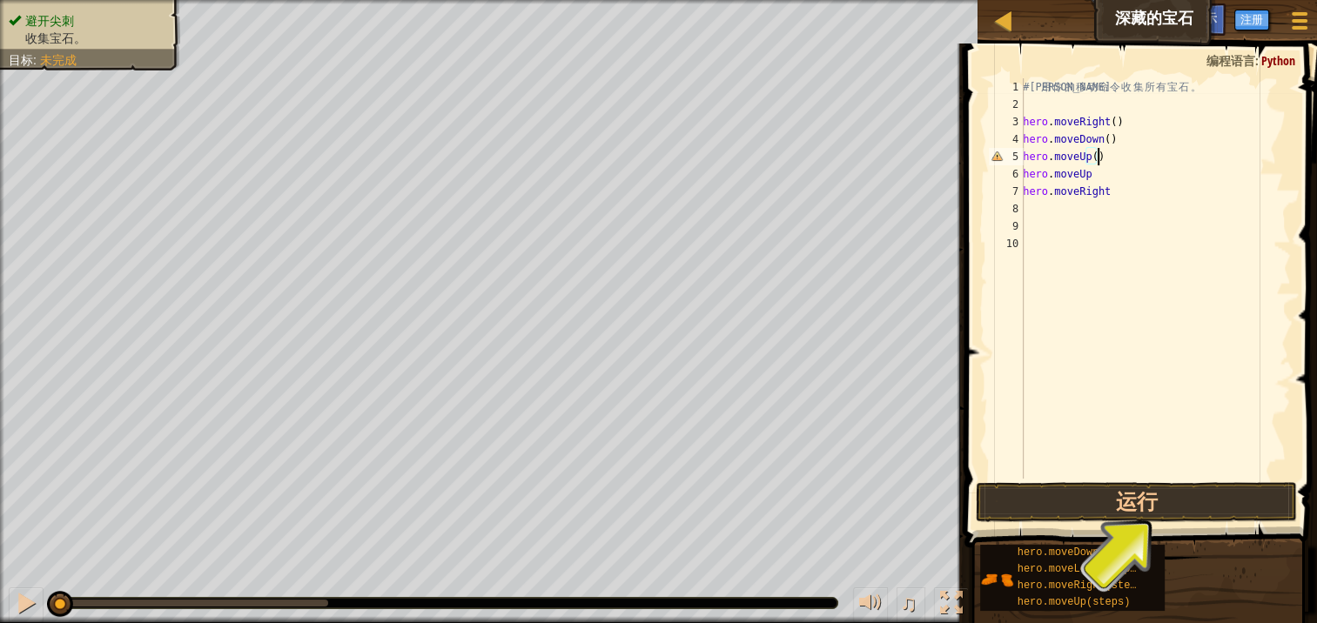
click at [1096, 170] on div "# 利 用 你 的 移 动 命 令 收 集 所 有 宝 石 。 hero . moveRight ( ) hero . moveDown ( ) hero .…" at bounding box center [1154, 295] width 271 height 435
click at [1117, 186] on div "# 利 用 你 的 移 动 命 令 收 集 所 有 宝 石 。 hero . moveRight ( ) hero . moveDown ( ) hero .…" at bounding box center [1154, 295] width 271 height 435
type textarea "hero.moveRight()"
click at [1110, 500] on button "运行" at bounding box center [1135, 502] width 321 height 40
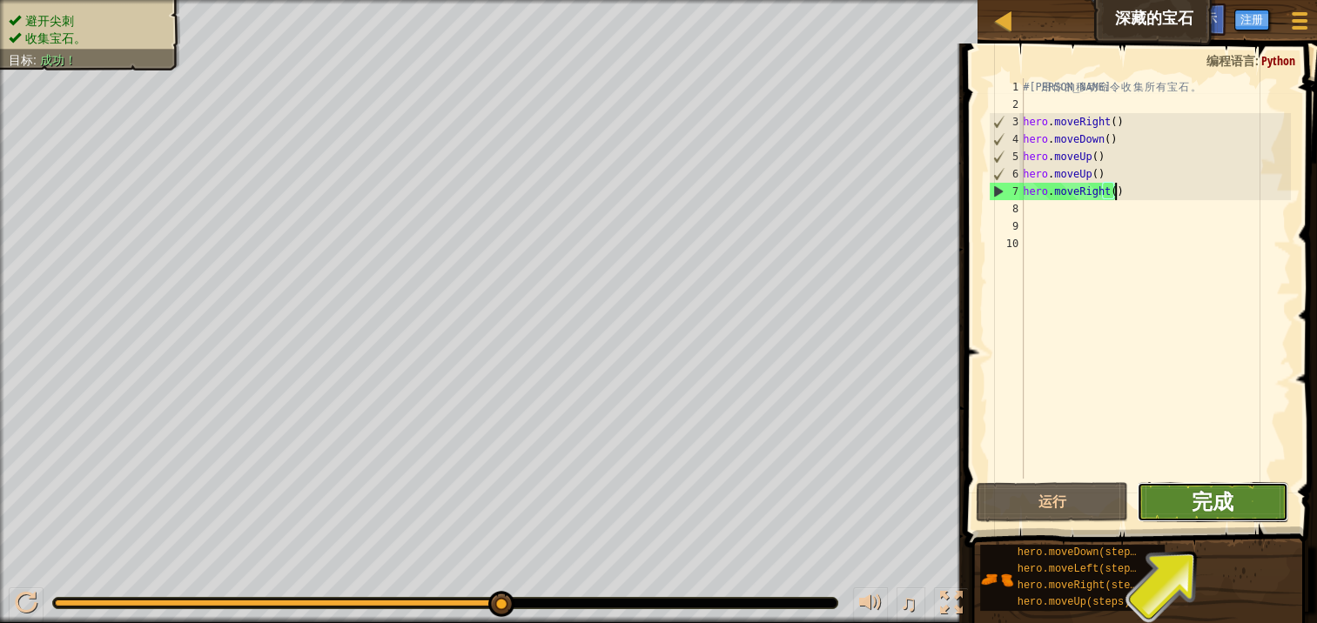
click at [1202, 505] on span "完成" at bounding box center [1212, 501] width 42 height 28
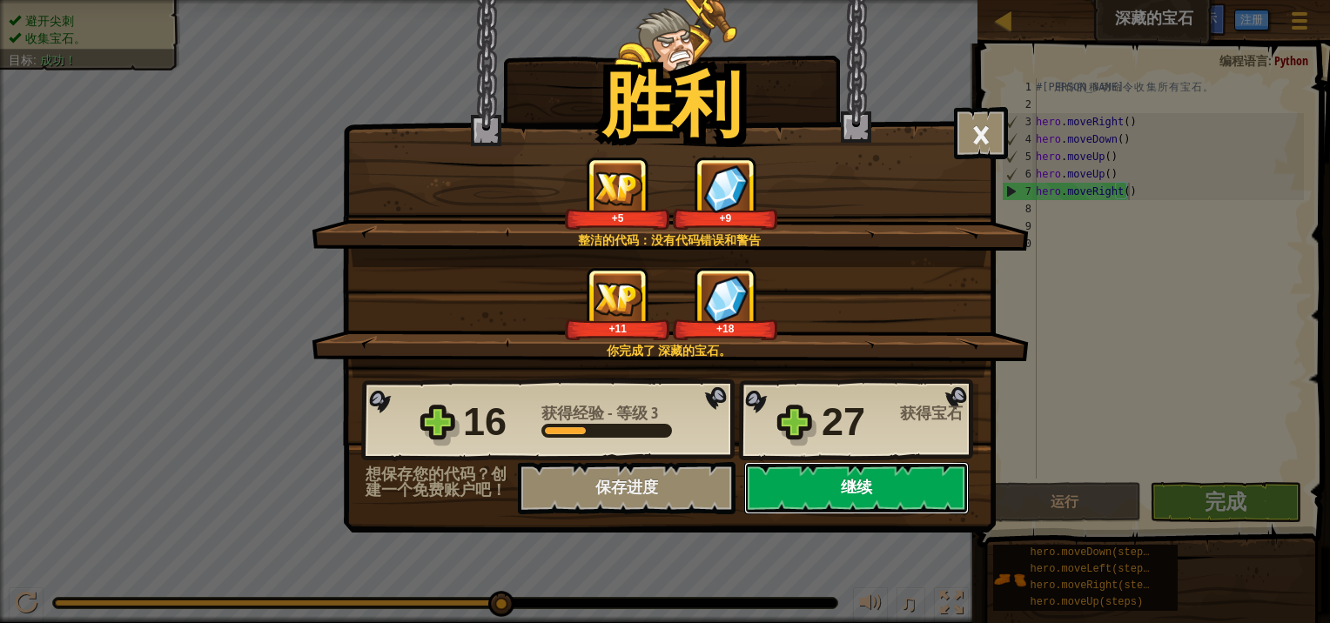
click at [822, 485] on button "继续" at bounding box center [856, 488] width 224 height 52
select select "zh-[PERSON_NAME]"
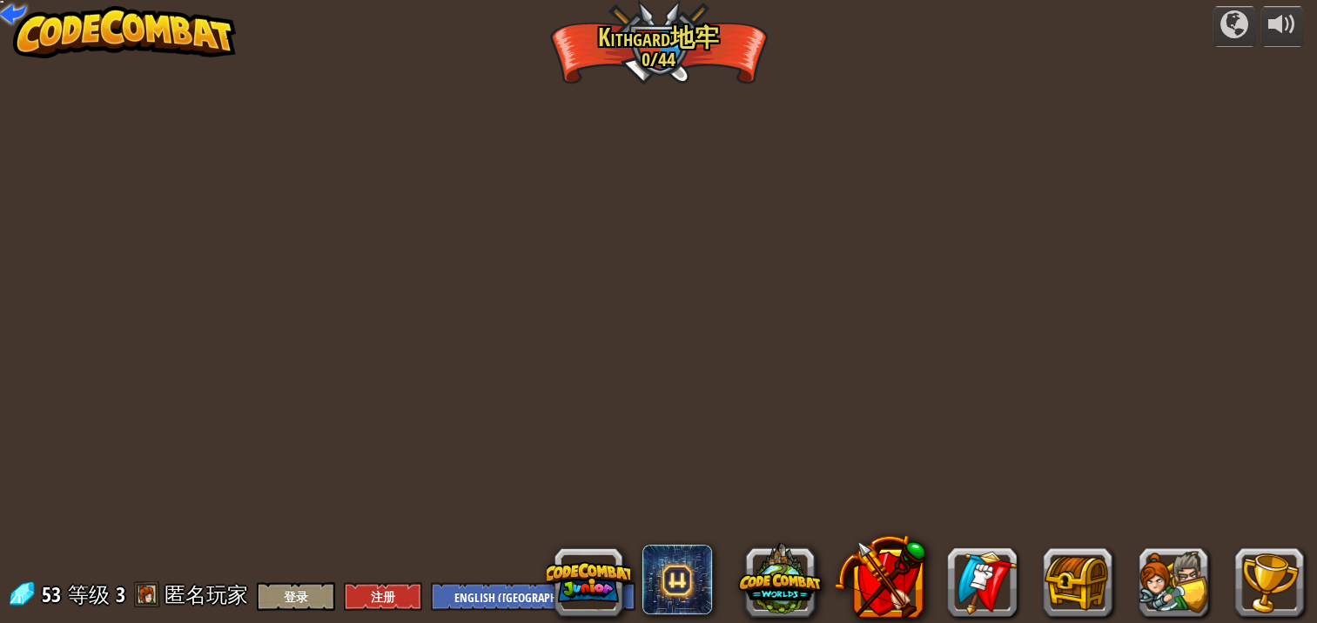
select select "zh-[PERSON_NAME]"
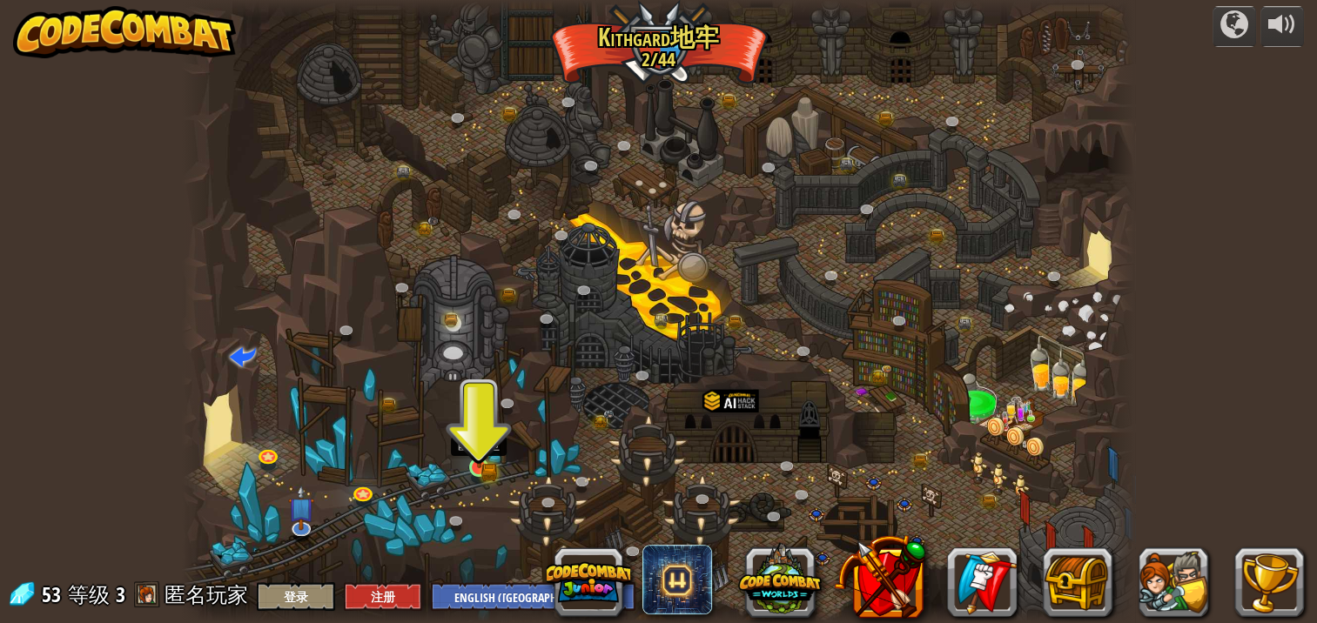
click at [483, 459] on img at bounding box center [478, 442] width 23 height 51
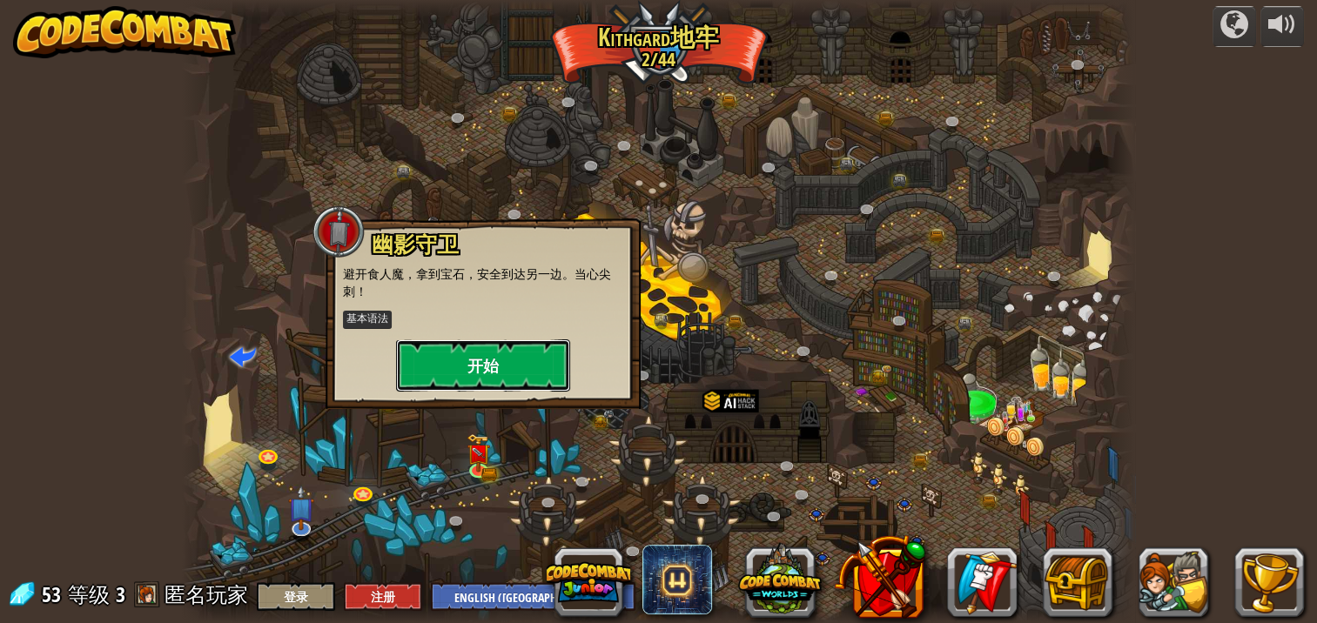
click at [536, 352] on button "开始" at bounding box center [483, 365] width 174 height 52
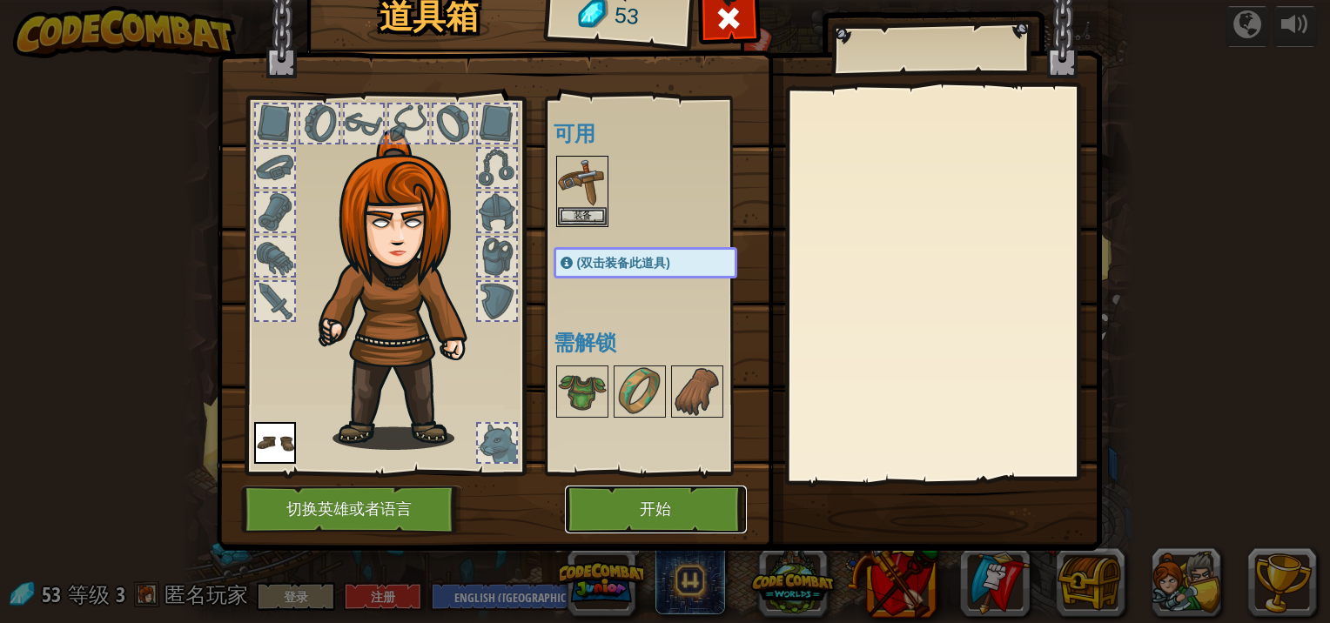
click at [637, 504] on button "开始" at bounding box center [656, 510] width 182 height 48
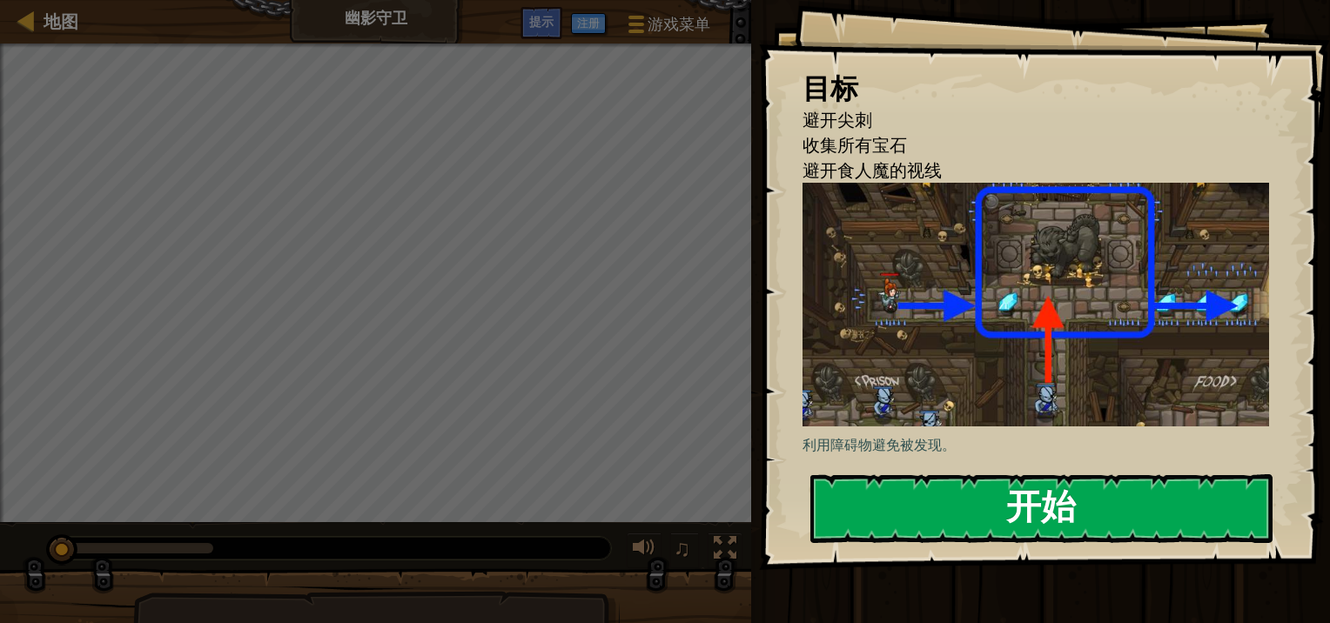
click at [948, 511] on button "开始" at bounding box center [1041, 508] width 462 height 69
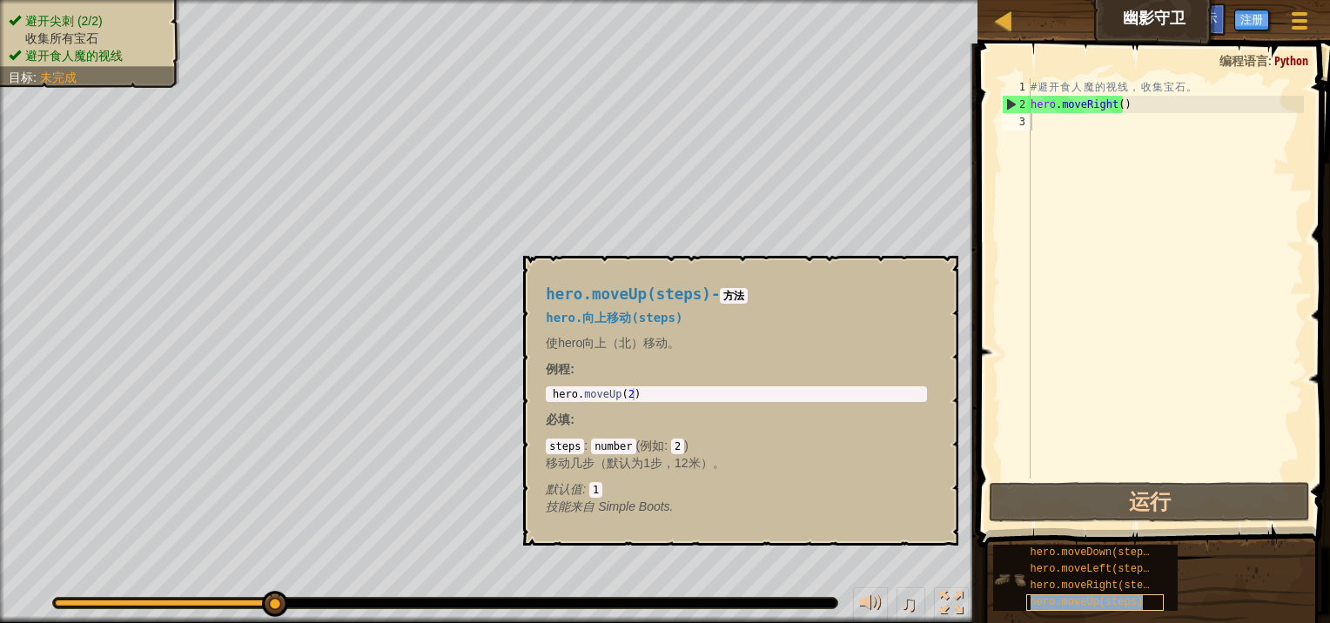
click at [1098, 602] on span "hero.moveUp(steps)" at bounding box center [1086, 602] width 113 height 12
click at [1044, 124] on div "# 避 开 食 人 魔 的 视 线 ， 收 集 宝 石 。 hero . moveRight ( )" at bounding box center [1165, 295] width 277 height 435
drag, startPoint x: 941, startPoint y: 272, endPoint x: 1041, endPoint y: 150, distance: 158.3
click at [941, 271] on button "×" at bounding box center [939, 276] width 14 height 24
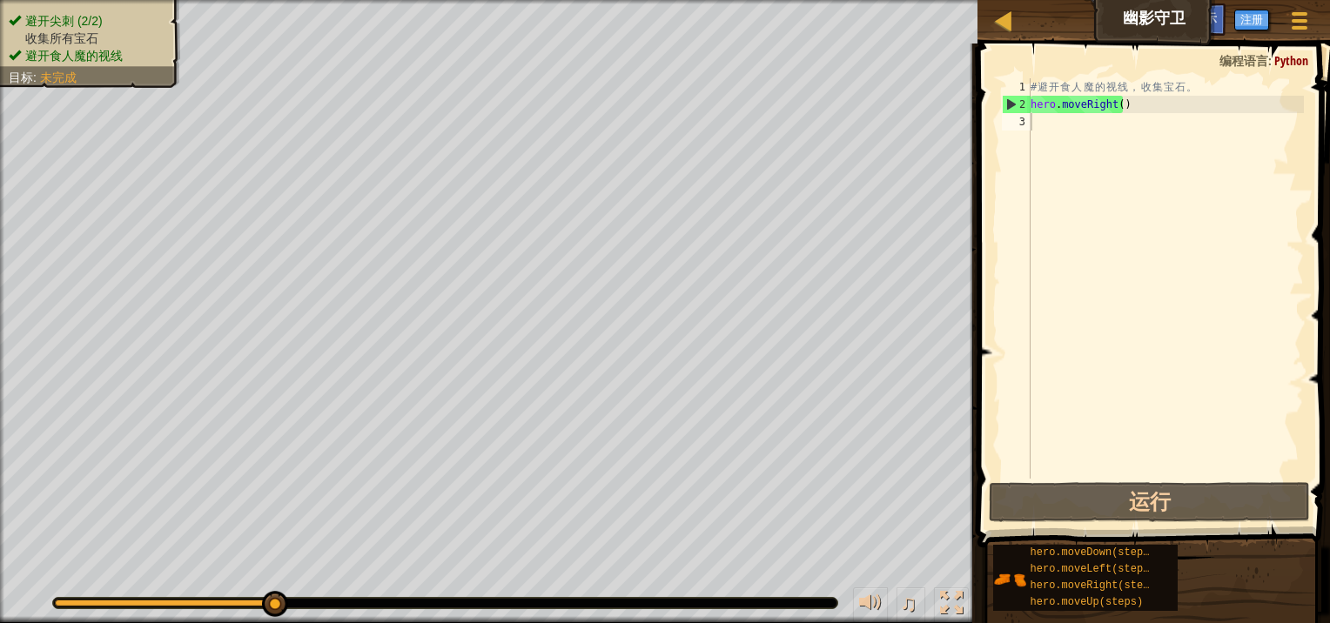
click at [1054, 127] on div "# 避 开 食 人 魔 的 视 线 ， 收 集 宝 石 。 hero . moveRight ( )" at bounding box center [1165, 295] width 277 height 435
type textarea "s"
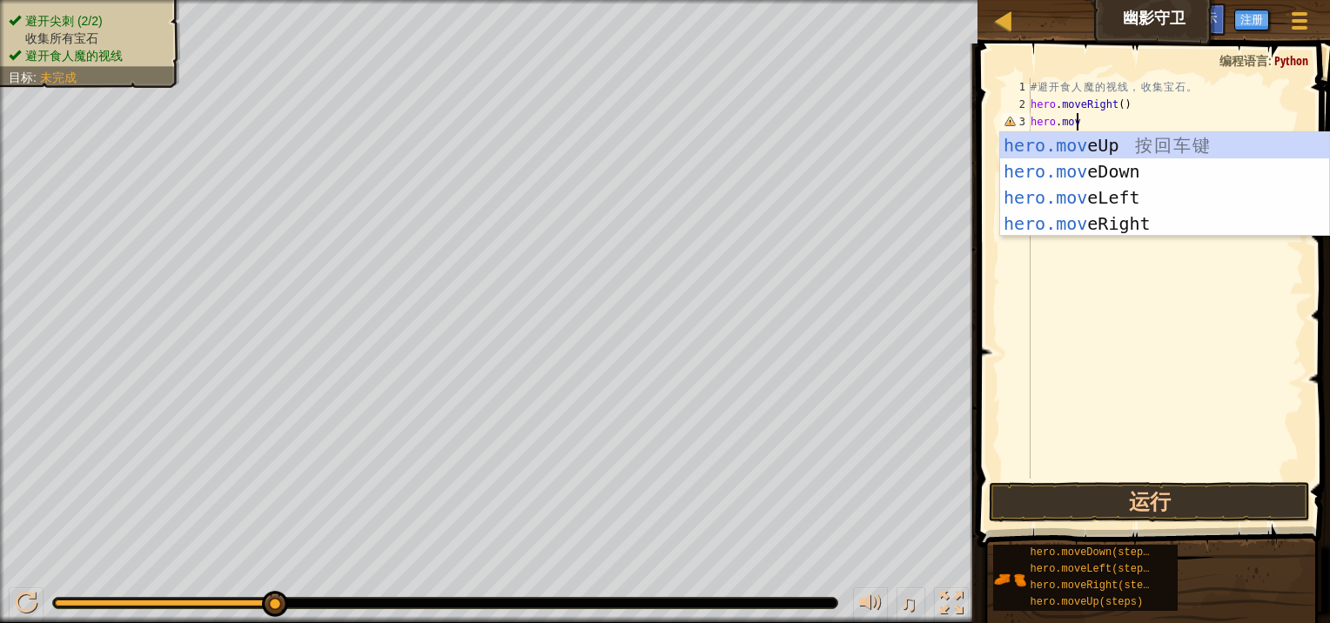
scroll to position [8, 3]
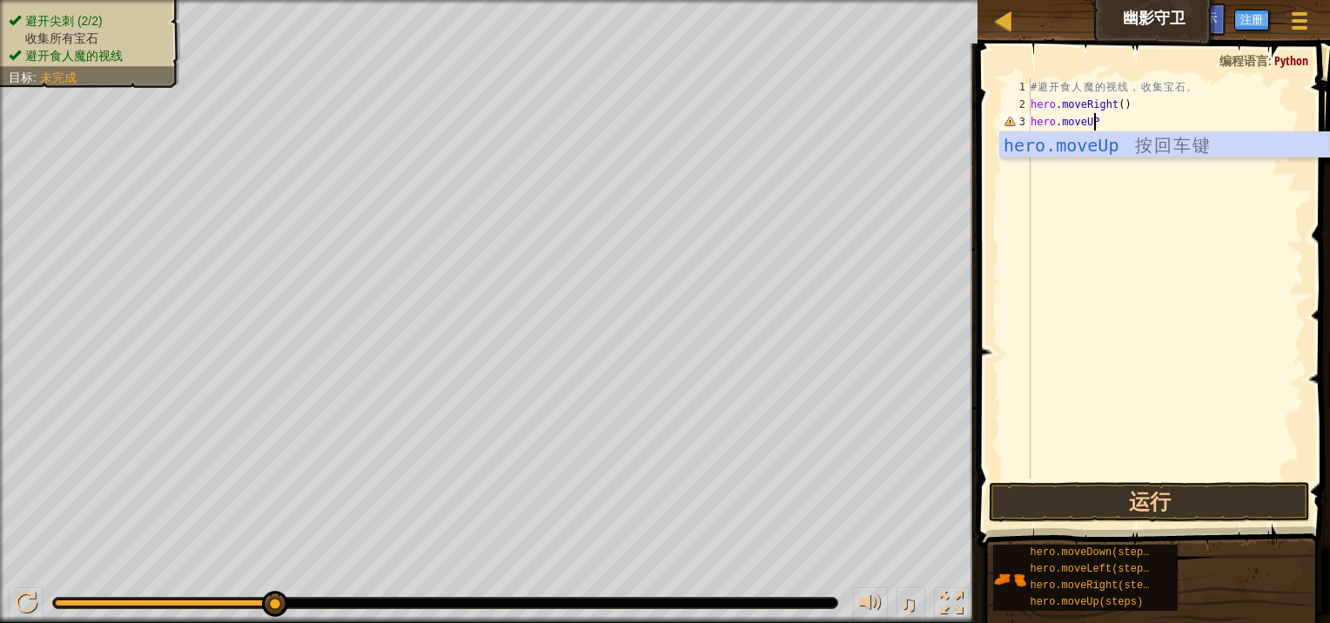
type textarea "hero.moveU"
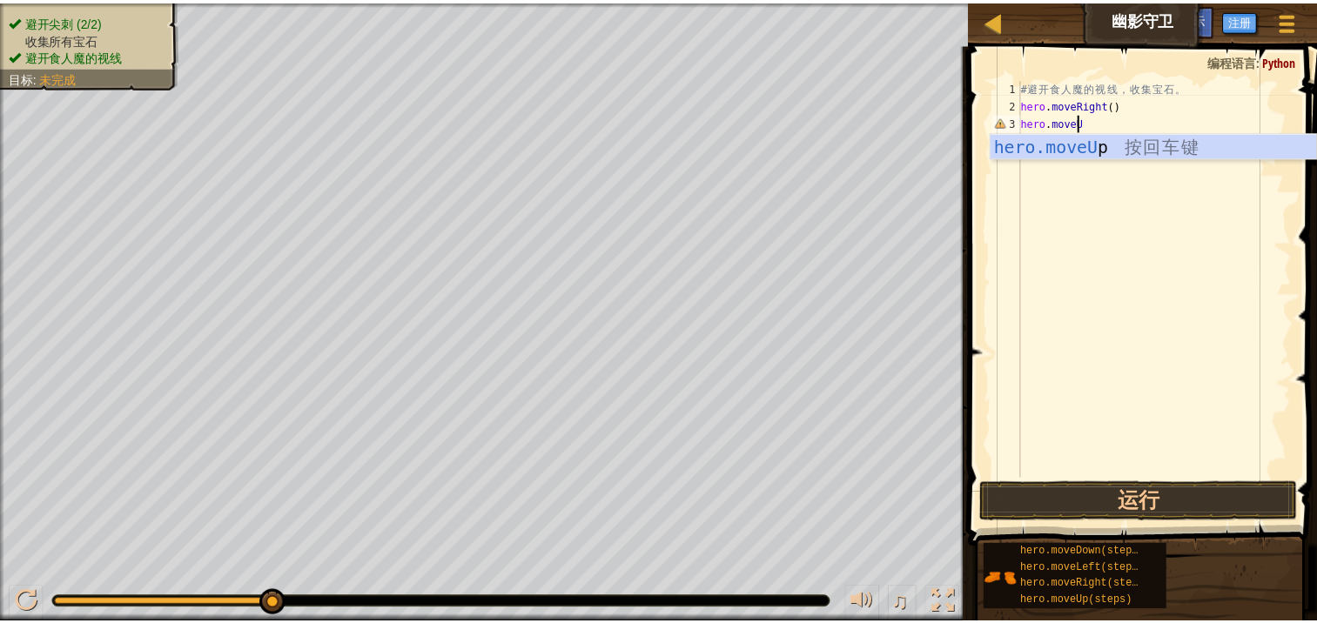
scroll to position [8, 3]
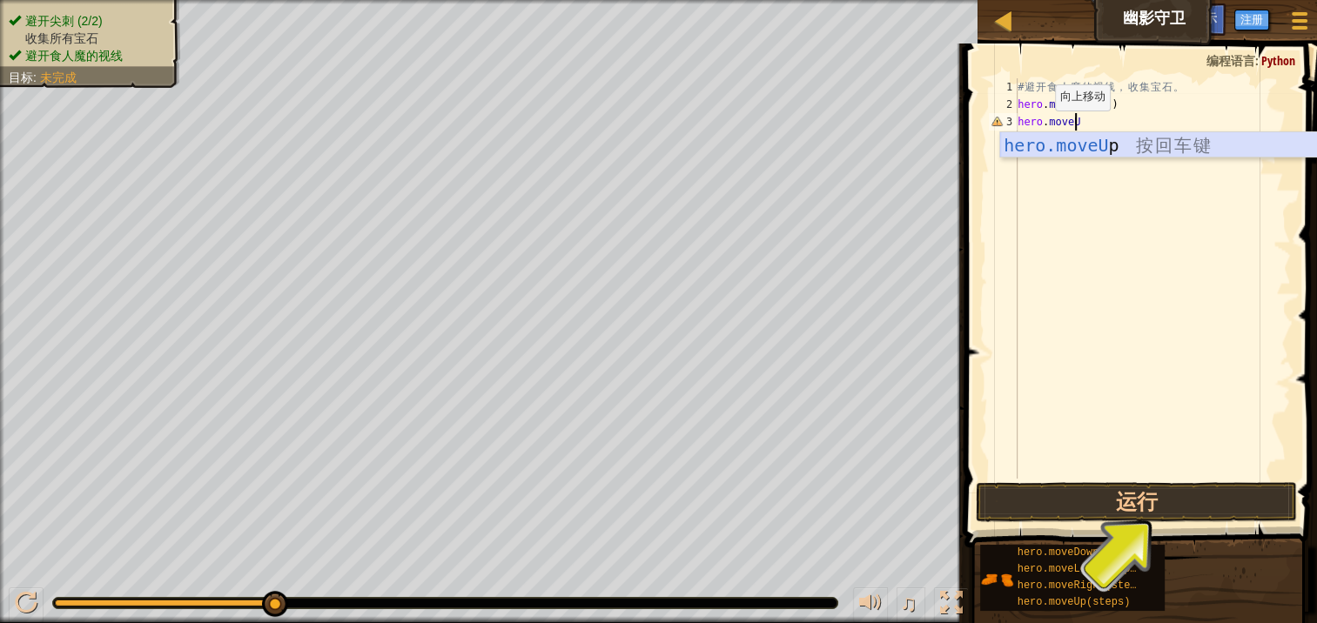
click at [1117, 147] on div "hero.moveU p 按 回 车 键" at bounding box center [1164, 171] width 329 height 78
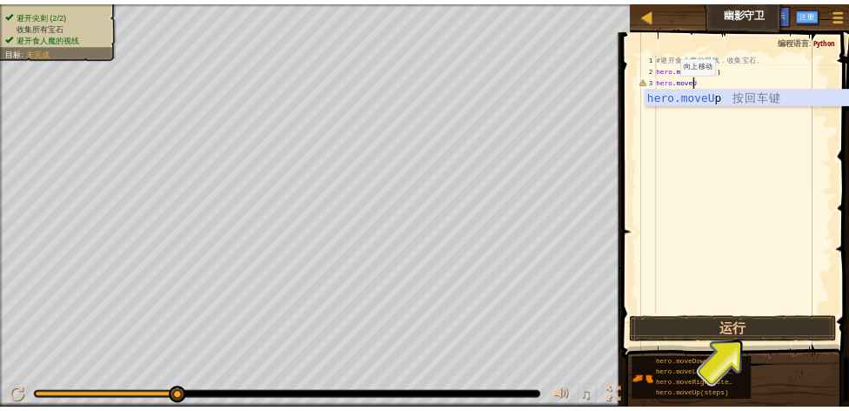
scroll to position [8, 0]
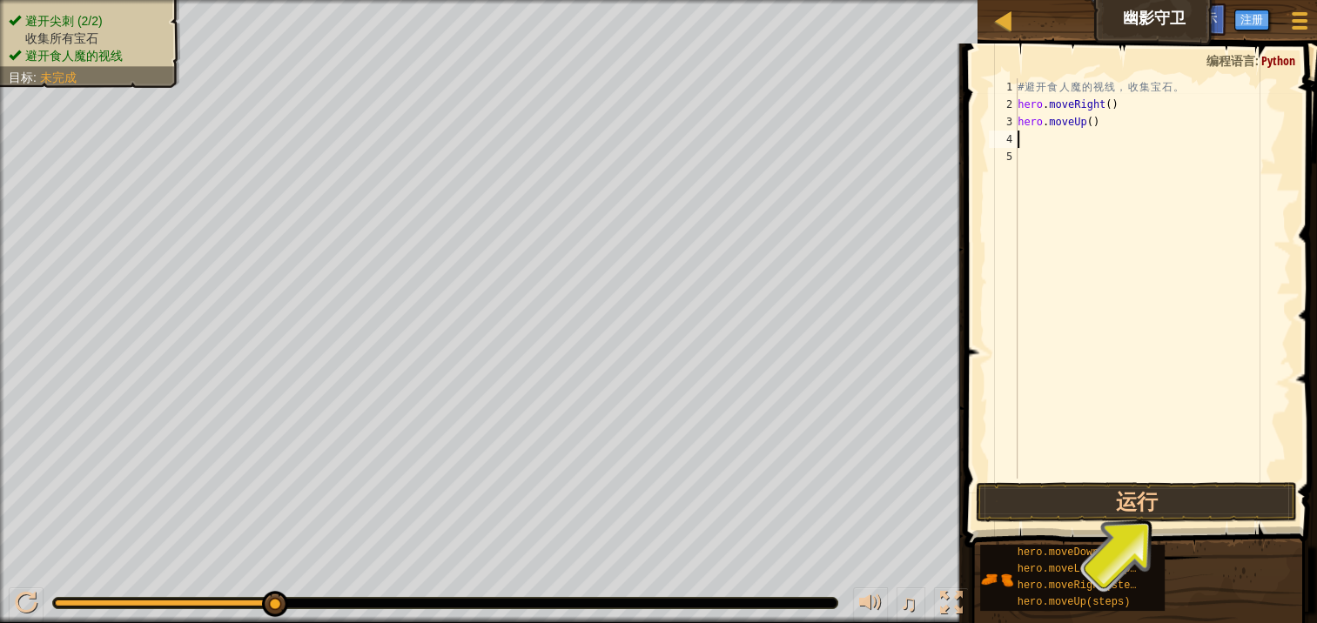
type textarea "h"
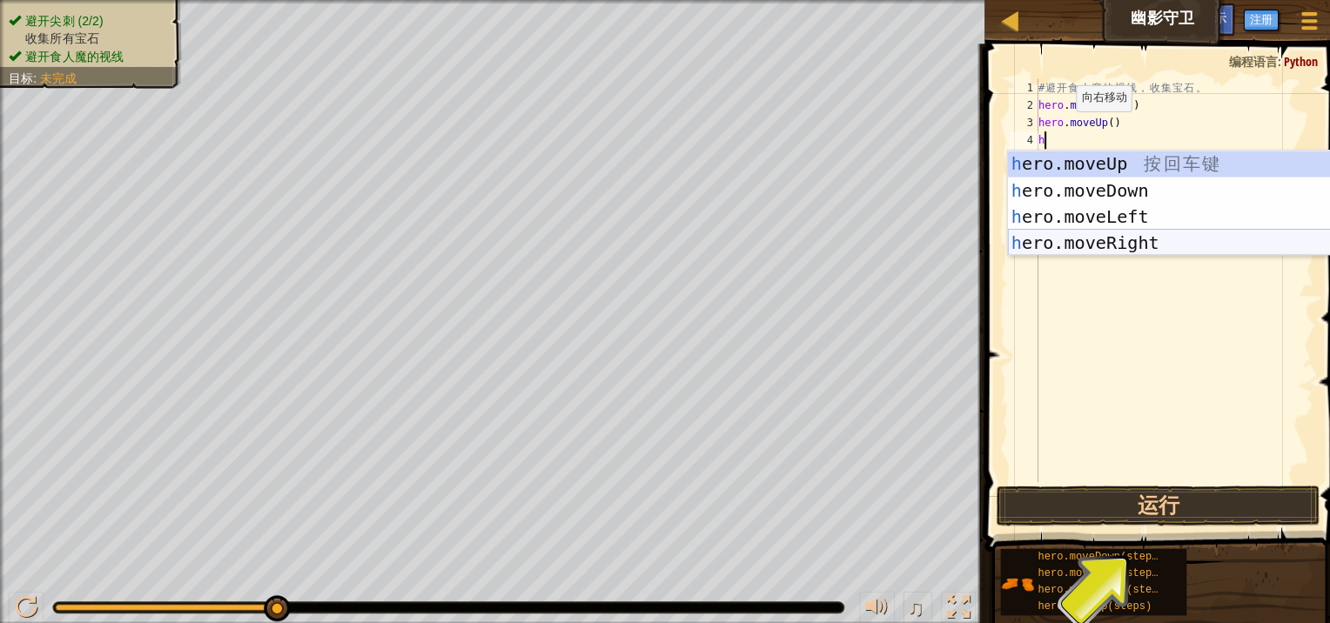
click at [1083, 233] on div "h ero.moveUp 按 回 车 键 h ero.moveDown 按 回 车 键 h ero.moveLeft 按 回 车 键 h ero.moveRi…" at bounding box center [1164, 228] width 329 height 157
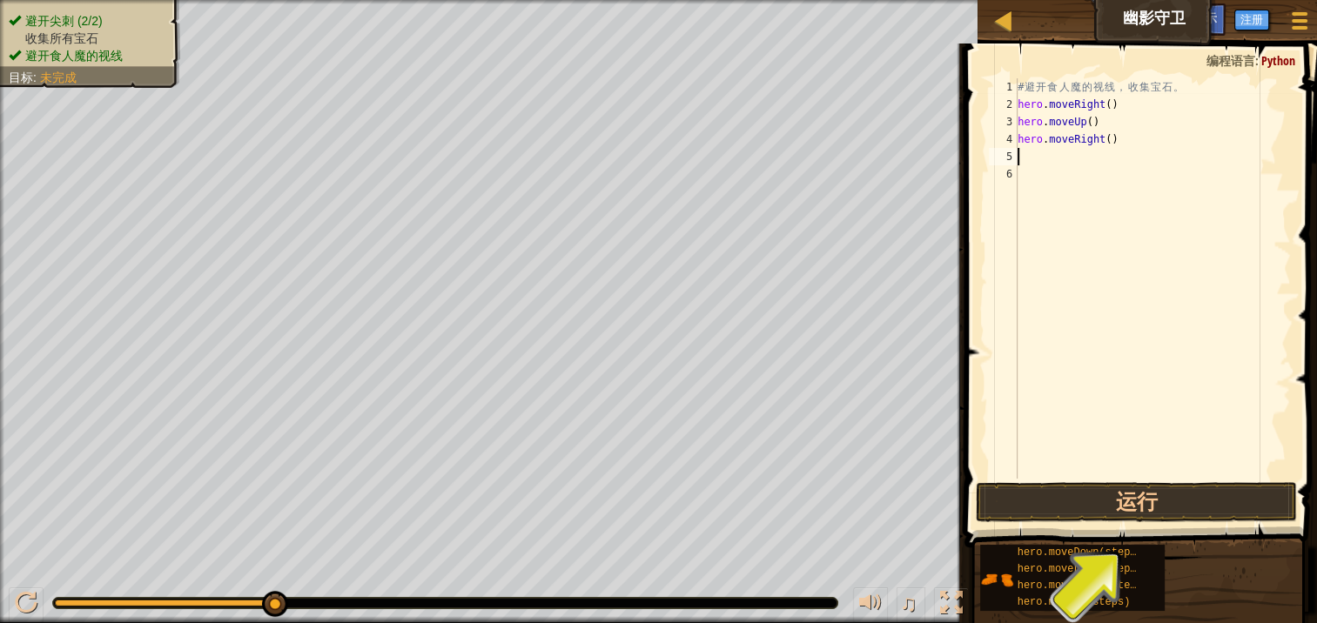
click at [1050, 154] on div "# 避 开 食 人 魔 的 视 线 ， 收 集 宝 石 。 hero . moveRight ( ) hero . moveUp ( ) hero . mov…" at bounding box center [1152, 295] width 277 height 435
type textarea "d"
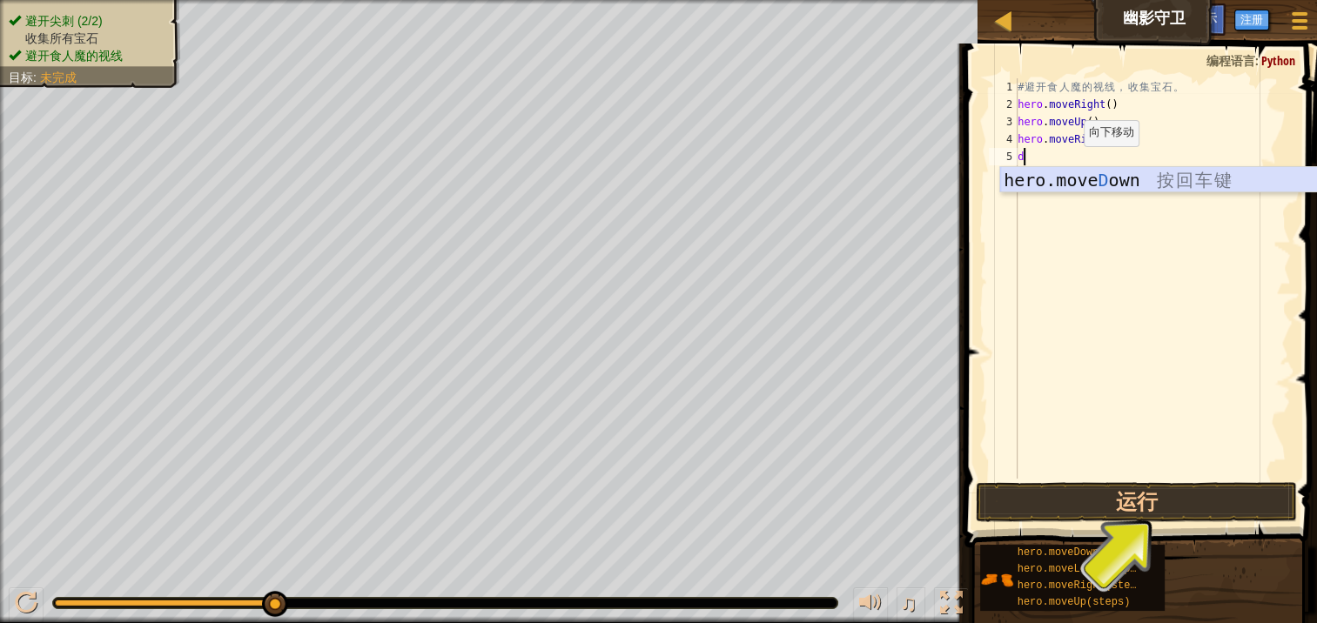
click at [1081, 179] on div "hero.move D own 按 回 车 键" at bounding box center [1164, 206] width 329 height 78
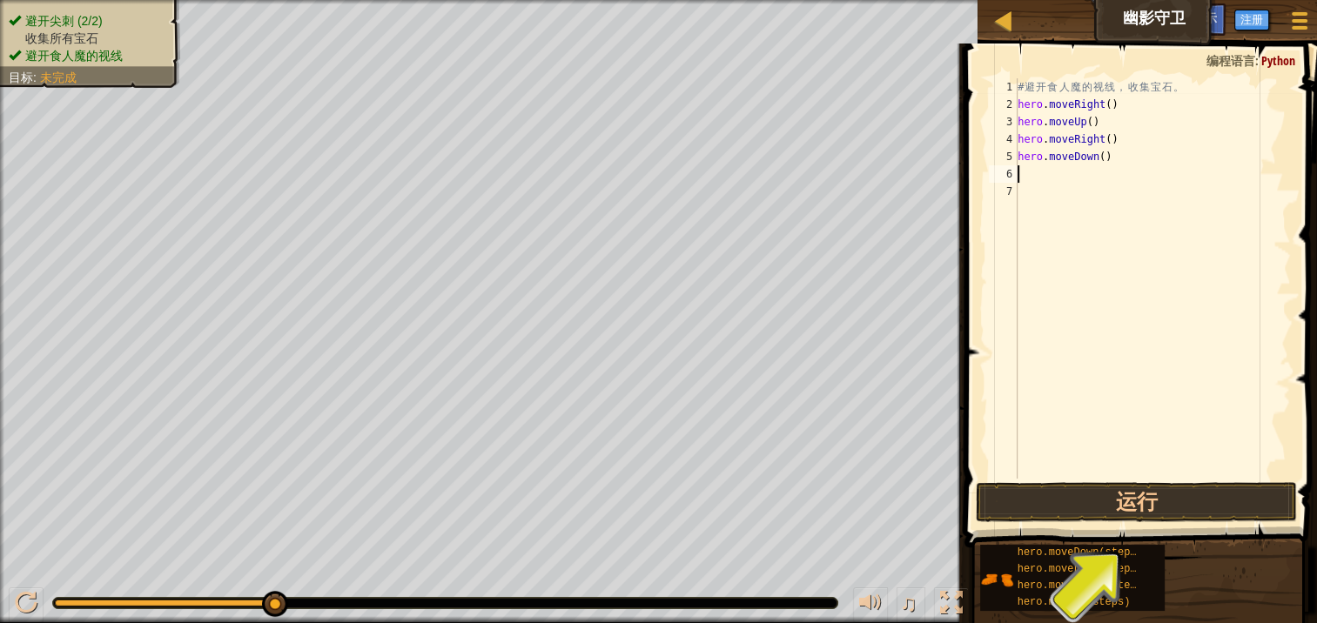
type textarea "r"
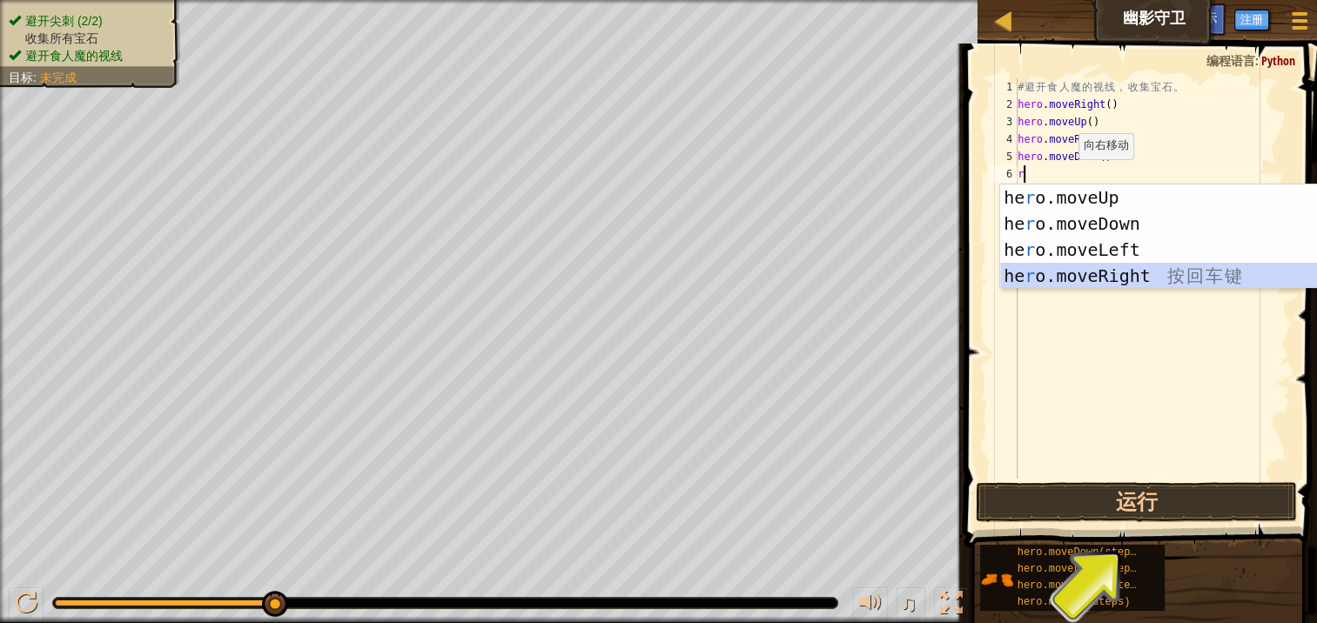
click at [1100, 281] on div "he r o.moveUp 按 回 车 键 he r o.moveDown 按 回 车 键 he r o.moveLeft 按 回 车 键 he r o.mo…" at bounding box center [1164, 262] width 329 height 157
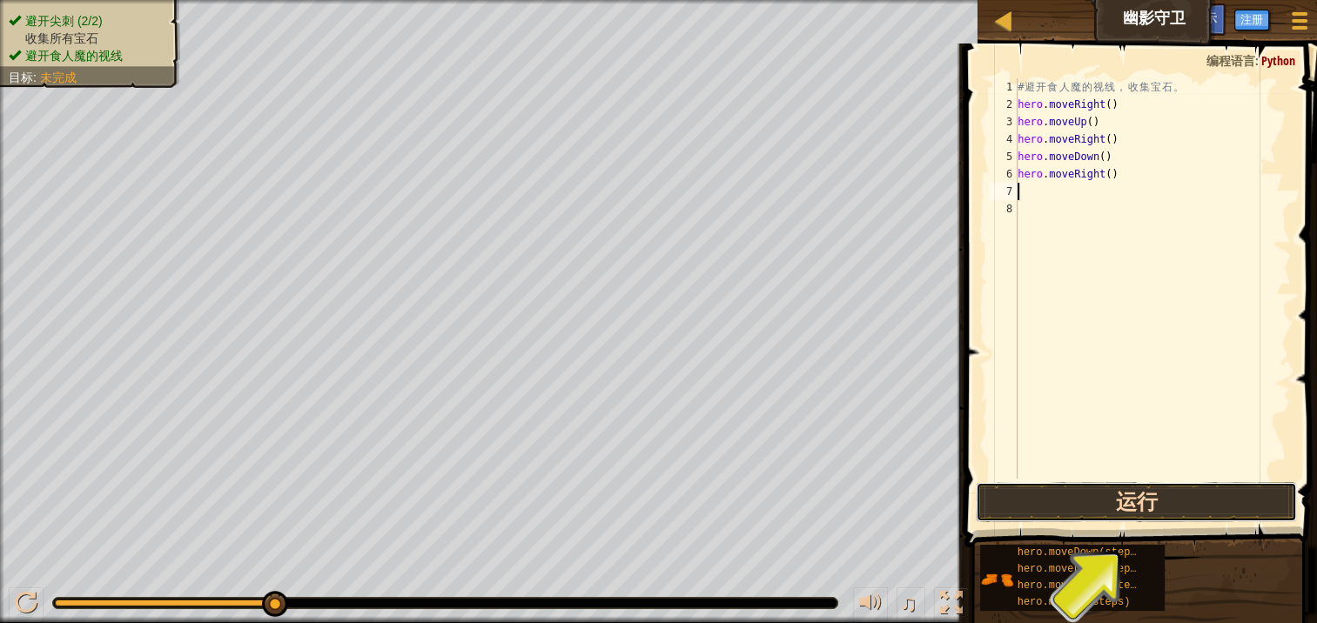
click at [1098, 499] on button "运行" at bounding box center [1135, 502] width 321 height 40
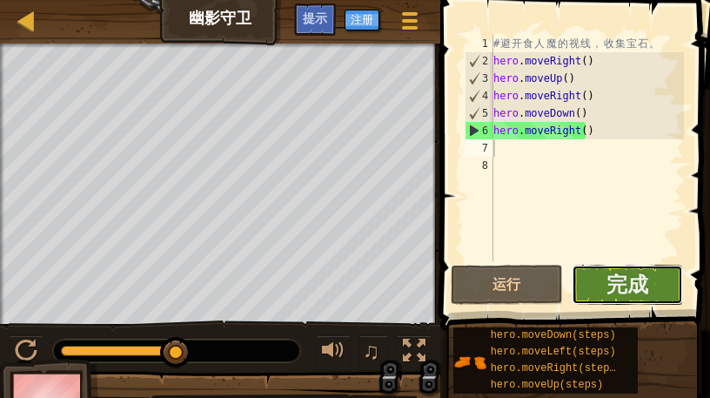
click at [609, 268] on button "完成" at bounding box center [628, 285] width 112 height 40
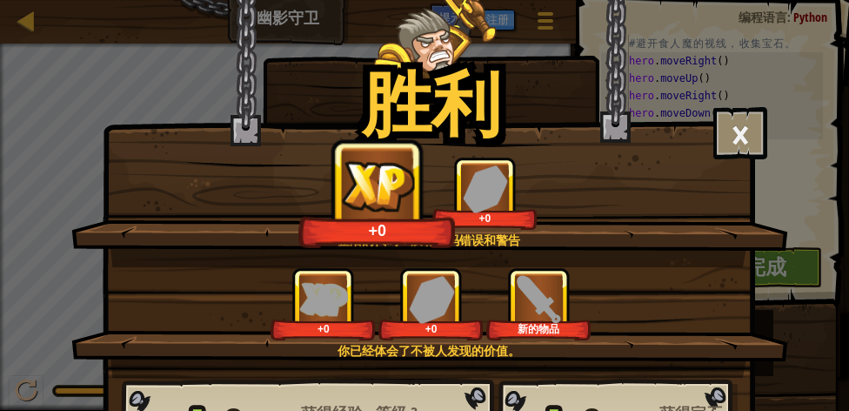
scroll to position [125, 0]
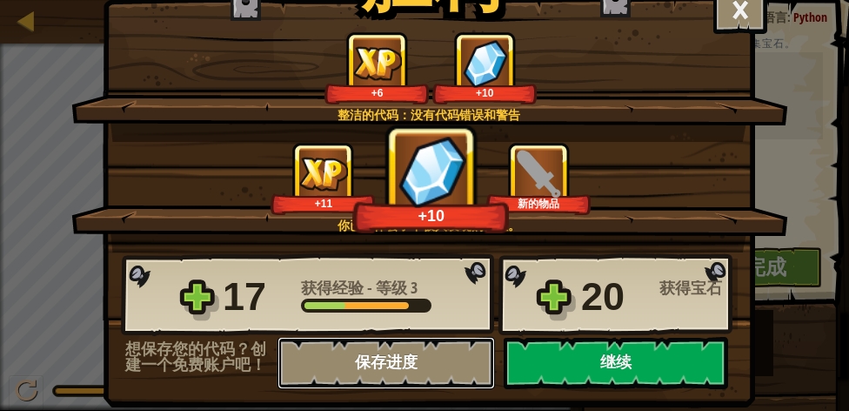
click at [412, 359] on button "保存进度" at bounding box center [387, 363] width 218 height 52
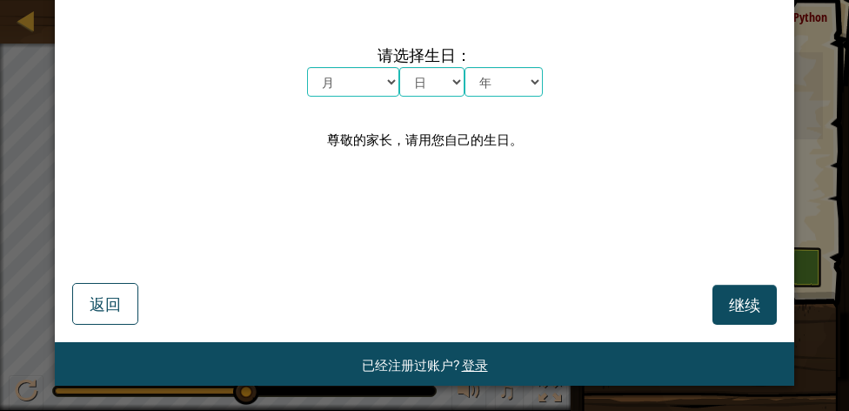
scroll to position [94, 0]
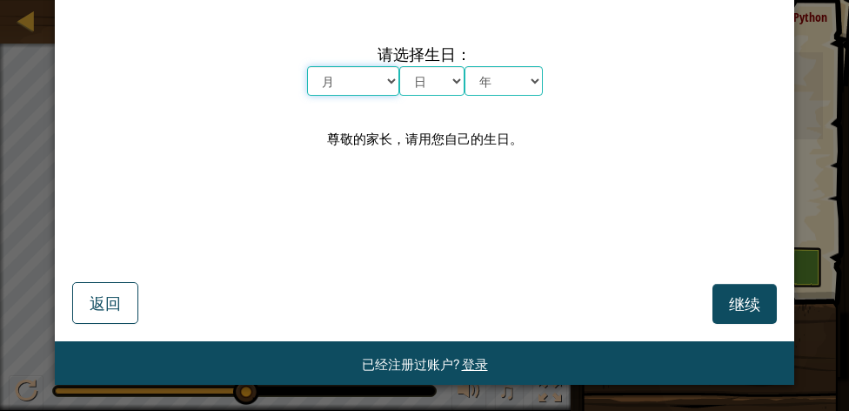
click at [356, 81] on select "月 一月 二月 三月 四月 五月 六月 七月 八月 九月 十月 十一月 十二月" at bounding box center [353, 81] width 92 height 30
select select "10"
click at [307, 66] on select "月 一月 二月 三月 四月 五月 六月 七月 八月 九月 十月 十一月 十二月" at bounding box center [353, 81] width 92 height 30
click at [417, 81] on select "日 1 2 3 4 5 6 7 8 9 10 11 12 13 14 15 16 17 18 19 20 21 22 23 24 25 26 27 28 29…" at bounding box center [431, 81] width 65 height 30
select select "15"
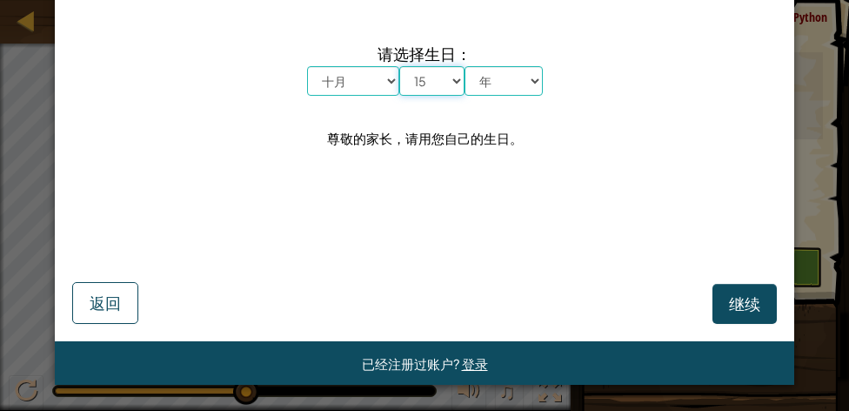
click at [399, 66] on select "日 1 2 3 4 5 6 7 8 9 10 11 12 13 14 15 16 17 18 19 20 21 22 23 24 25 26 27 28 29…" at bounding box center [431, 81] width 65 height 30
click at [509, 77] on select "年 2025 2024 2023 2022 2021 2020 2019 2018 2017 2016 2015 2014 2013 2012 2011 20…" at bounding box center [504, 81] width 78 height 30
select select "2000"
click at [465, 66] on select "年 2025 2024 2023 2022 2021 2020 2019 2018 2017 2016 2015 2014 2013 2012 2011 20…" at bounding box center [504, 81] width 78 height 30
click at [720, 299] on button "继续" at bounding box center [745, 304] width 64 height 40
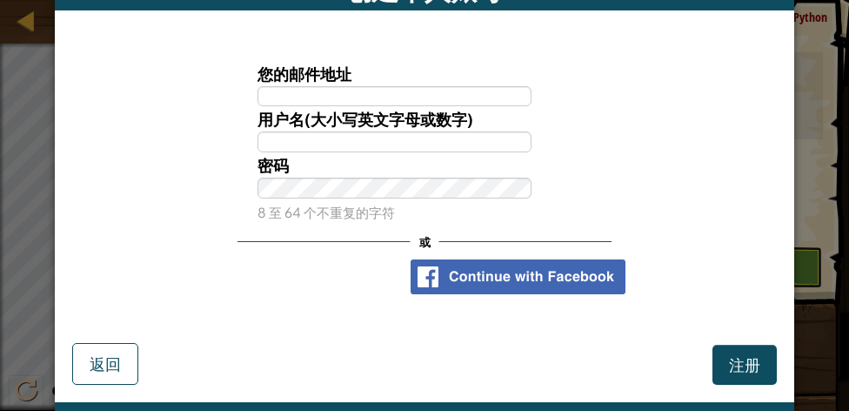
scroll to position [7, 0]
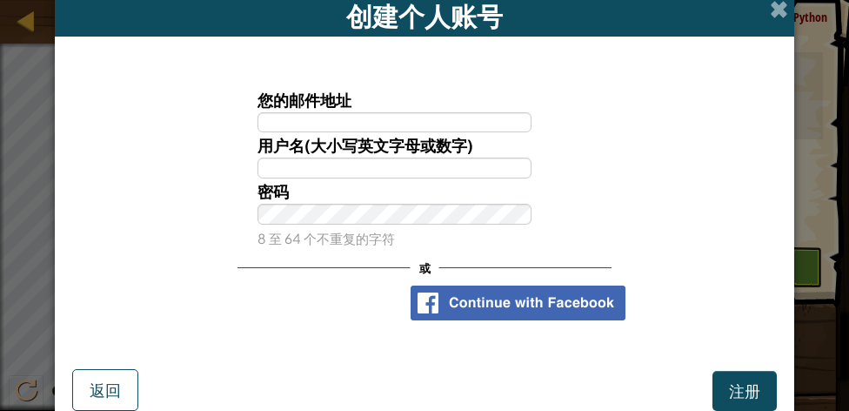
click at [302, 120] on input "您的邮件地址" at bounding box center [395, 122] width 275 height 21
type input "1349873074@qq.com"
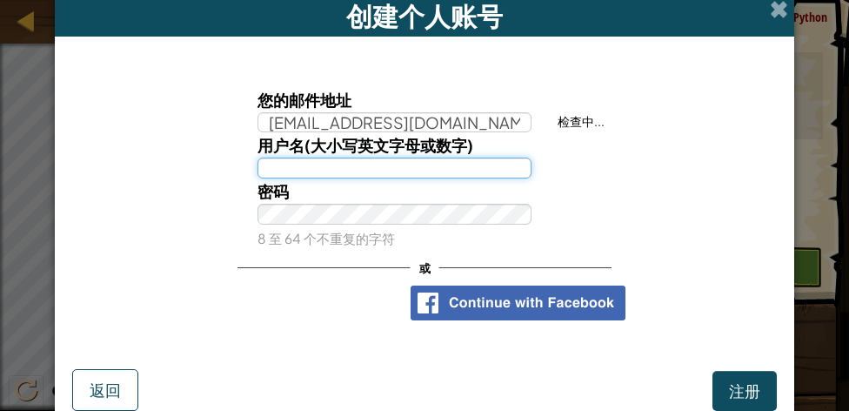
click at [299, 163] on input "用户名(大小写英文字母或数字)" at bounding box center [395, 167] width 275 height 21
type input "g"
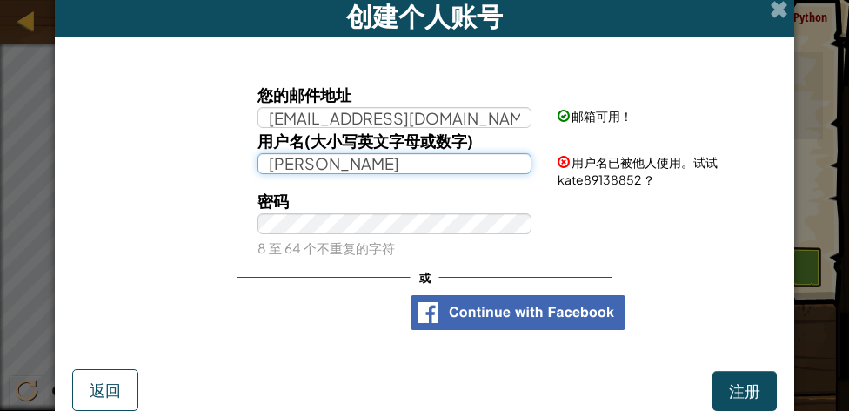
click at [261, 162] on input "kate" at bounding box center [395, 163] width 275 height 21
type input "gxy-[PERSON_NAME]"
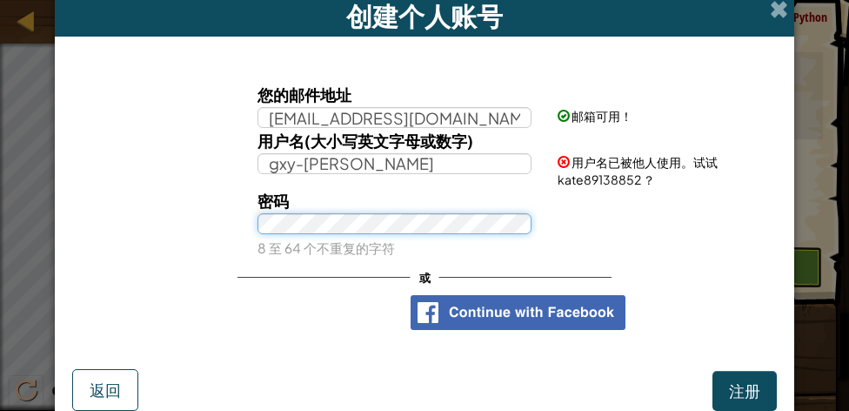
click at [290, 224] on div "密码 8 至 64 个不重复的字符" at bounding box center [395, 224] width 301 height 72
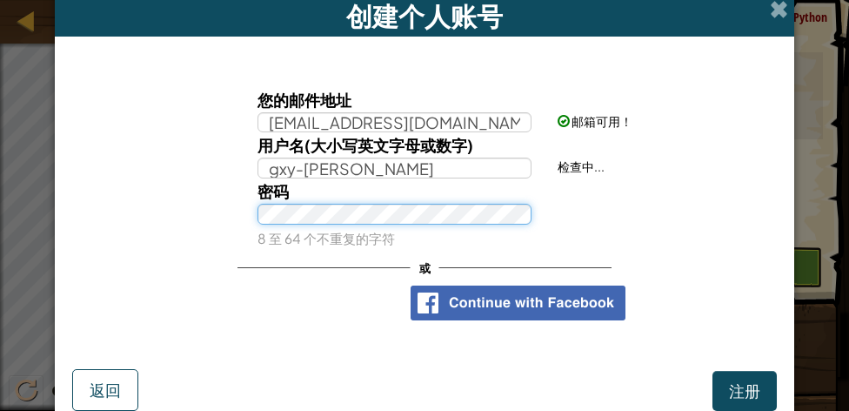
click at [230, 213] on div "密码 8 至 64 个不重复的字符" at bounding box center [425, 214] width 722 height 72
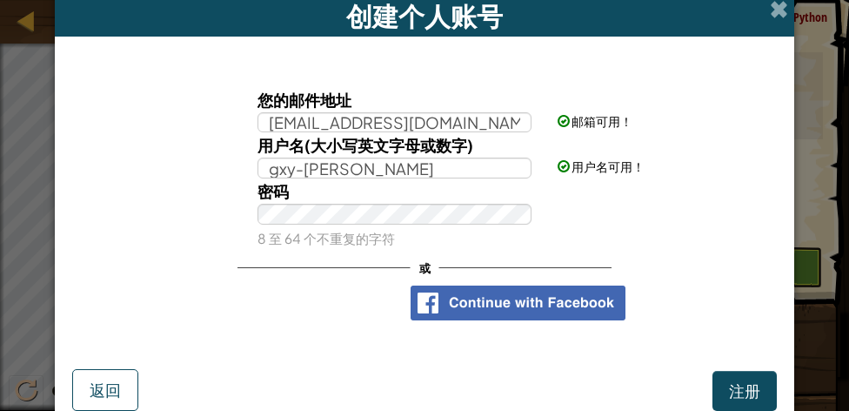
click at [564, 216] on div "密码 8 至 64 个不重复的字符" at bounding box center [425, 214] width 722 height 72
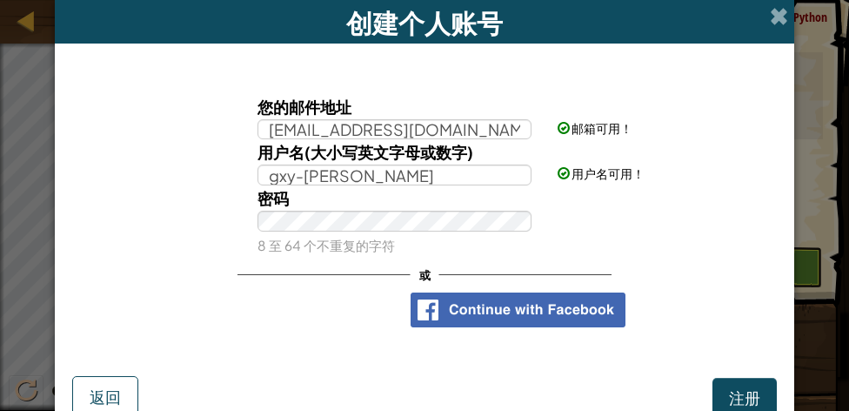
scroll to position [0, 0]
click at [734, 390] on span "注册" at bounding box center [744, 397] width 31 height 20
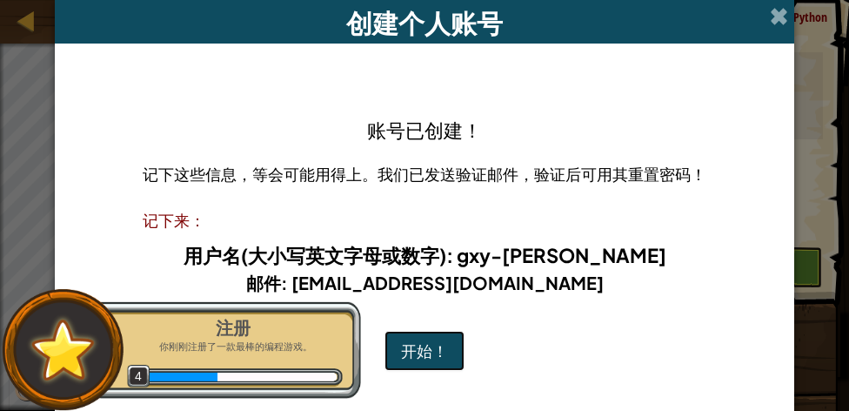
scroll to position [87, 0]
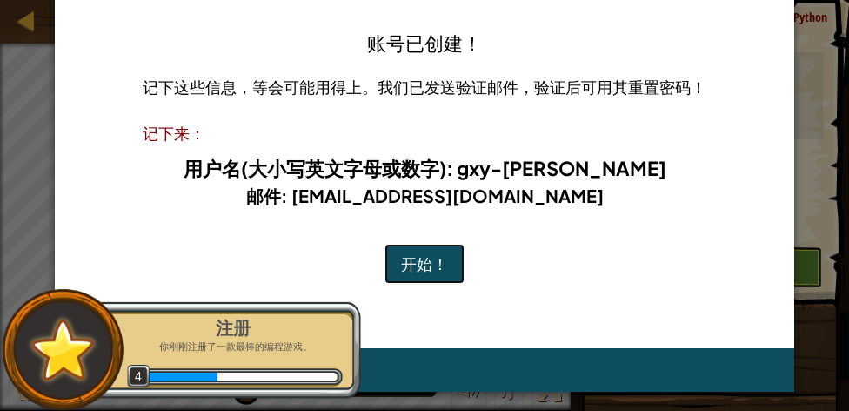
click at [415, 272] on button "开始！" at bounding box center [425, 264] width 80 height 40
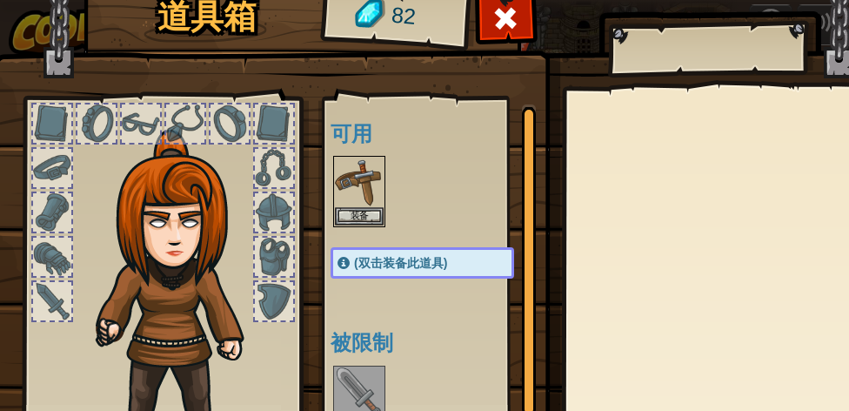
select select "zh-[PERSON_NAME]"
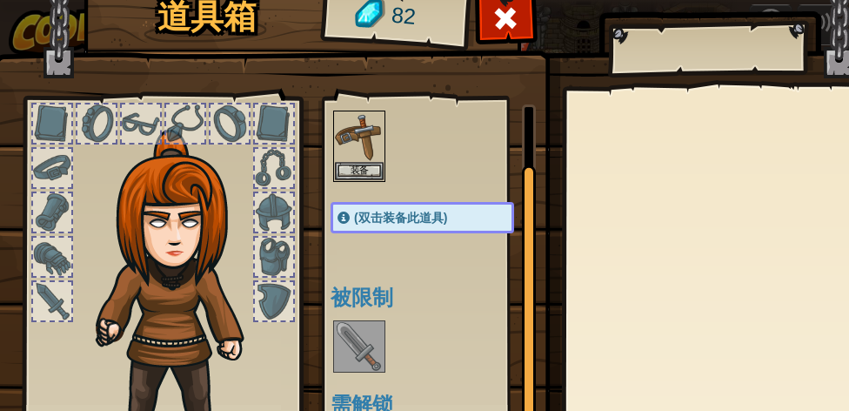
scroll to position [56, 0]
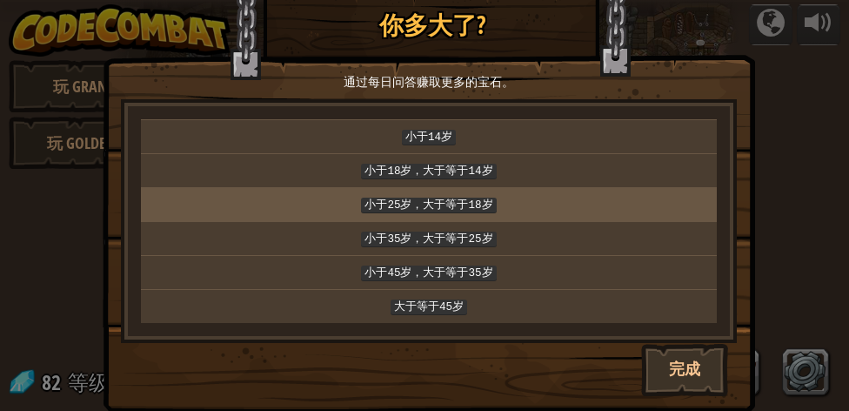
click at [454, 198] on code "小于25岁，大于等于18岁" at bounding box center [428, 206] width 135 height 16
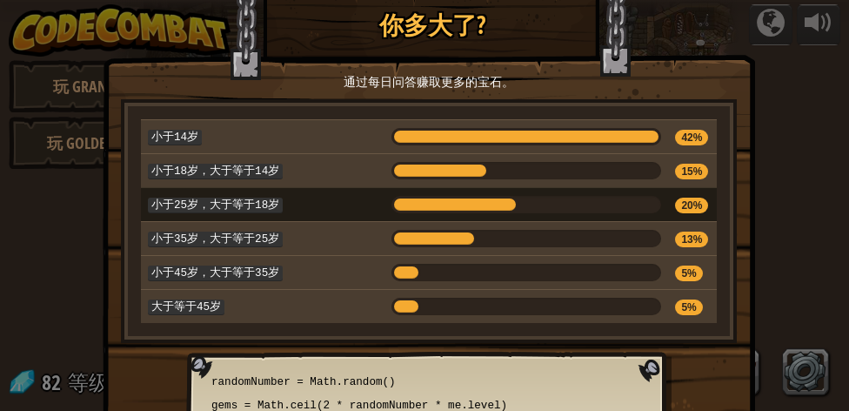
scroll to position [112, 0]
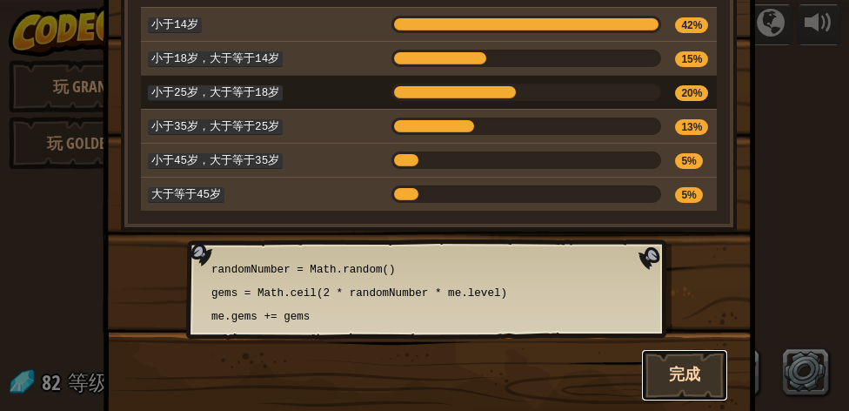
click at [674, 349] on button "完成" at bounding box center [684, 375] width 87 height 52
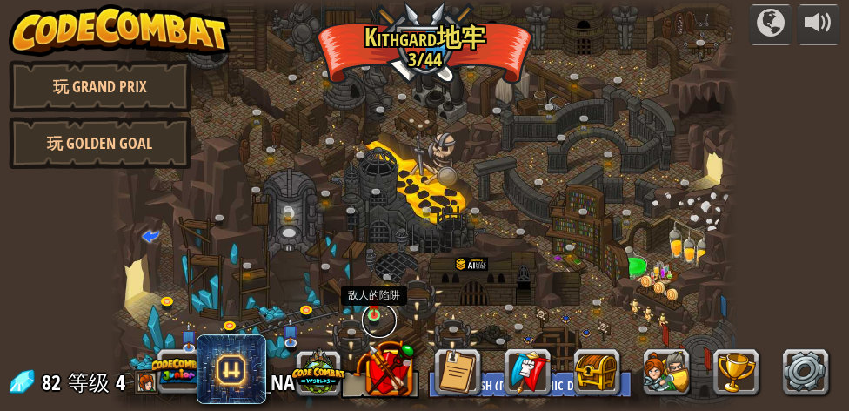
click at [376, 321] on link at bounding box center [379, 320] width 35 height 35
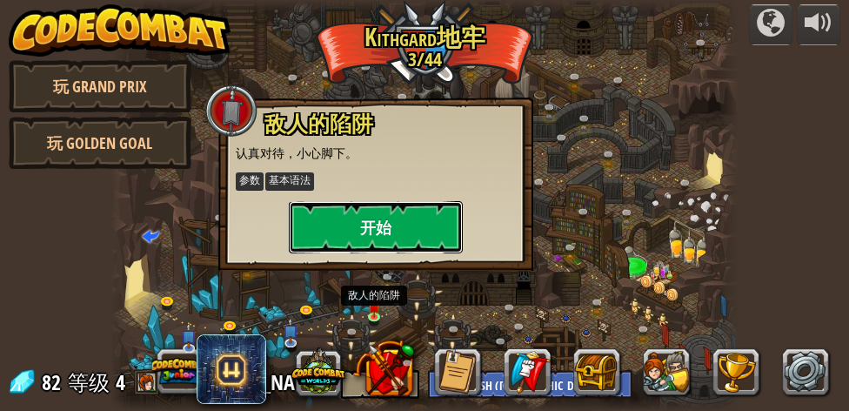
click at [411, 218] on button "开始" at bounding box center [376, 227] width 174 height 52
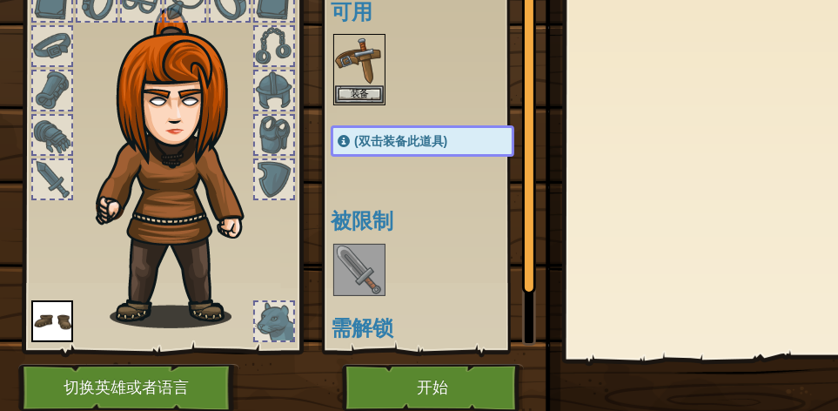
scroll to position [29, 0]
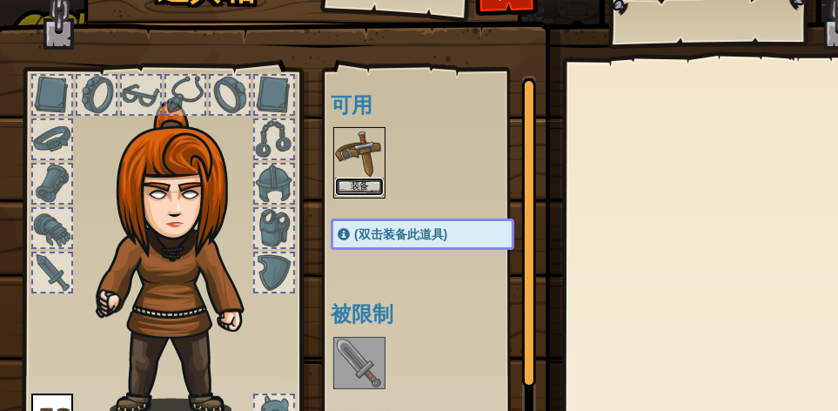
click at [365, 178] on button "装备" at bounding box center [359, 187] width 49 height 18
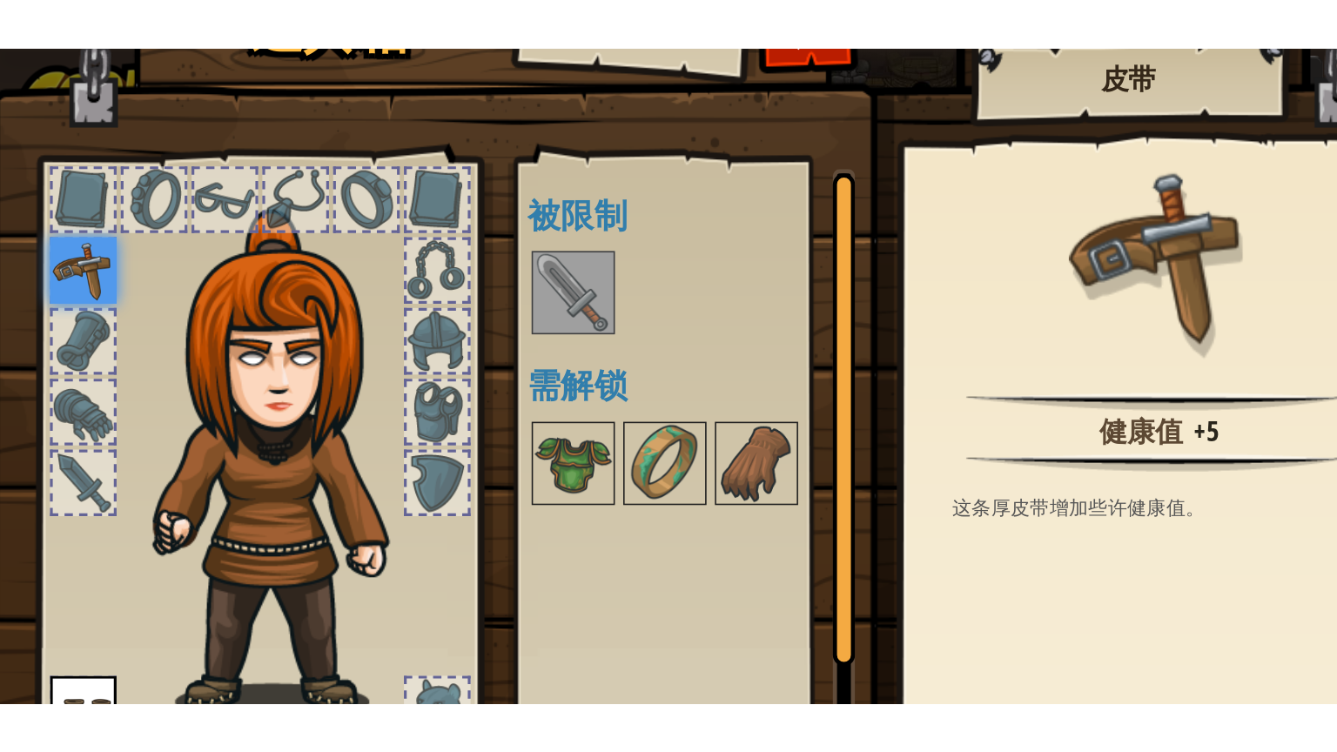
scroll to position [203, 0]
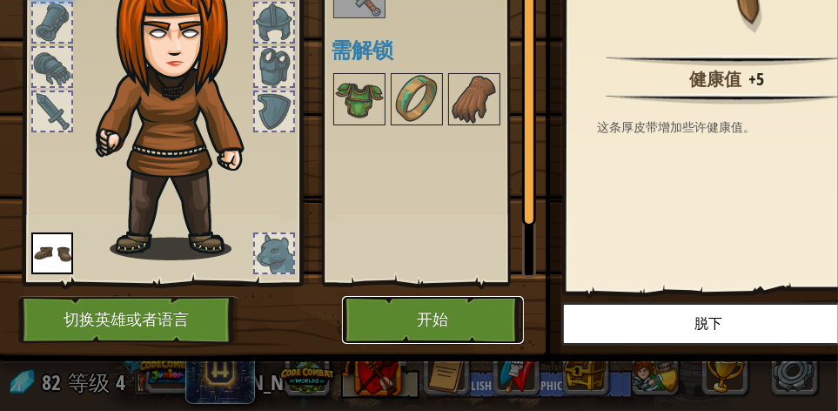
click at [427, 302] on button "开始" at bounding box center [433, 320] width 182 height 48
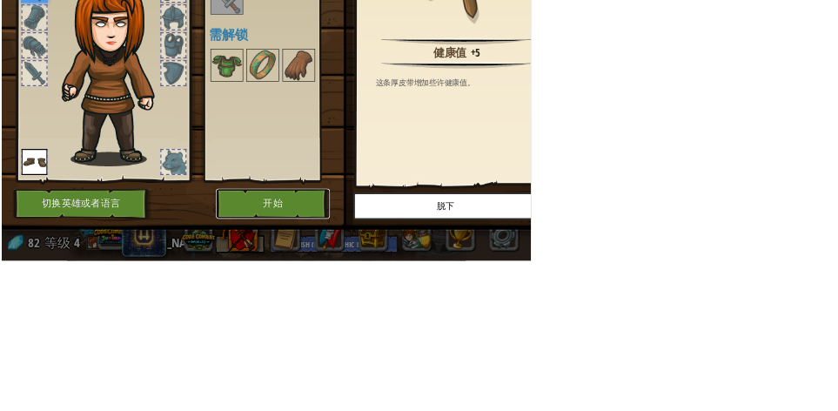
scroll to position [0, 0]
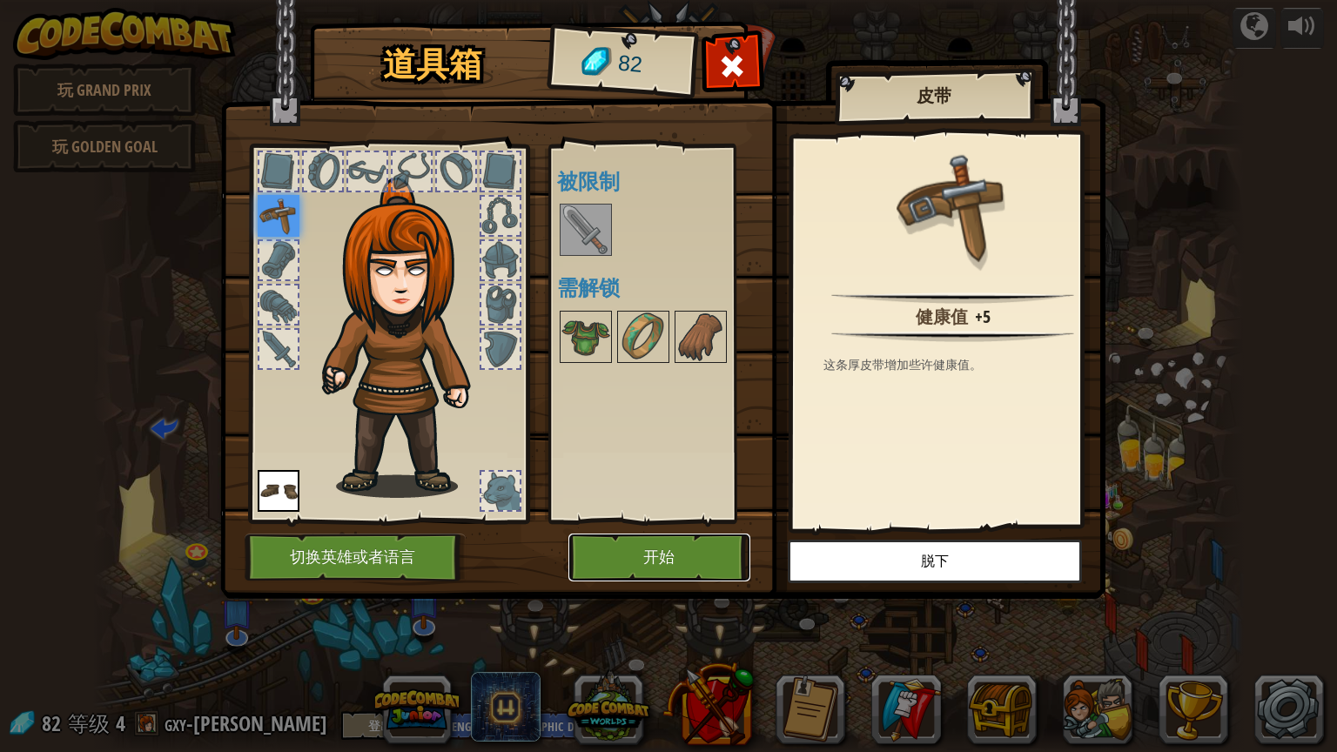
click at [645, 410] on button "开始" at bounding box center [659, 557] width 182 height 48
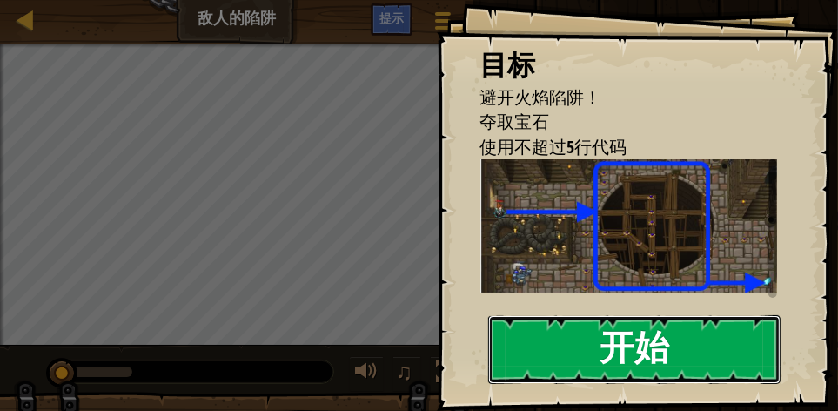
click at [583, 332] on button "开始" at bounding box center [634, 349] width 293 height 69
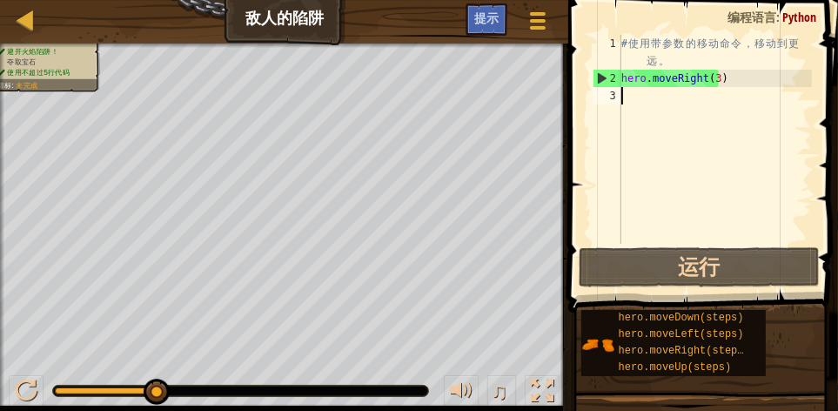
type textarea "h"
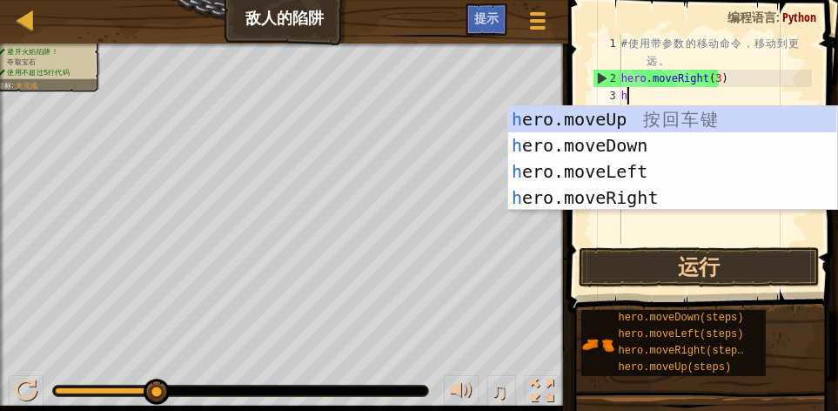
scroll to position [8, 0]
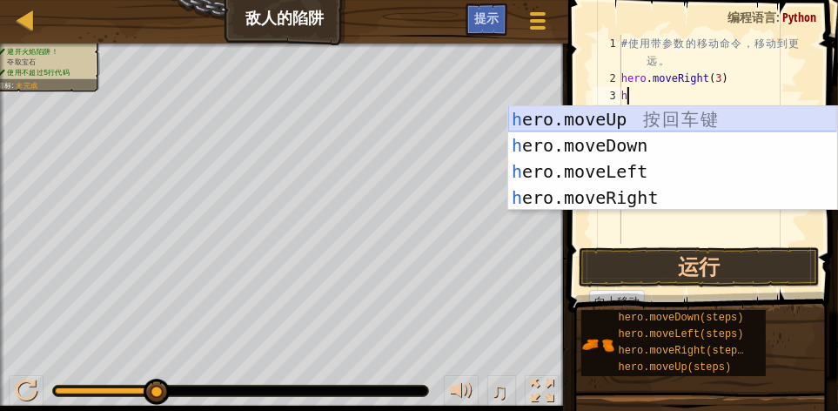
click at [649, 124] on div "h ero.moveUp 按 回 车 键 h ero.moveDown 按 回 车 键 h ero.moveLeft 按 回 车 键 h ero.moveRi…" at bounding box center [672, 184] width 329 height 157
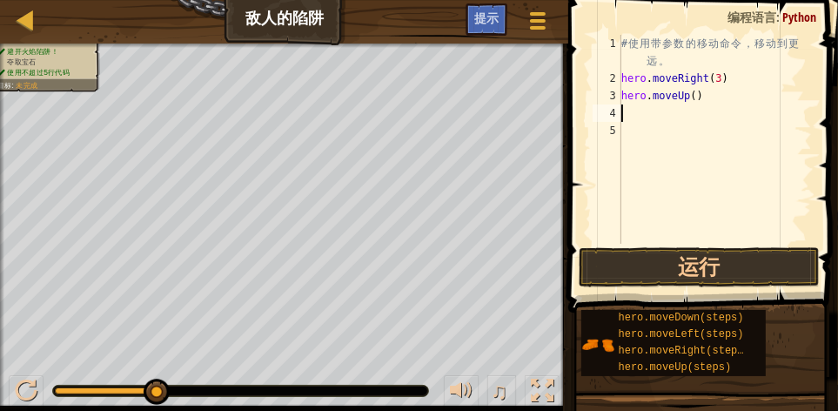
type textarea "h"
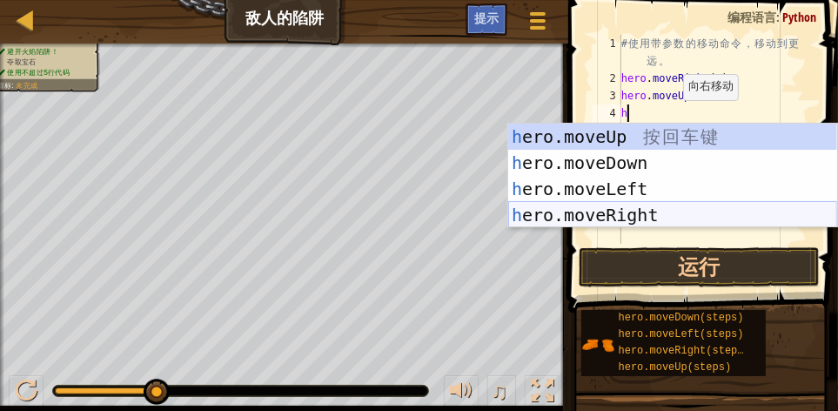
click at [633, 220] on div "h ero.moveUp 按 回 车 键 h ero.moveDown 按 回 车 键 h ero.moveLeft 按 回 车 键 h ero.moveRi…" at bounding box center [672, 202] width 329 height 157
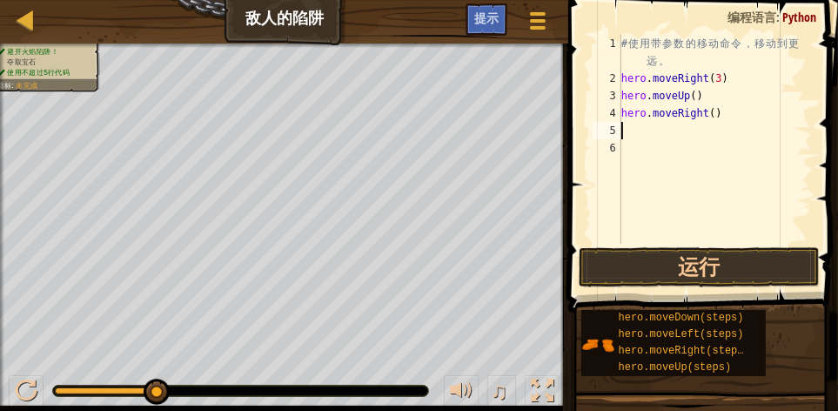
type textarea "h"
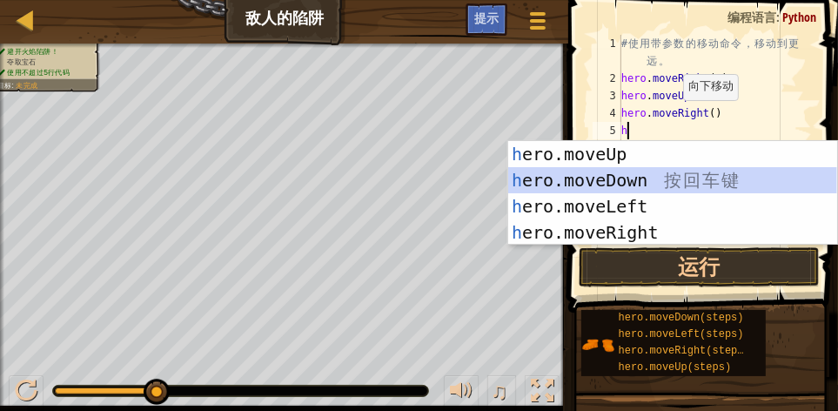
click at [648, 173] on div "h ero.moveUp 按 回 车 键 h ero.moveDown 按 回 车 键 h ero.moveLeft 按 回 车 键 h ero.moveRi…" at bounding box center [672, 219] width 329 height 157
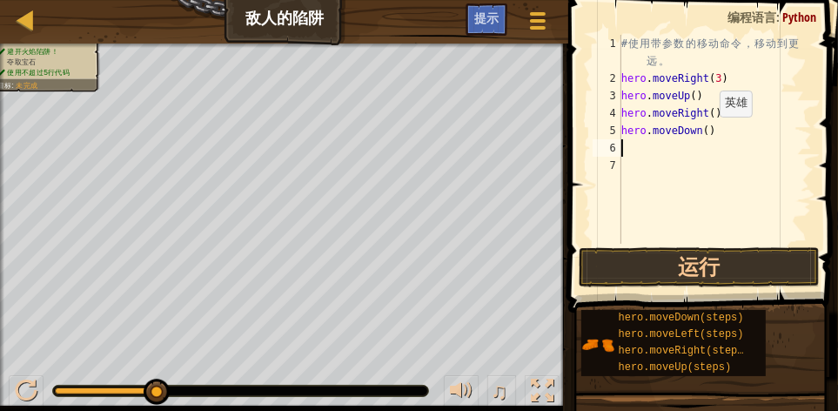
click at [705, 133] on div "# 使 用 带 参 数 的 移 动 命 令 ， 移 动 到 更 远 。 hero . moveRight ( 3 ) hero . moveUp ( ) he…" at bounding box center [715, 165] width 194 height 261
type textarea "hero.moveDown(3)"
click at [671, 145] on div "# 使 用 带 参 数 的 移 动 命 令 ， 移 动 到 更 远 。 hero . moveRight ( 3 ) hero . moveUp ( ) he…" at bounding box center [715, 165] width 194 height 261
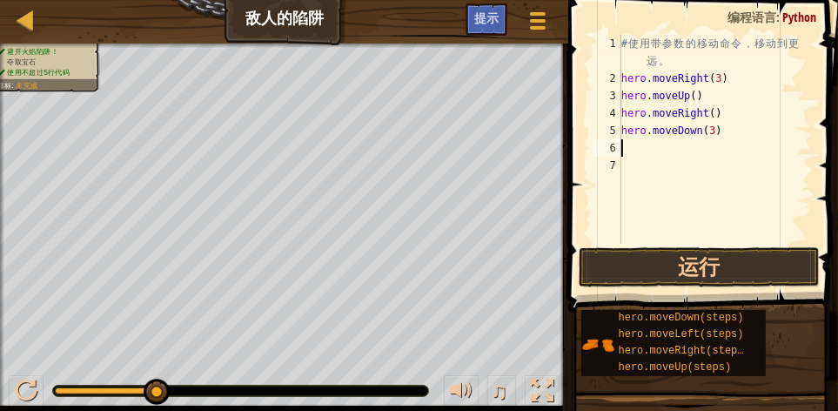
type textarea "h"
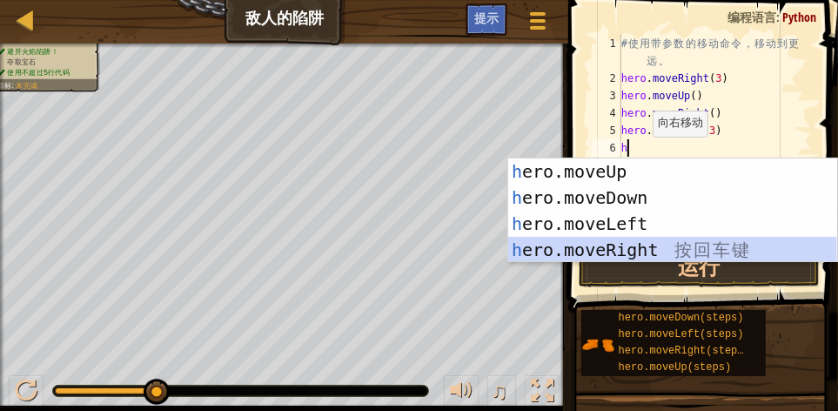
click at [644, 239] on div "h ero.moveUp 按 回 车 键 h ero.moveDown 按 回 车 键 h ero.moveLeft 按 回 车 键 h ero.moveRi…" at bounding box center [672, 236] width 329 height 157
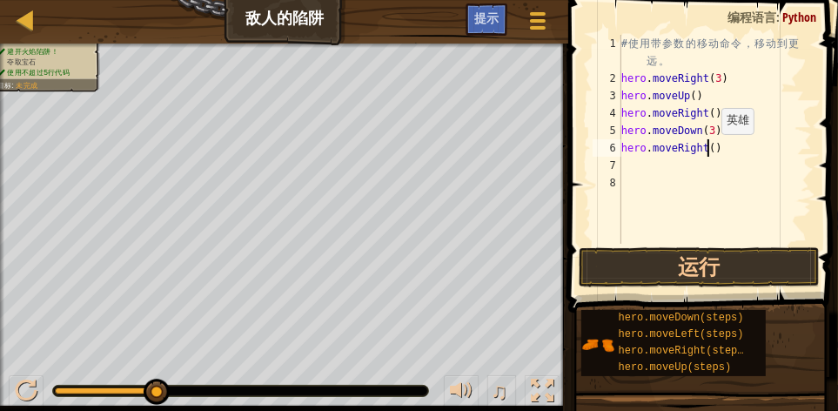
click at [707, 151] on div "# 使 用 带 参 数 的 移 动 命 令 ， 移 动 到 更 远 。 hero . moveRight ( 3 ) hero . moveUp ( ) he…" at bounding box center [715, 165] width 194 height 261
type textarea "hero.moveRight(2)"
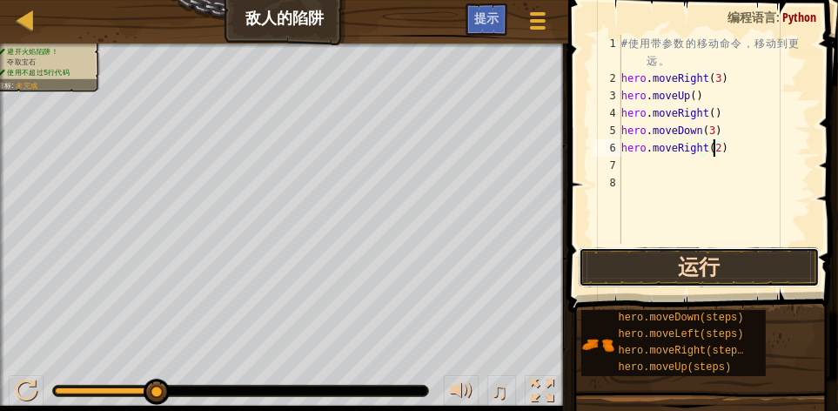
click at [688, 258] on button "运行" at bounding box center [699, 267] width 241 height 40
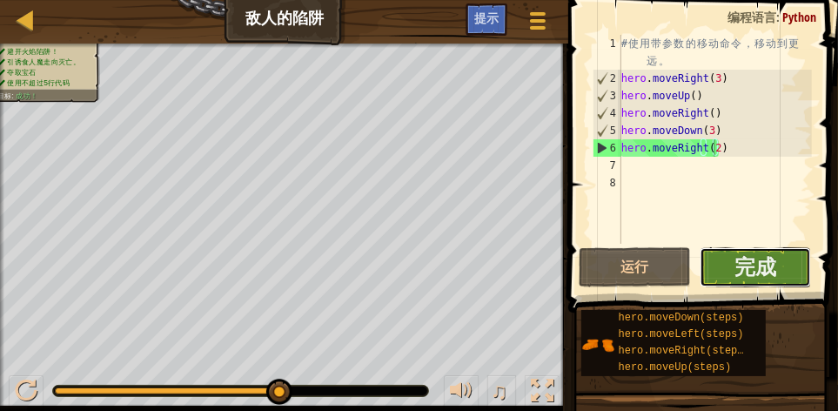
click at [717, 256] on button "完成" at bounding box center [756, 267] width 112 height 40
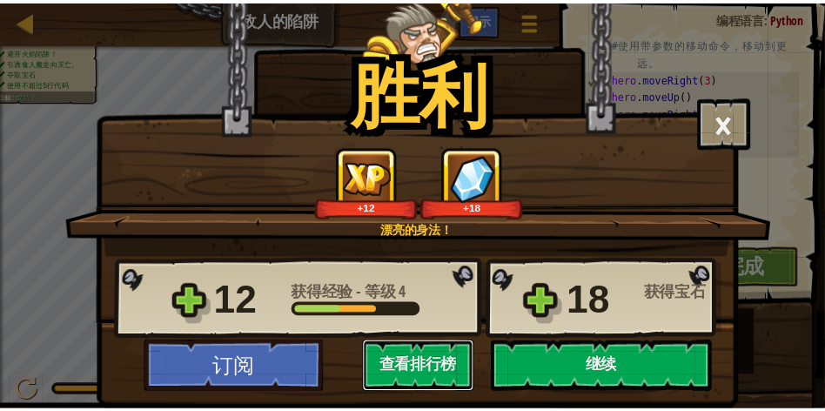
scroll to position [14, 0]
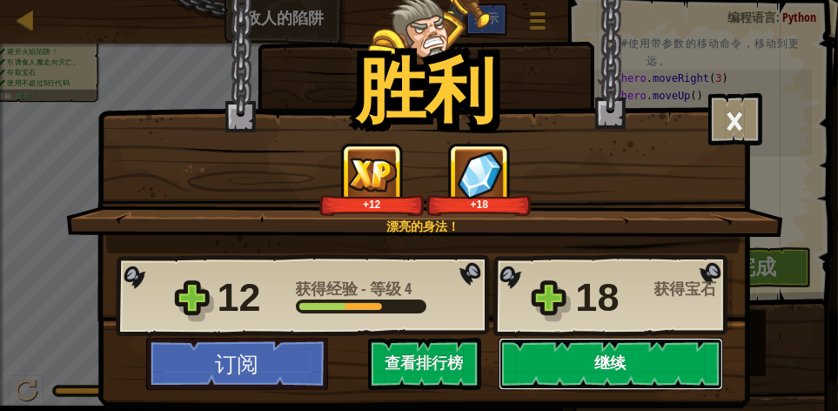
click at [622, 352] on button "继续" at bounding box center [611, 364] width 224 height 52
select select "zh-[PERSON_NAME]"
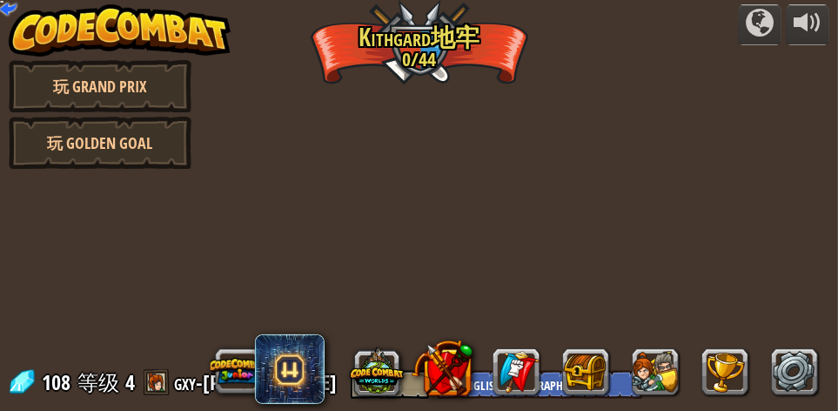
select select "zh-[PERSON_NAME]"
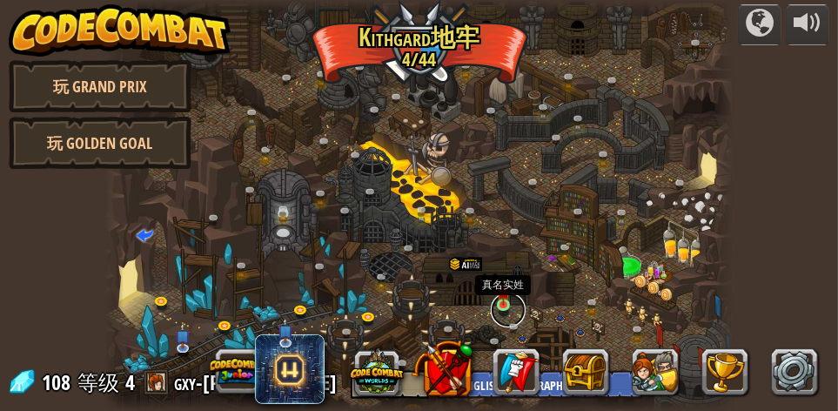
click at [501, 310] on link at bounding box center [508, 309] width 35 height 35
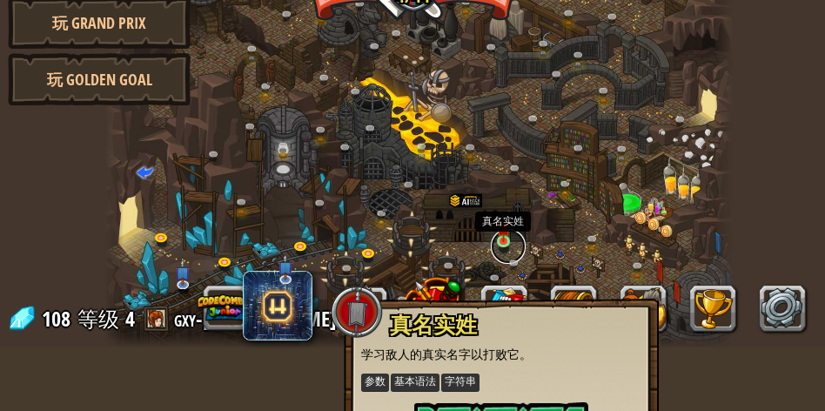
scroll to position [123, 0]
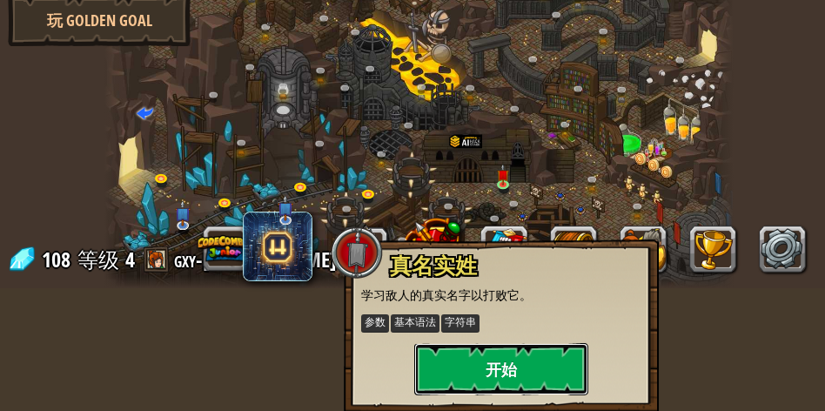
click at [516, 368] on button "开始" at bounding box center [501, 369] width 174 height 52
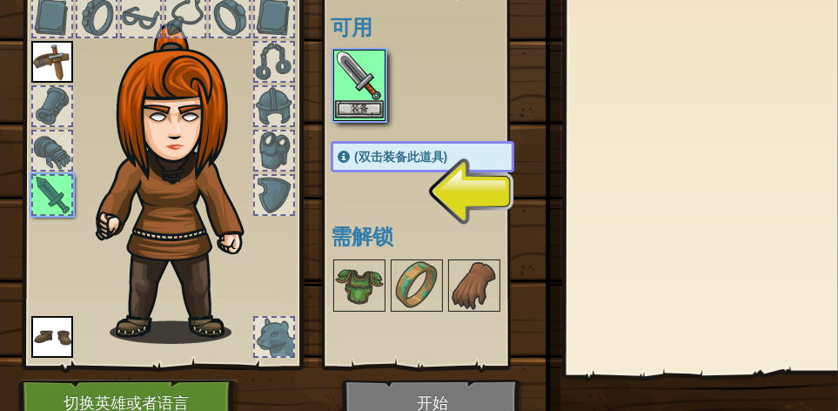
scroll to position [29, 0]
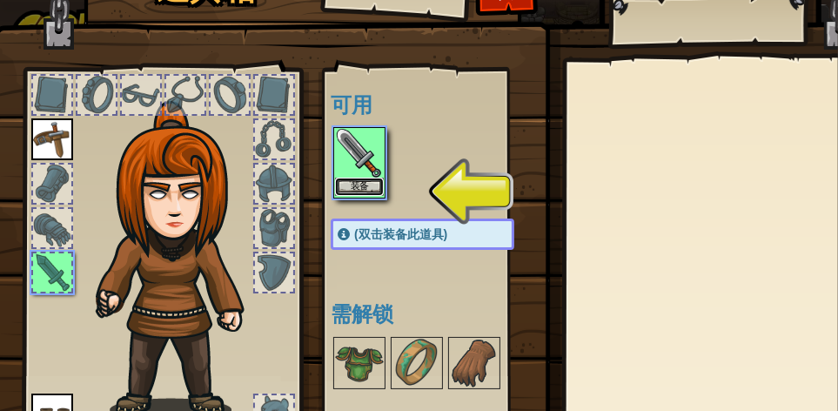
click at [360, 189] on button "装备" at bounding box center [359, 187] width 49 height 18
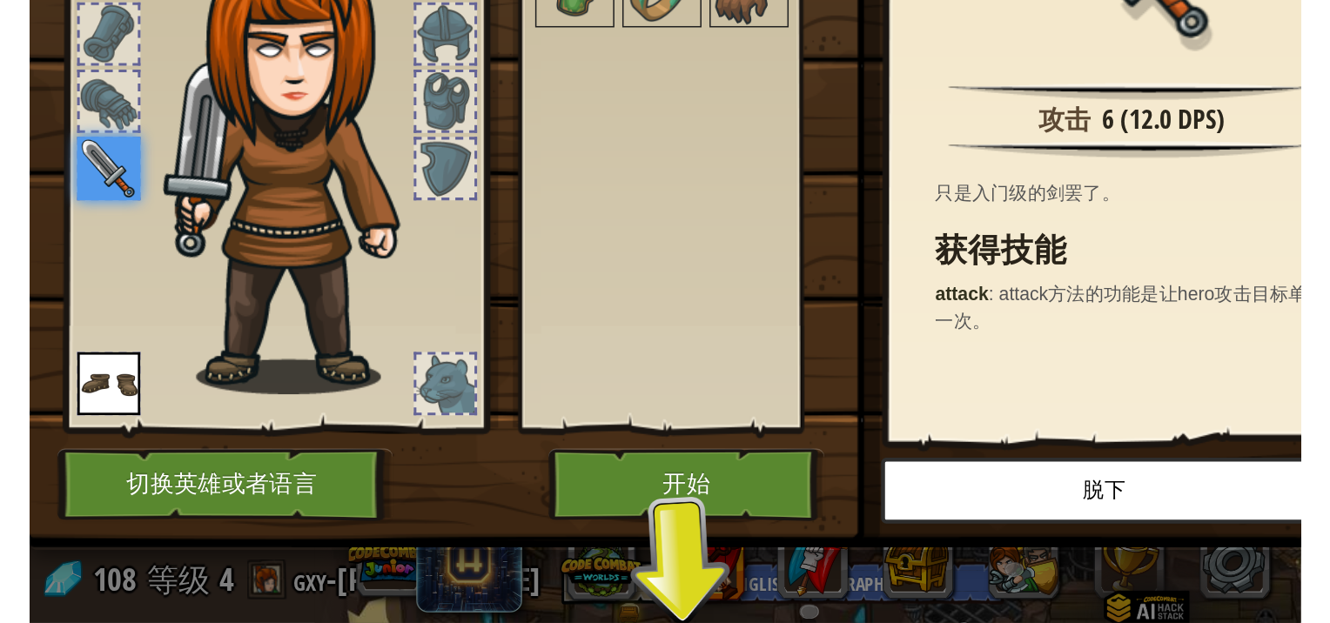
scroll to position [0, 0]
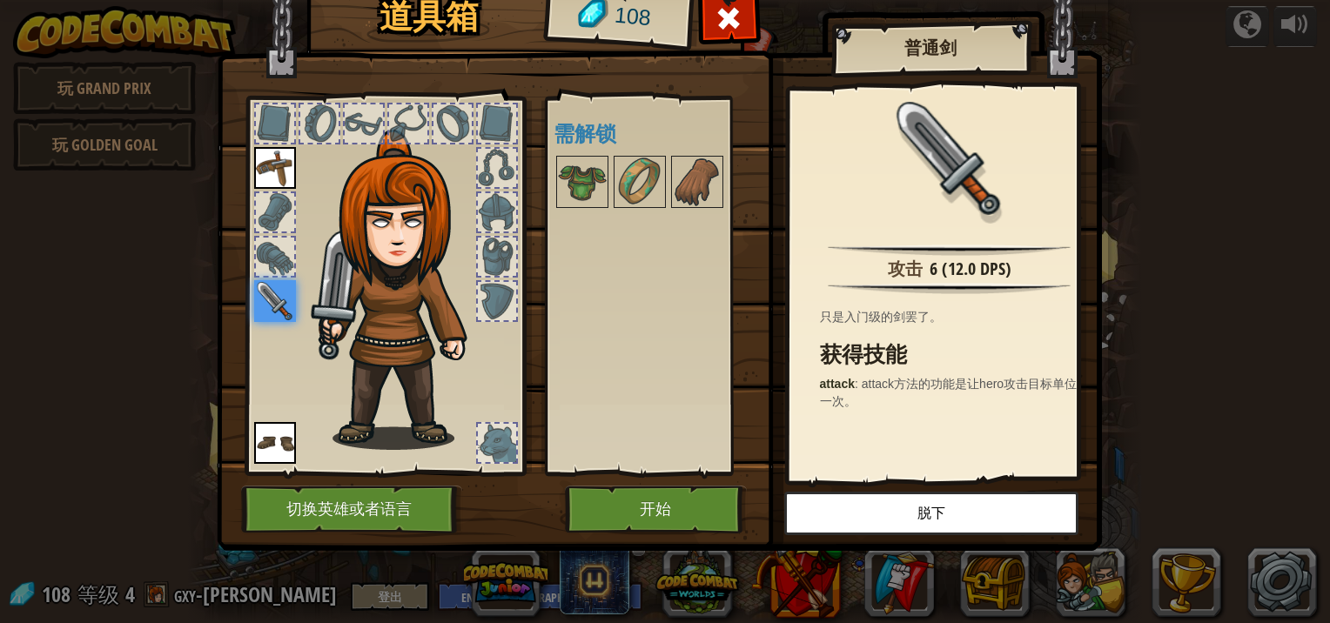
click at [435, 410] on img at bounding box center [404, 290] width 187 height 320
click at [425, 410] on img at bounding box center [404, 290] width 187 height 320
click at [602, 410] on button "开始" at bounding box center [656, 510] width 182 height 48
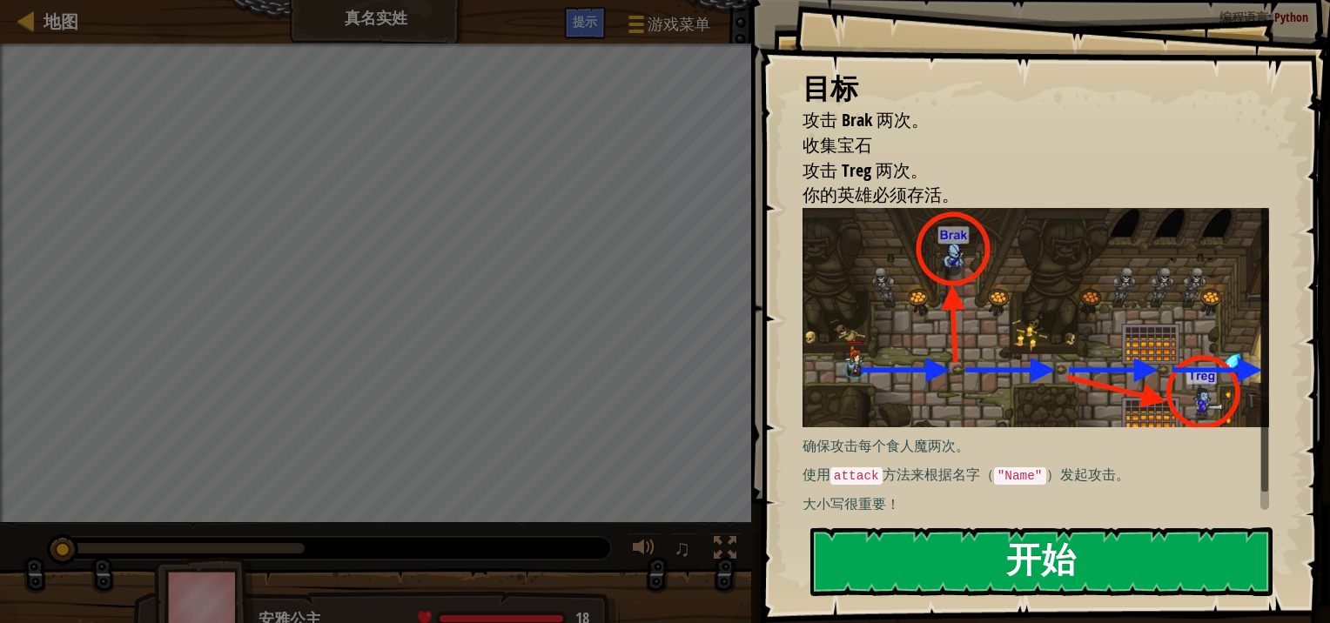
click at [848, 410] on button "开始" at bounding box center [1041, 561] width 462 height 69
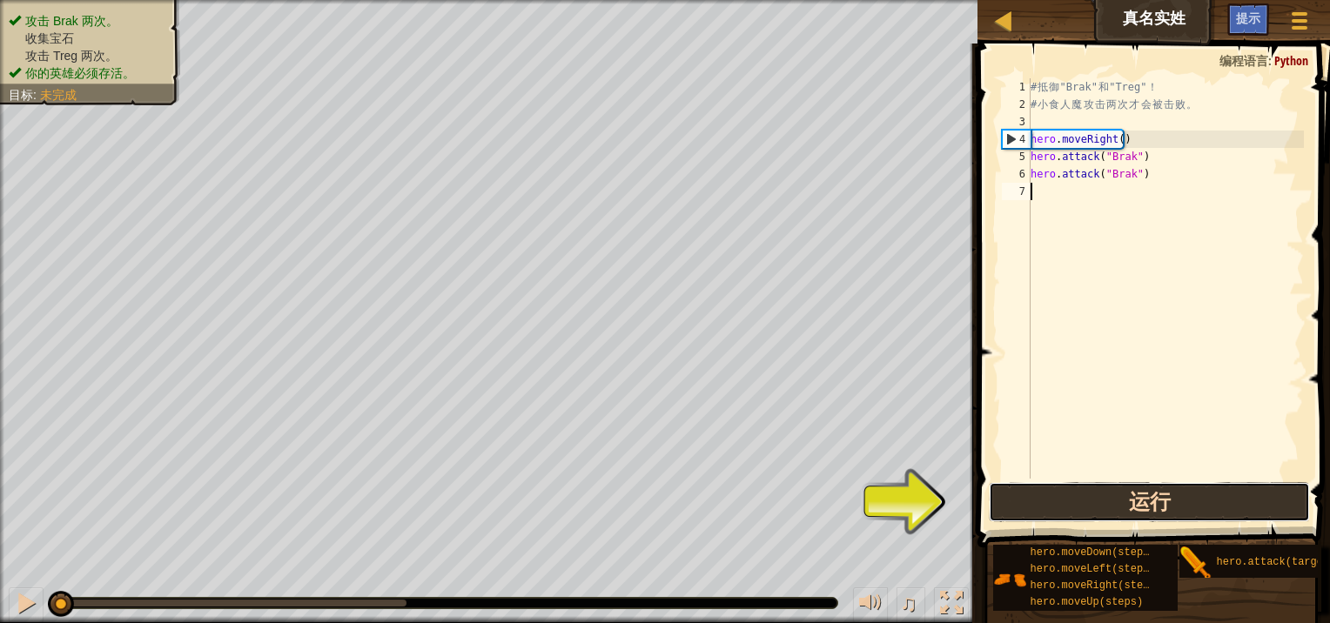
click at [848, 410] on button "运行" at bounding box center [1148, 502] width 321 height 40
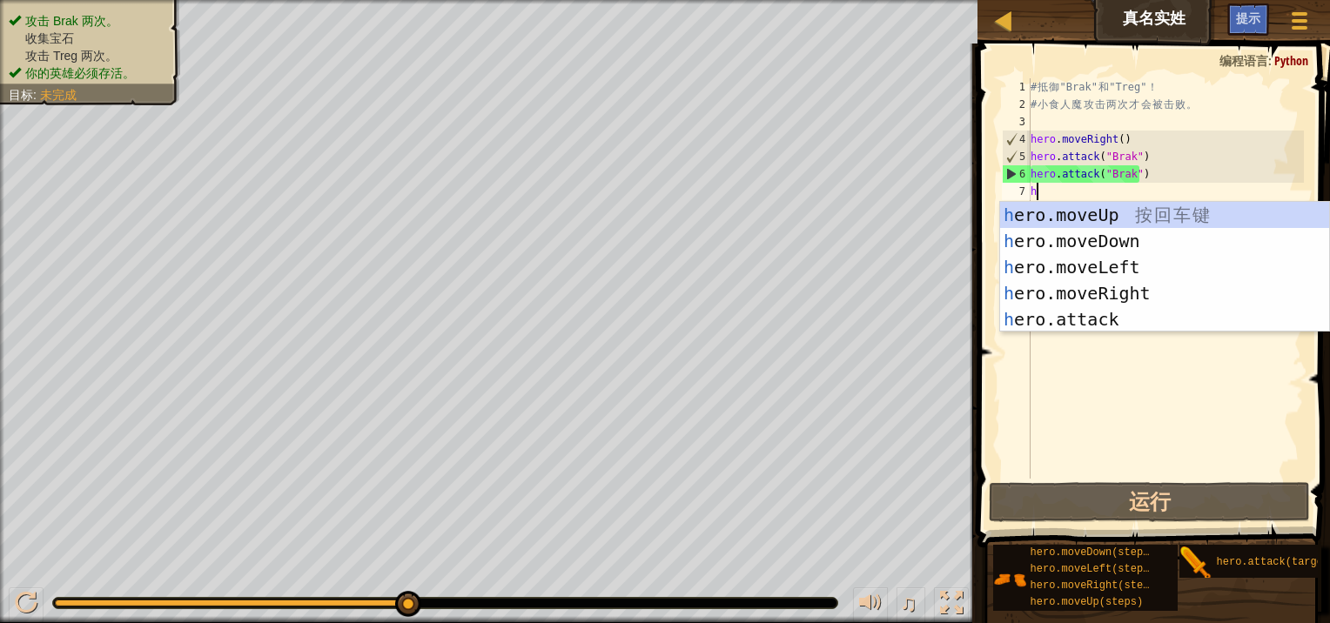
type textarea "he"
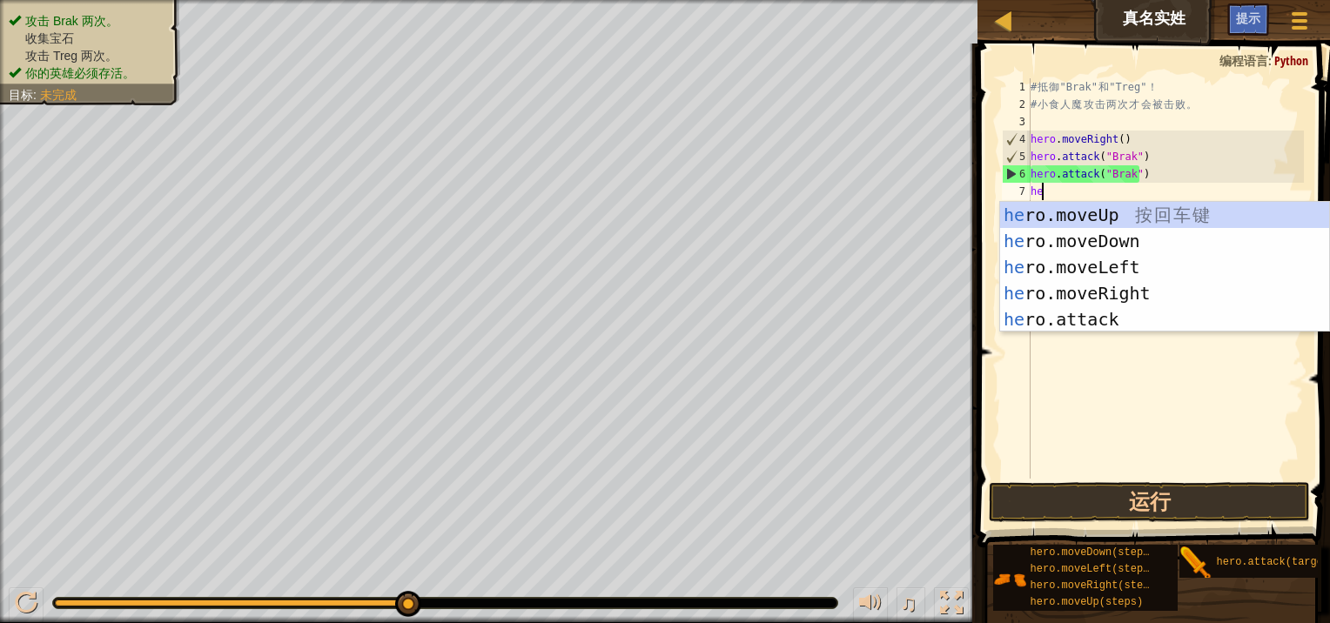
scroll to position [8, 0]
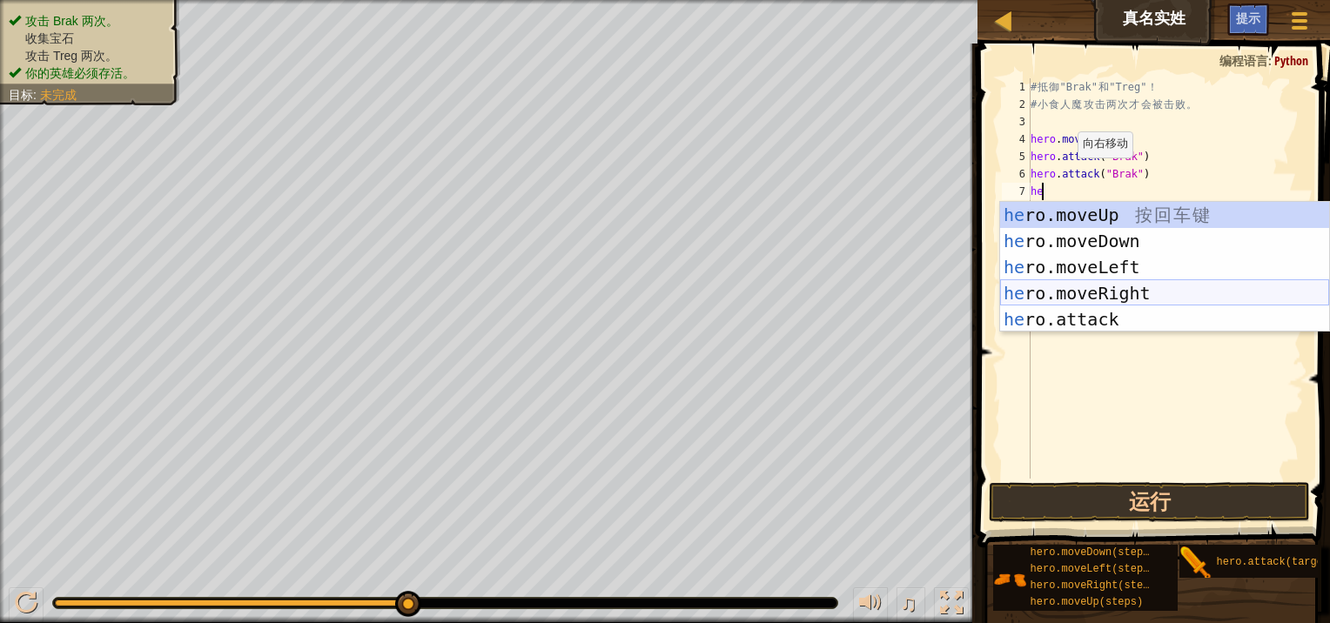
click at [848, 298] on div "he ro.moveUp 按 回 车 键 he ro.moveDown 按 回 车 键 he ro.moveLeft 按 回 车 键 he ro.moveRi…" at bounding box center [1164, 293] width 329 height 183
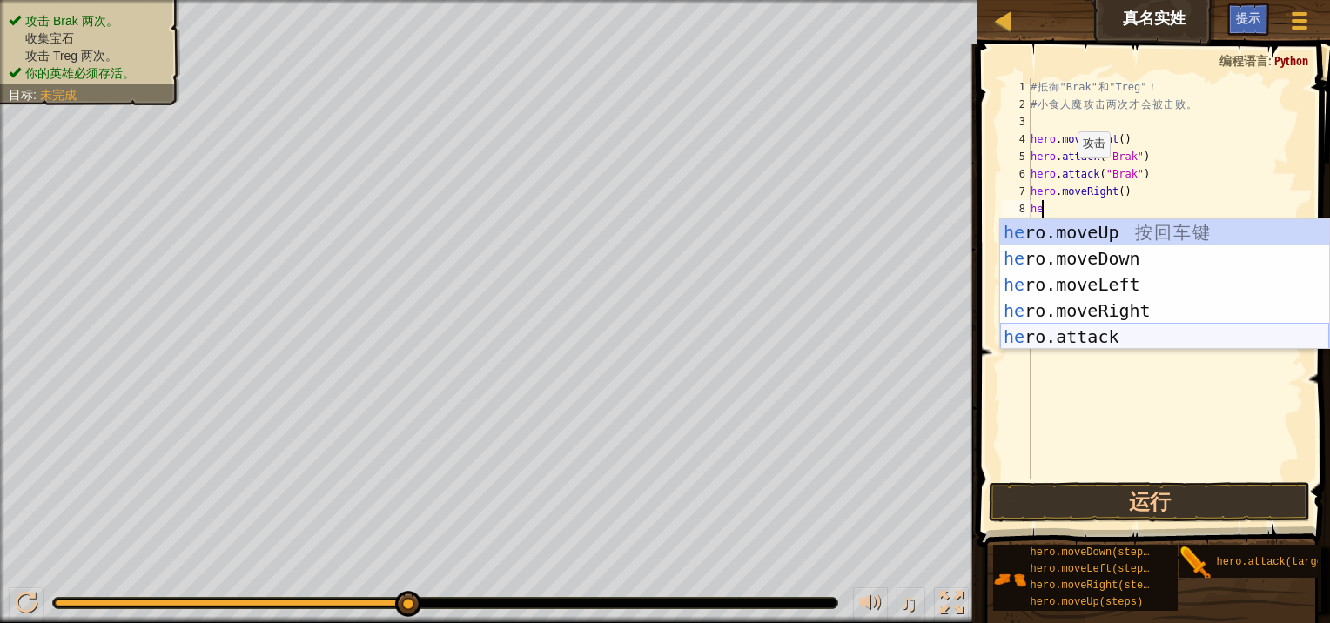
click at [848, 340] on div "he ro.moveUp 按 回 车 键 he ro.moveDown 按 回 车 键 he ro.moveLeft 按 回 车 键 he ro.moveRi…" at bounding box center [1164, 310] width 329 height 183
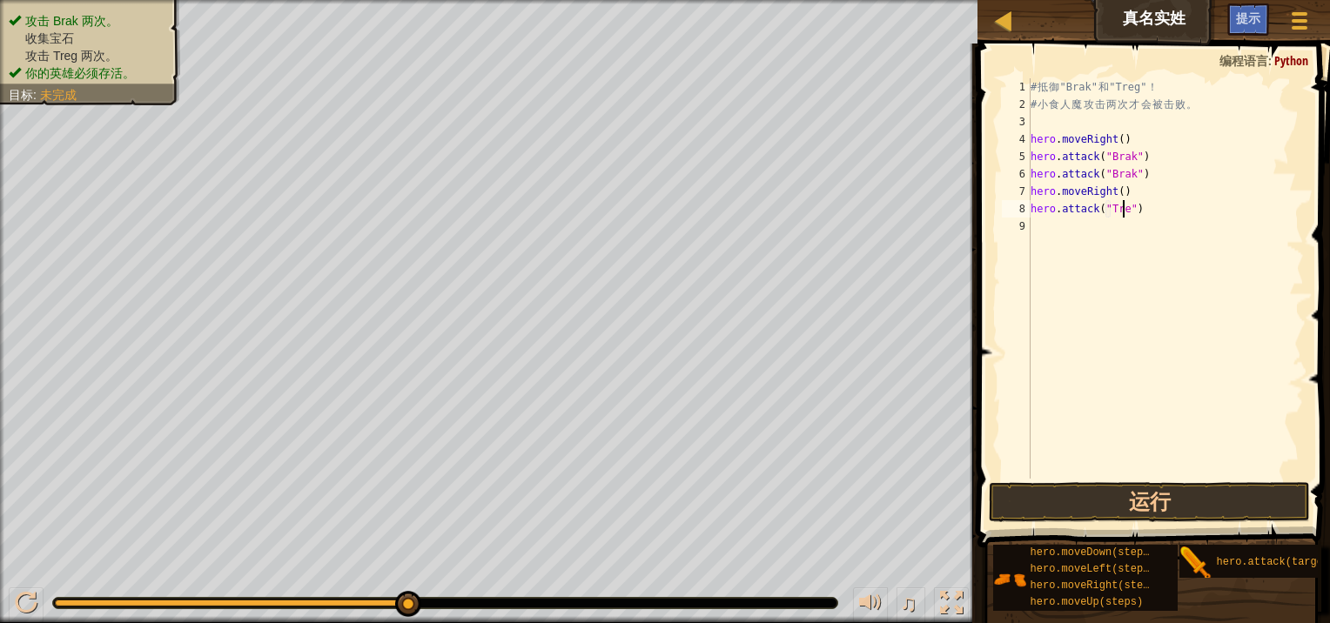
scroll to position [8, 7]
type textarea "hero.attack("Treg")"
click at [848, 212] on div "# 抵 御 "Brak" 和 "Treg" ！ # 小 食 人 魔 攻 击 两 次 才 会 被 击 败 。 hero . moveRight ( ) hero…" at bounding box center [1165, 295] width 277 height 435
drag, startPoint x: 1152, startPoint y: 205, endPoint x: 1030, endPoint y: 209, distance: 121.9
click at [848, 209] on div "# 抵 御 "Brak" 和 "Treg" ！ # 小 食 人 魔 攻 击 两 次 才 会 被 击 败 。 hero . moveRight ( ) hero…" at bounding box center [1165, 295] width 277 height 435
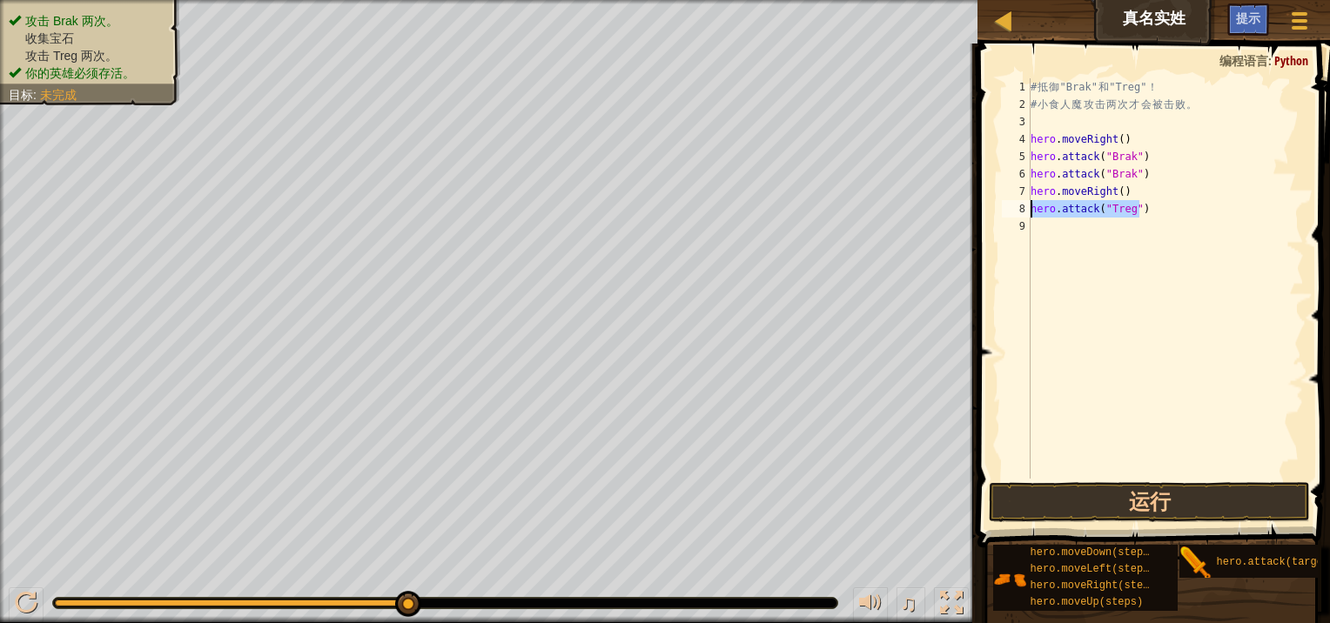
click at [848, 230] on div "# 抵 御 "Brak" 和 "Treg" ！ # 小 食 人 魔 攻 击 两 次 才 会 被 击 败 。 hero . moveRight ( ) hero…" at bounding box center [1165, 295] width 277 height 435
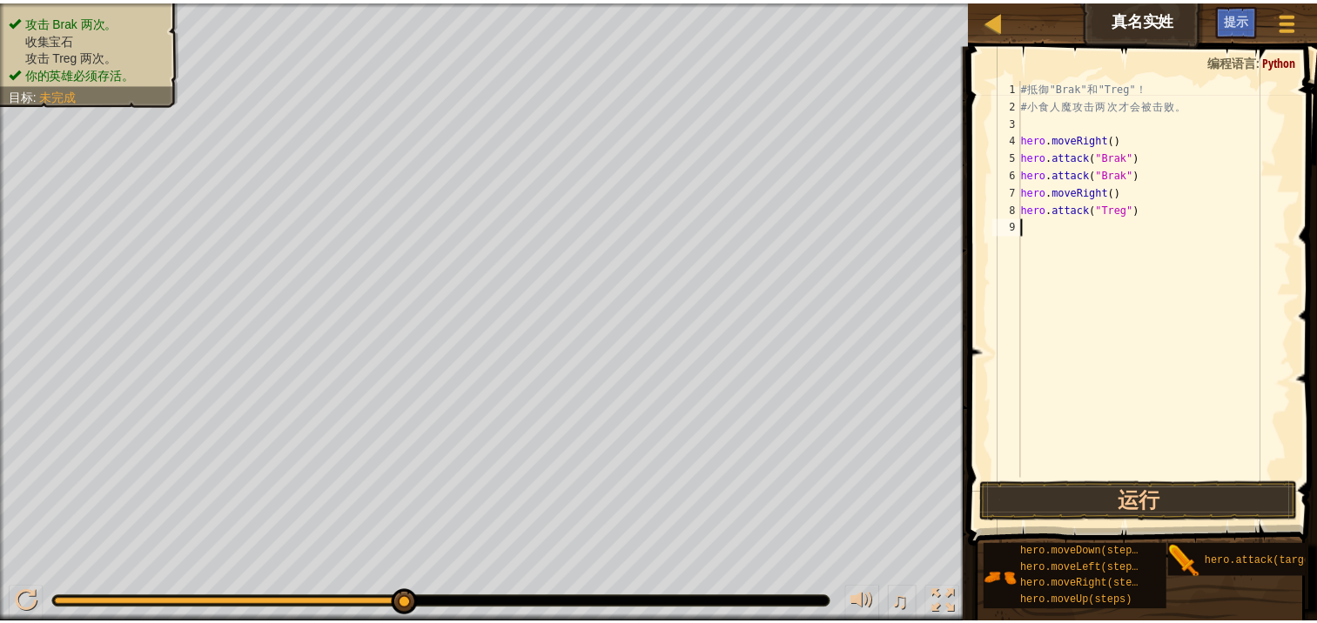
scroll to position [8, 0]
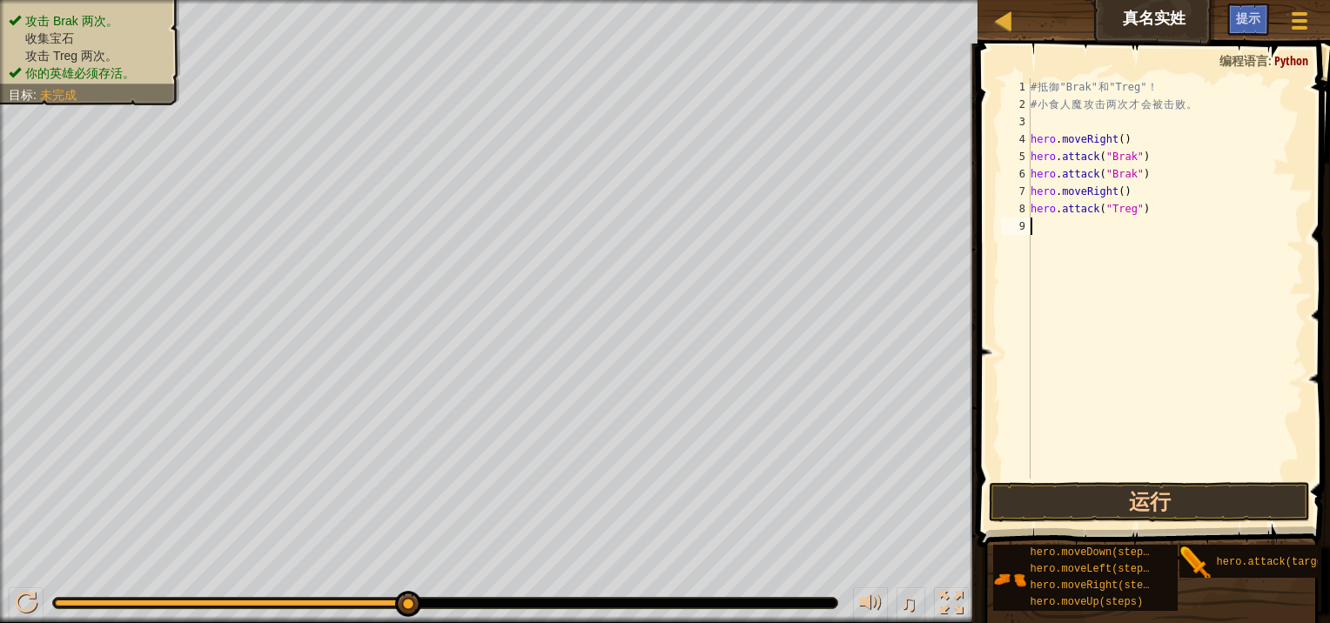
paste textarea "hero.attack("Treg")"
click at [848, 218] on div "# 抵 御 "Brak" 和 "Treg" ！ # 小 食 人 魔 攻 击 两 次 才 会 被 击 败 。 hero . moveRight ( ) hero…" at bounding box center [1167, 295] width 271 height 435
type textarea "hero.attack("Treg")"
click at [848, 410] on button "运行" at bounding box center [1148, 502] width 321 height 40
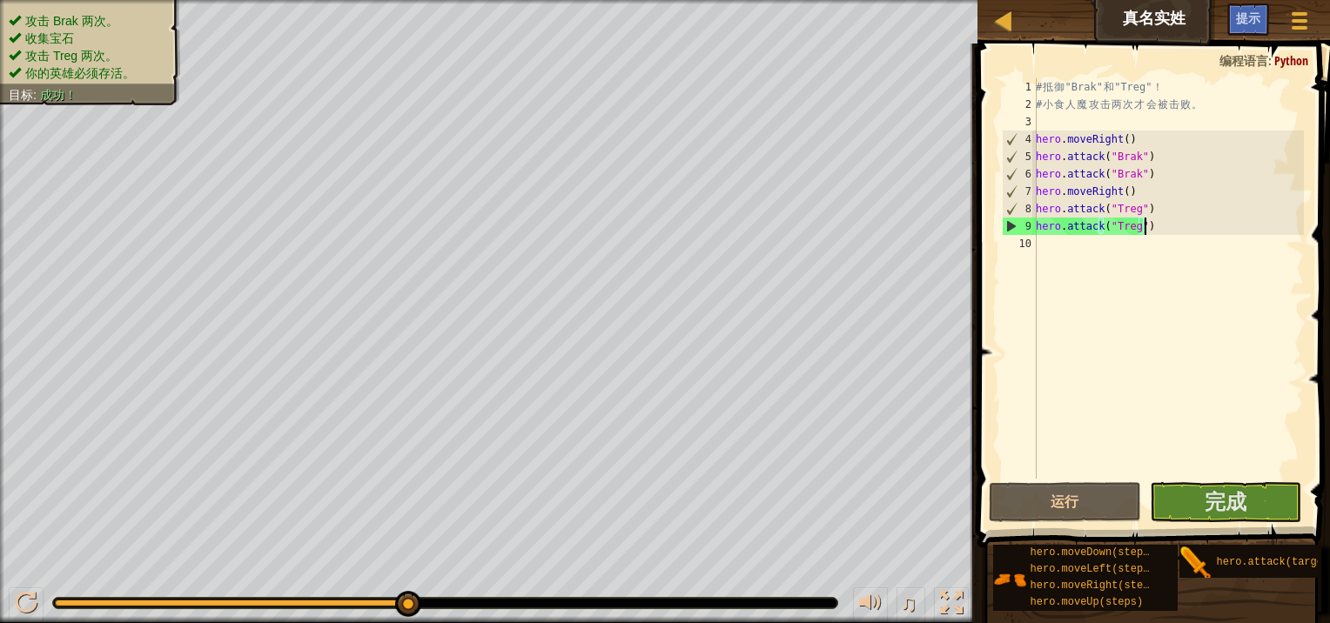
click at [848, 247] on div "# 抵 御 "Brak" 和 "Treg" ！ # 小 食 人 魔 攻 击 两 次 才 会 被 击 败 。 hero . moveRight ( ) hero…" at bounding box center [1167, 295] width 271 height 435
click at [848, 410] on span "完成" at bounding box center [1225, 501] width 42 height 28
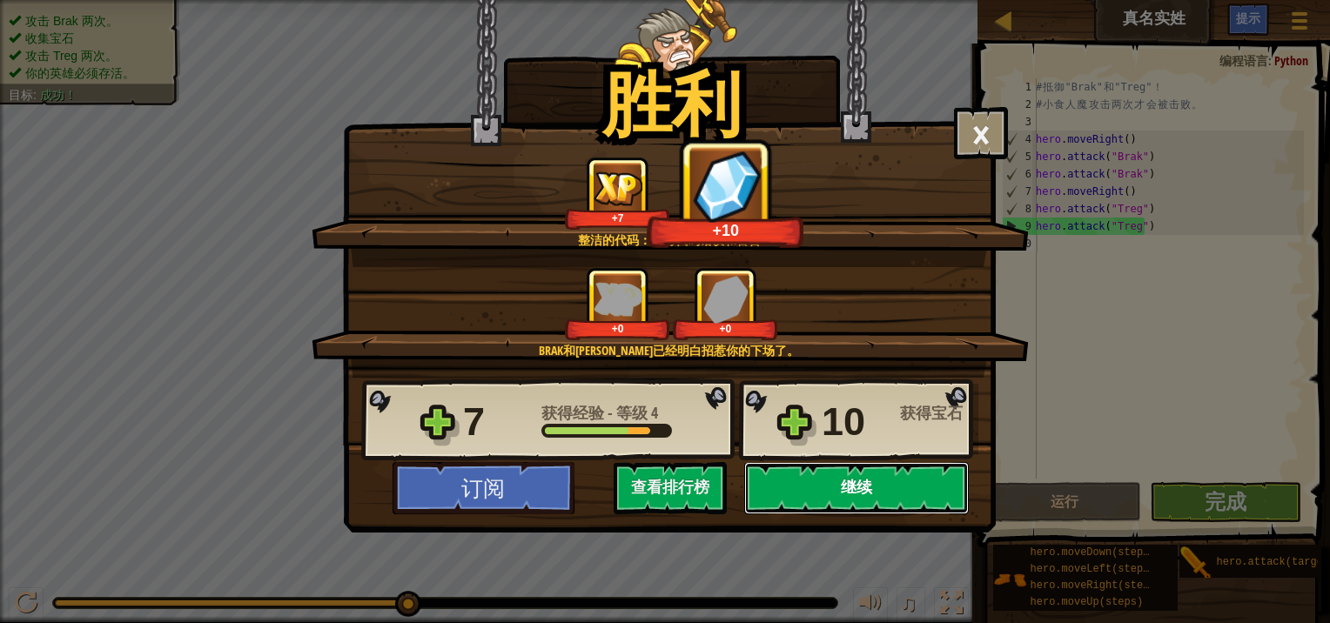
click at [826, 410] on button "继续" at bounding box center [856, 488] width 224 height 52
select select "zh-[PERSON_NAME]"
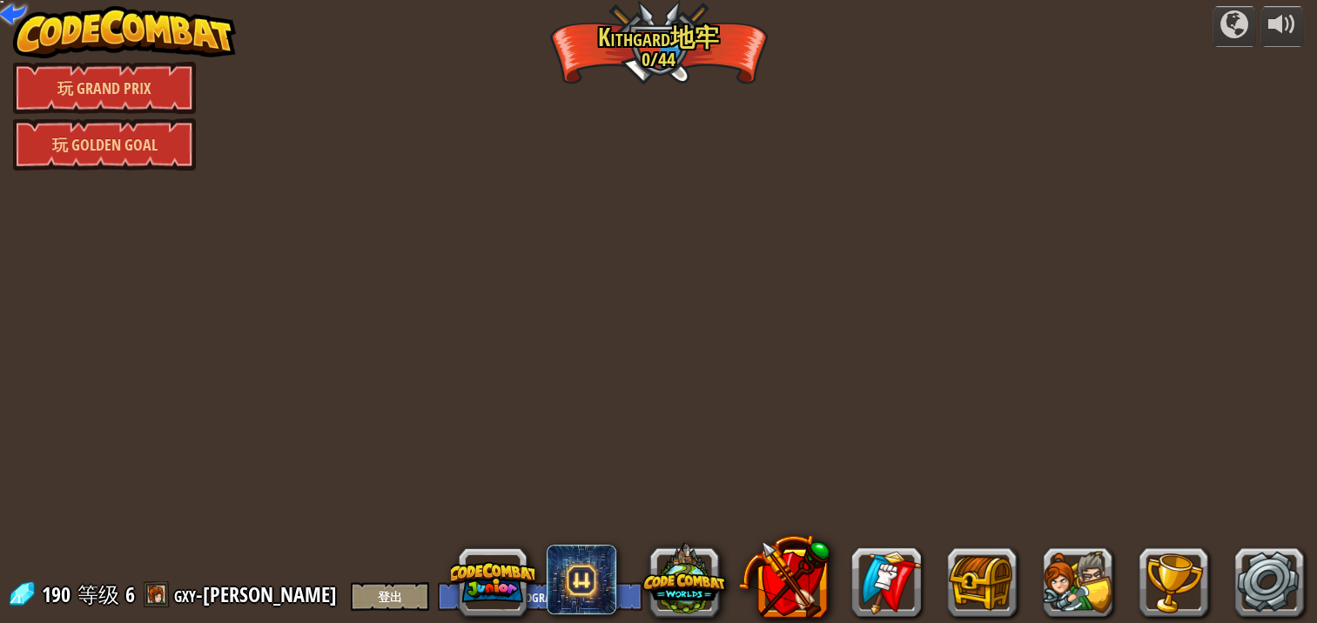
select select "zh-[PERSON_NAME]"
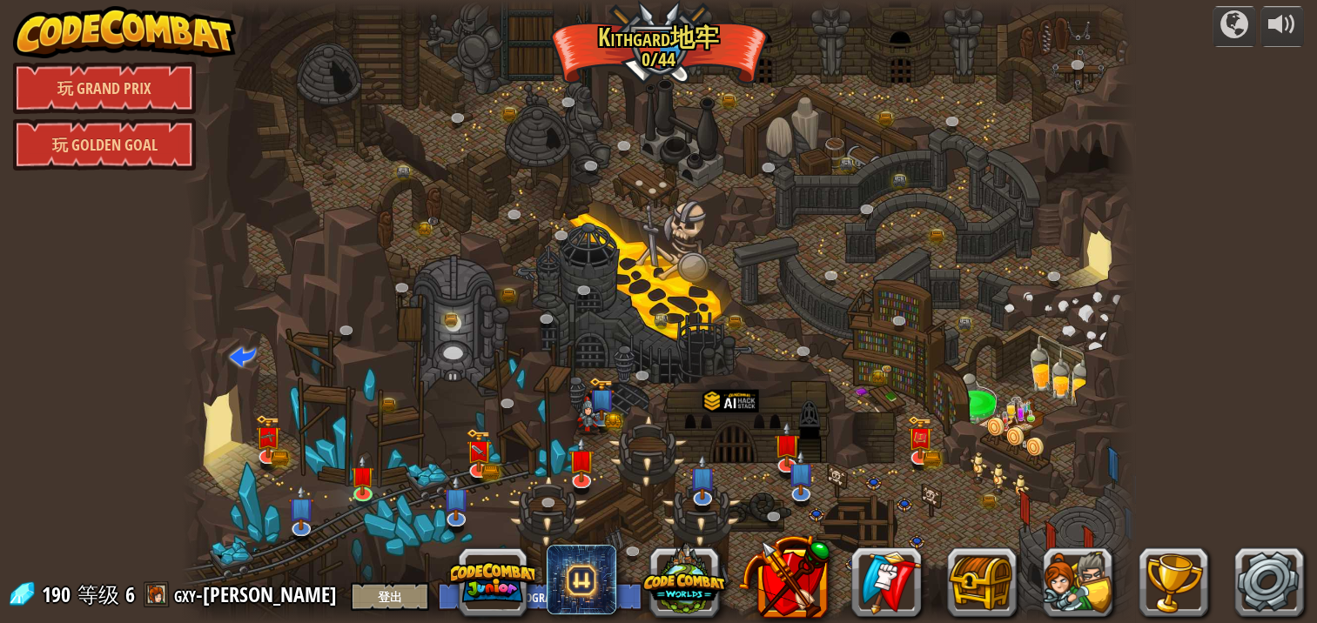
select select "zh-[PERSON_NAME]"
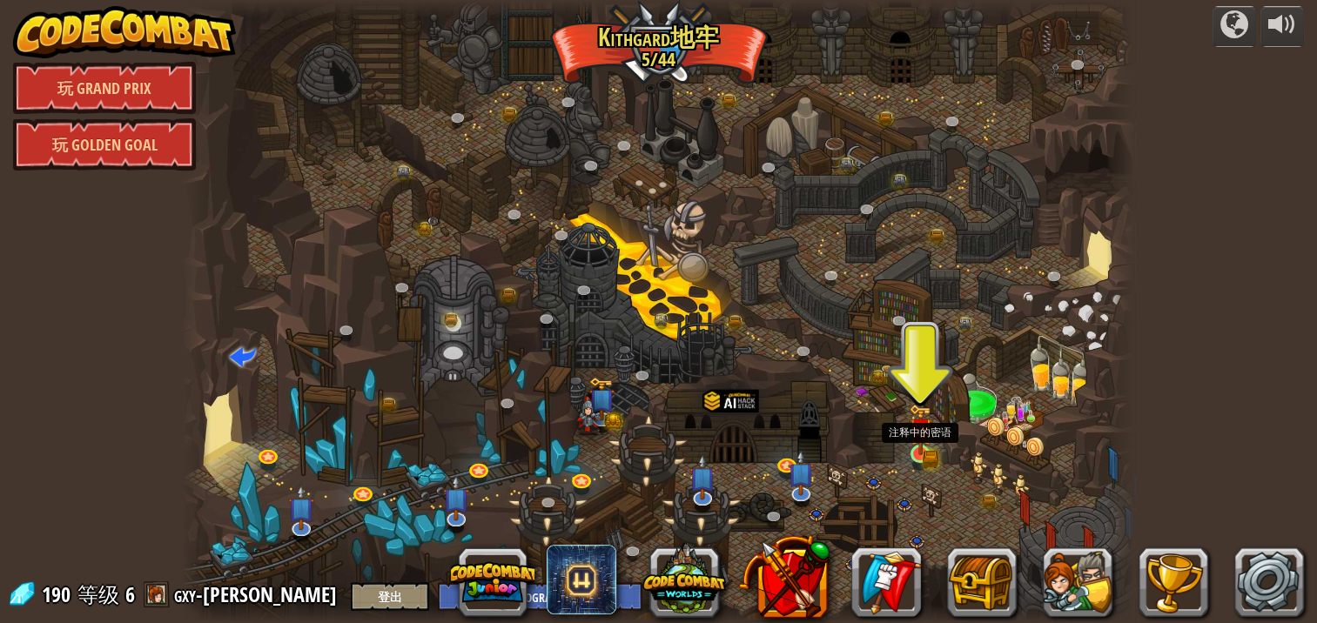
click at [848, 410] on img at bounding box center [919, 429] width 23 height 51
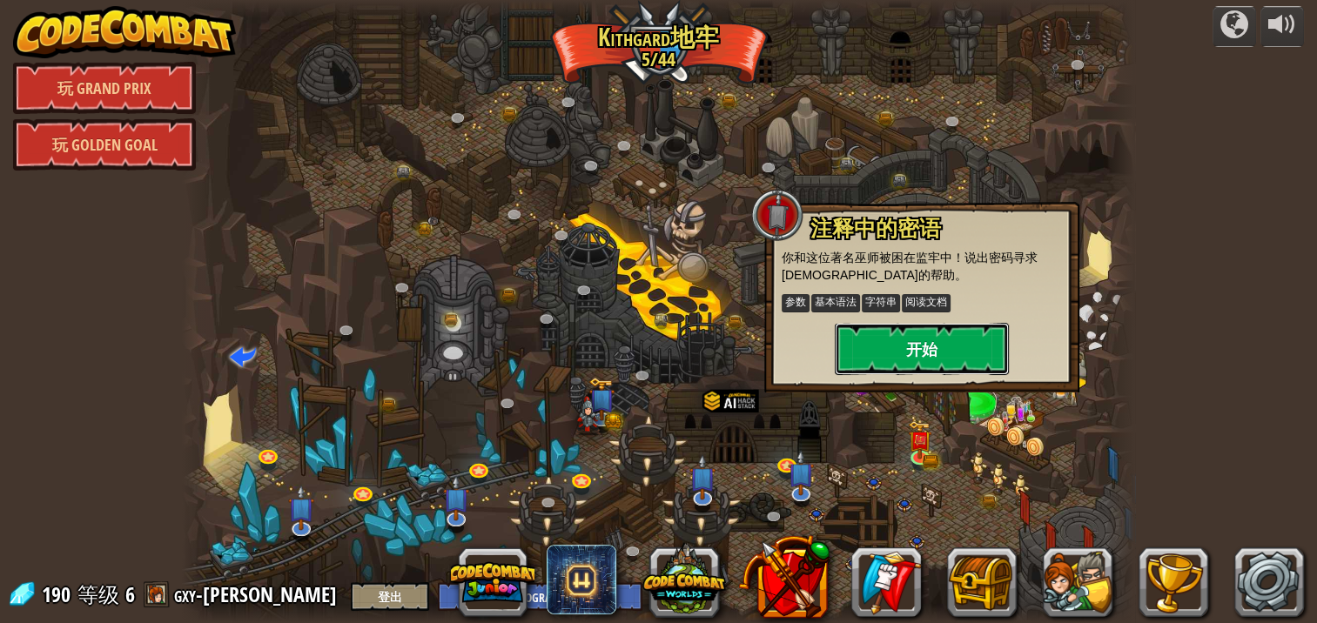
click at [848, 339] on button "开始" at bounding box center [921, 349] width 174 height 52
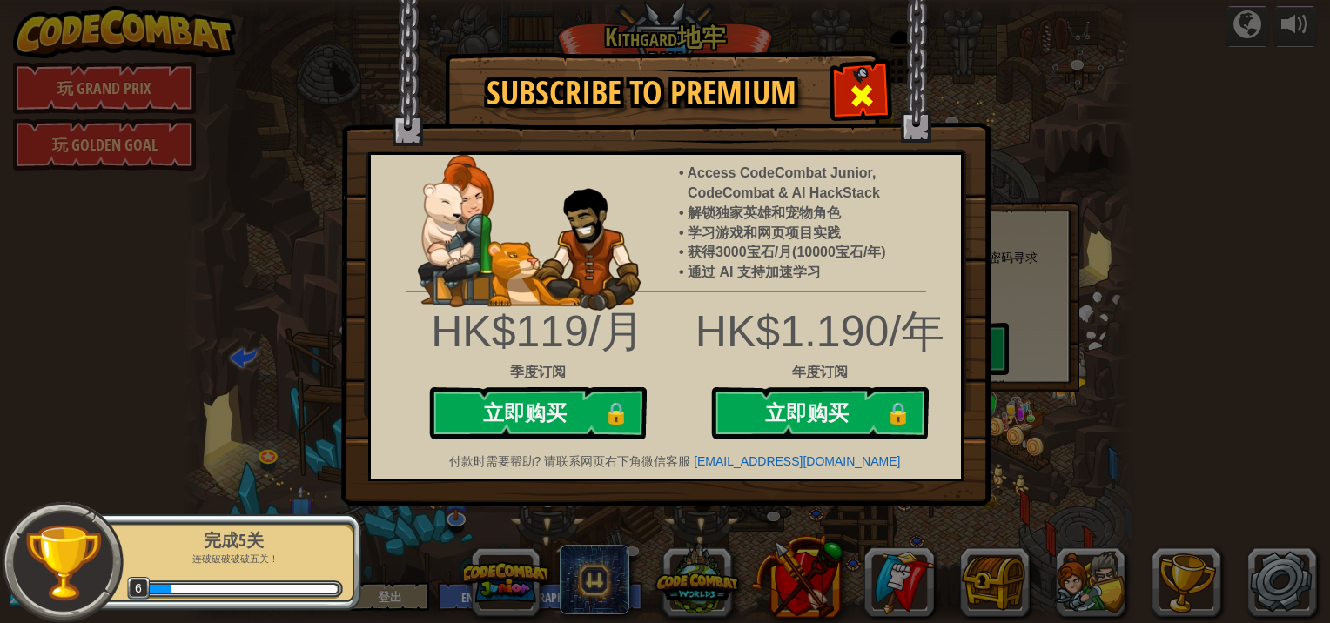
click at [848, 95] on span at bounding box center [862, 96] width 28 height 28
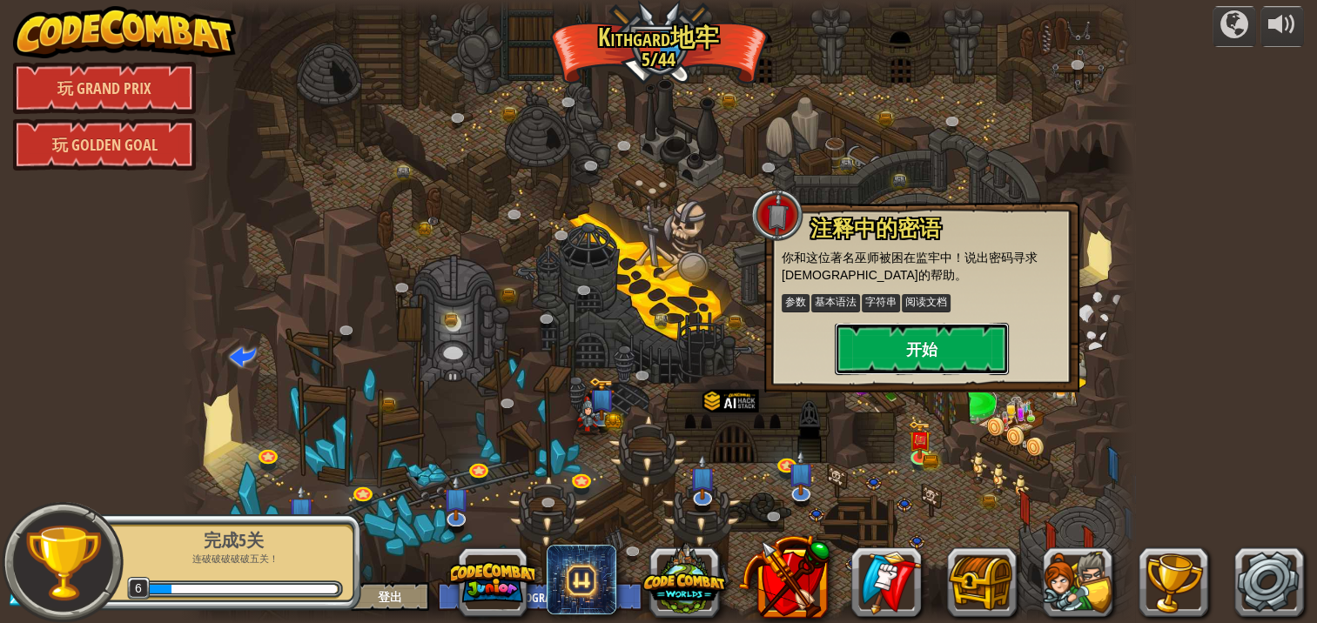
click at [848, 345] on button "开始" at bounding box center [921, 349] width 174 height 52
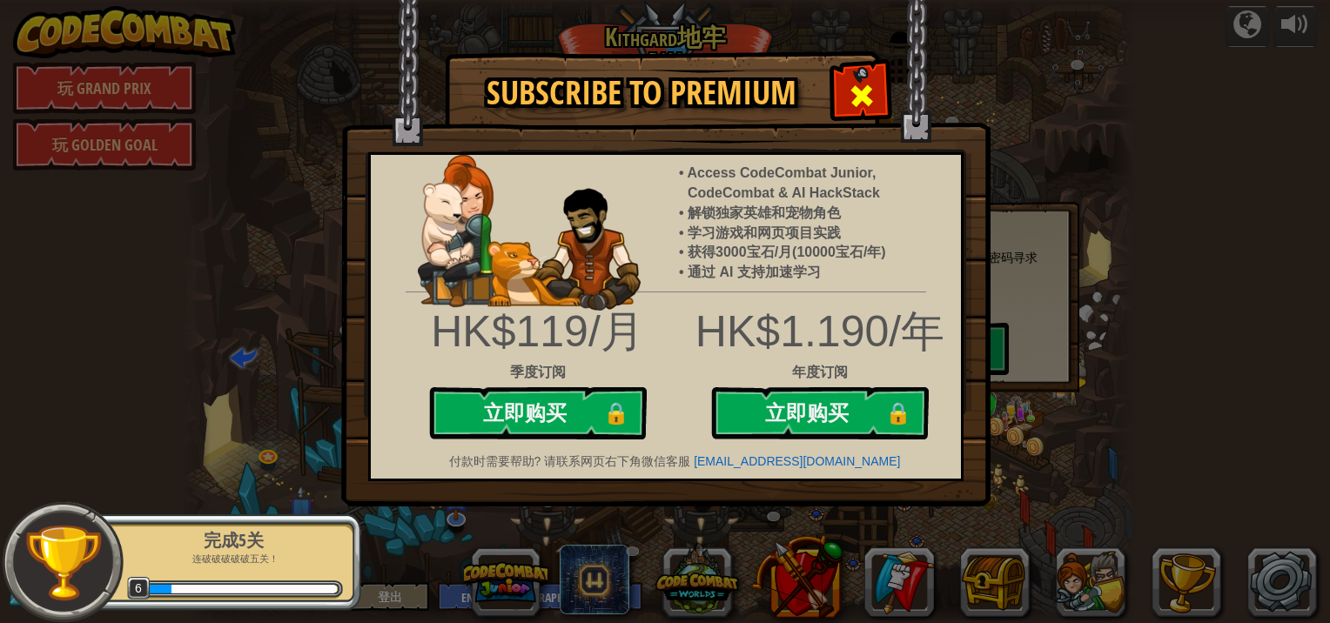
click at [848, 94] on span at bounding box center [862, 96] width 28 height 28
